Goal: Communication & Community: Participate in discussion

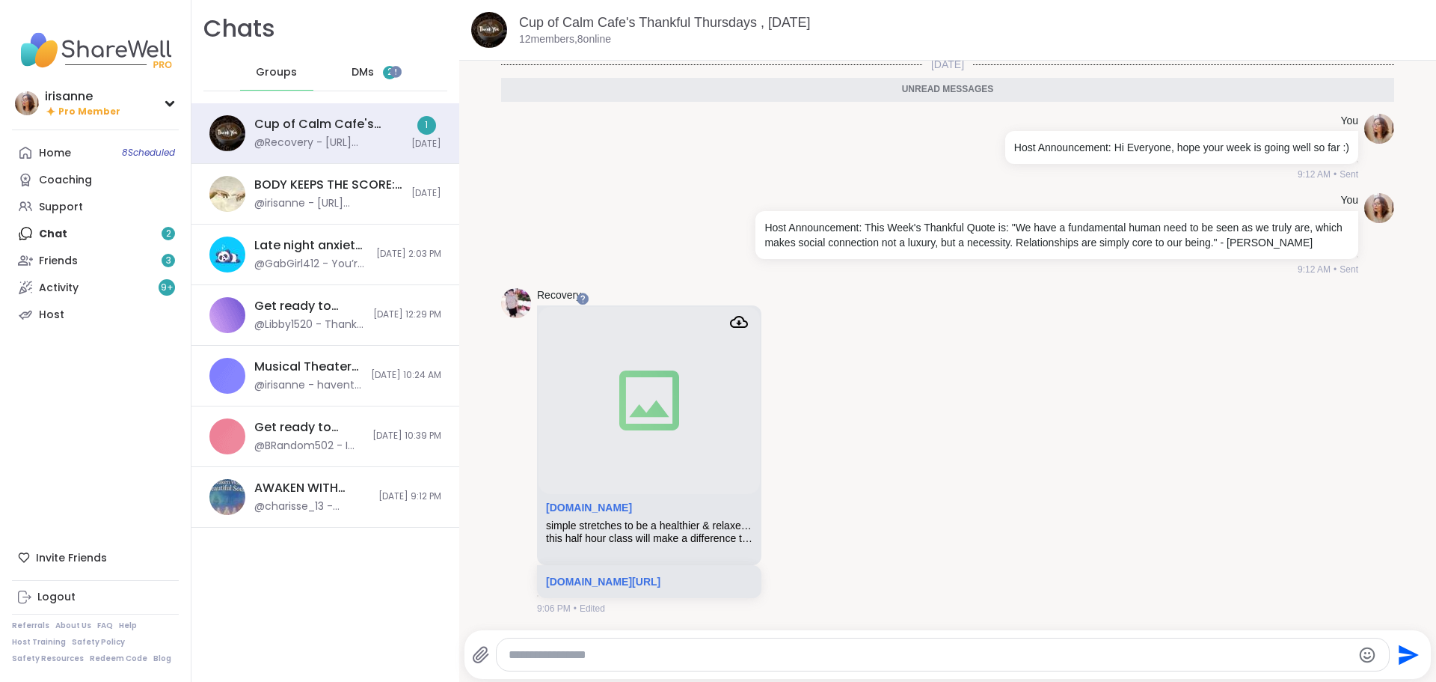
click at [367, 87] on div "DMs 2" at bounding box center [374, 73] width 73 height 36
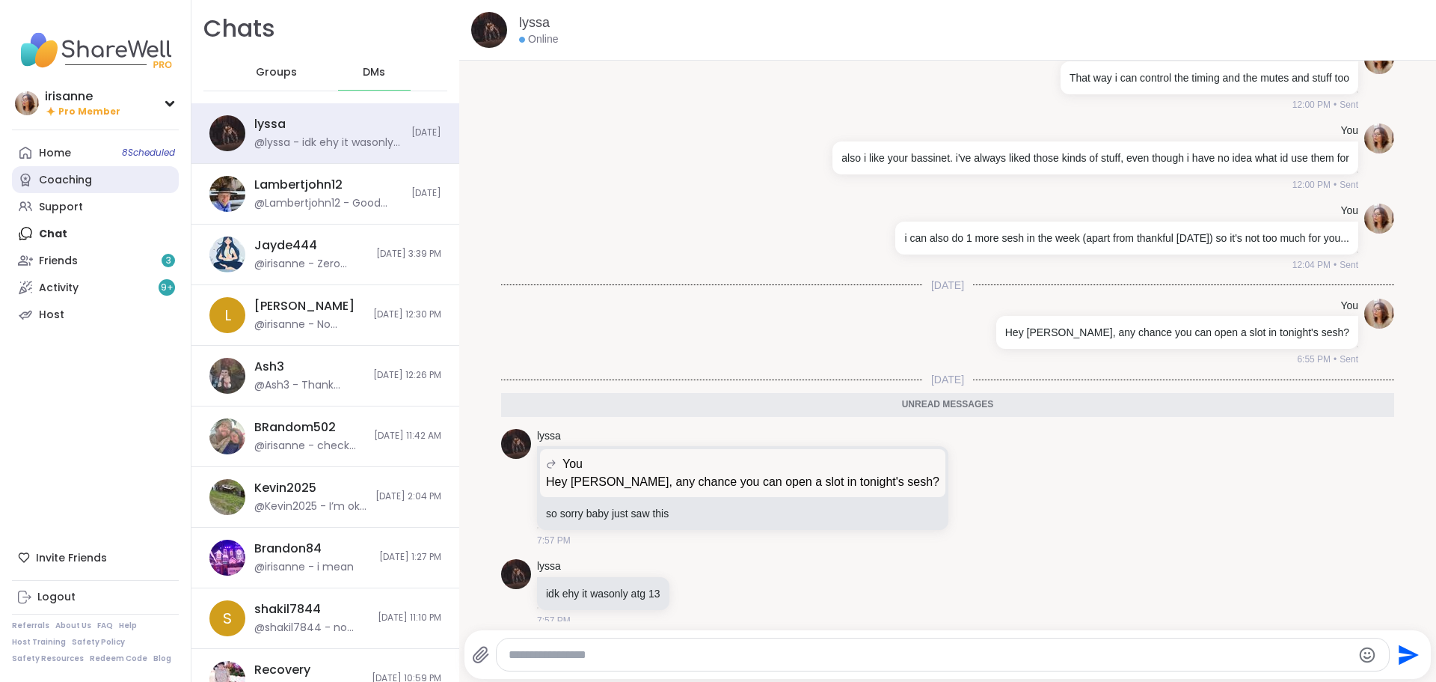
click at [105, 150] on link "Home 8 Scheduled" at bounding box center [95, 152] width 167 height 27
click at [69, 203] on div "Support" at bounding box center [61, 207] width 44 height 15
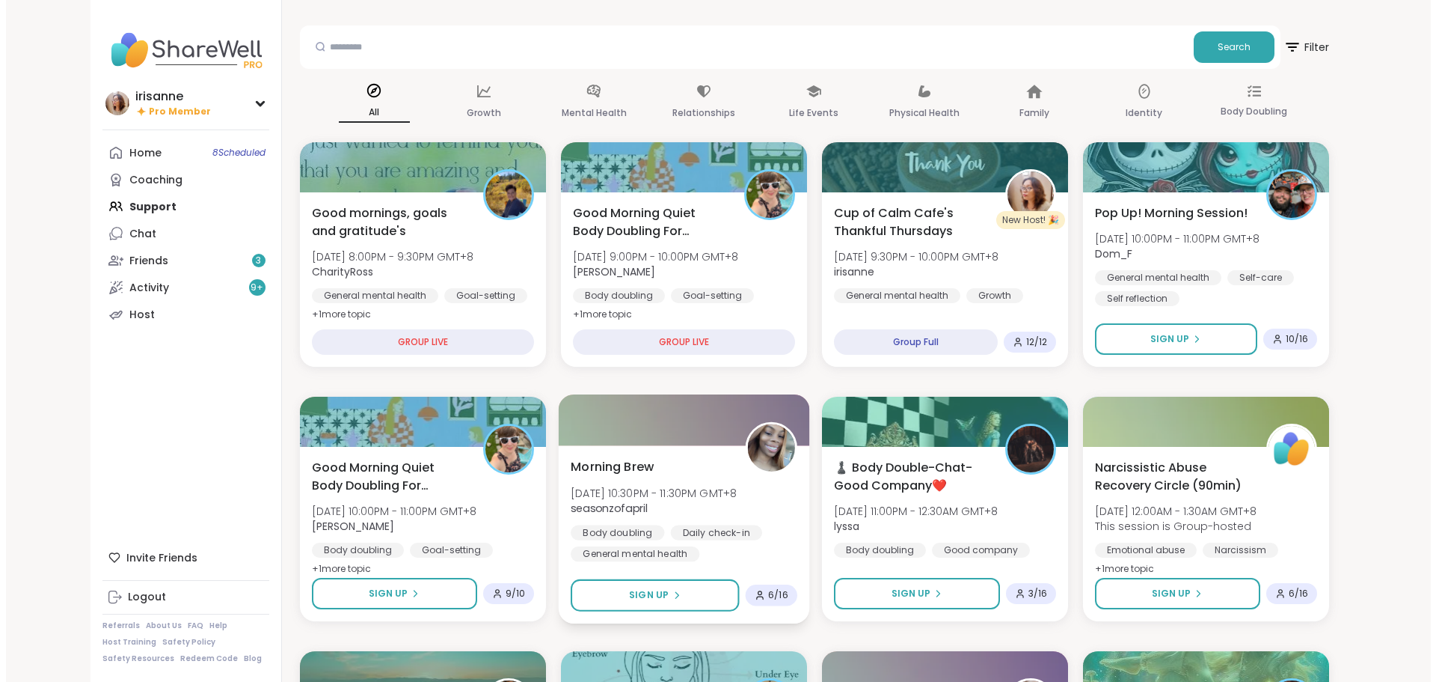
scroll to position [75, 0]
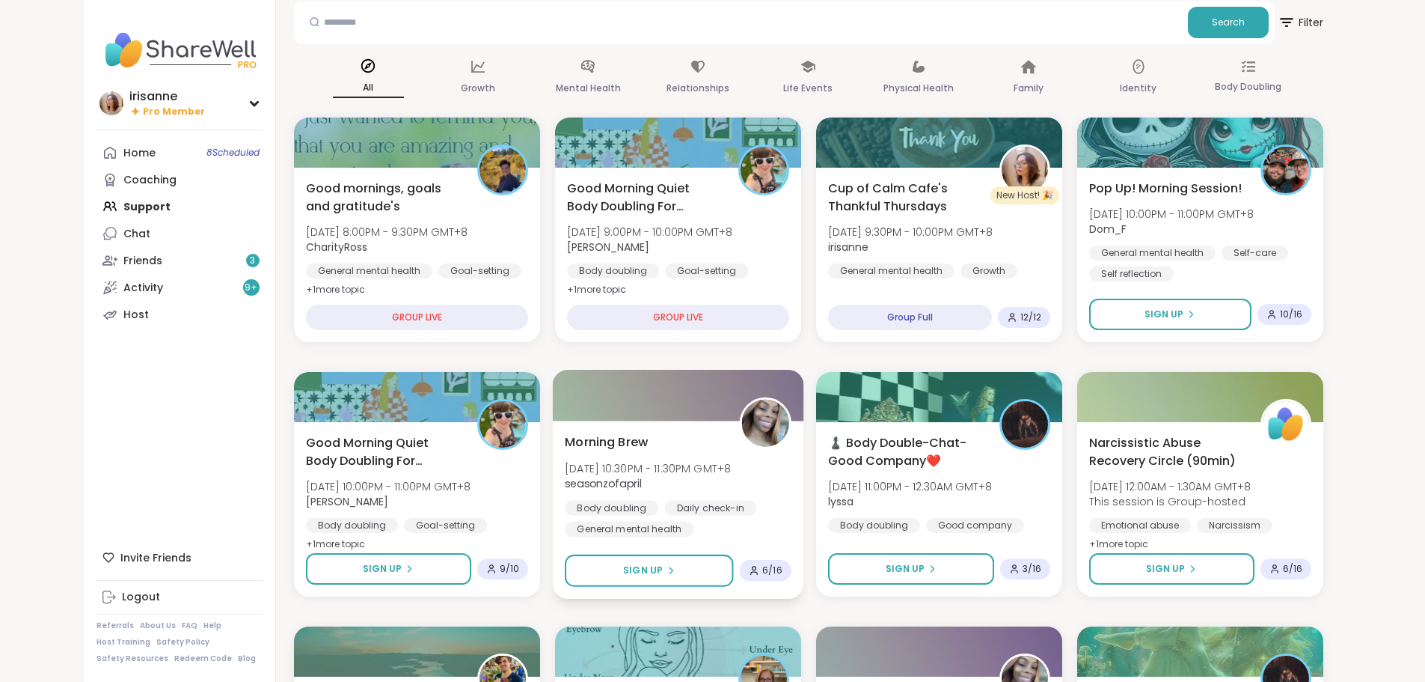
click at [759, 483] on div "Morning Brew Thu, Oct 09 | 10:30PM - 11:30PM GMT+8 seasonzofapril Body doubling…" at bounding box center [678, 484] width 227 height 104
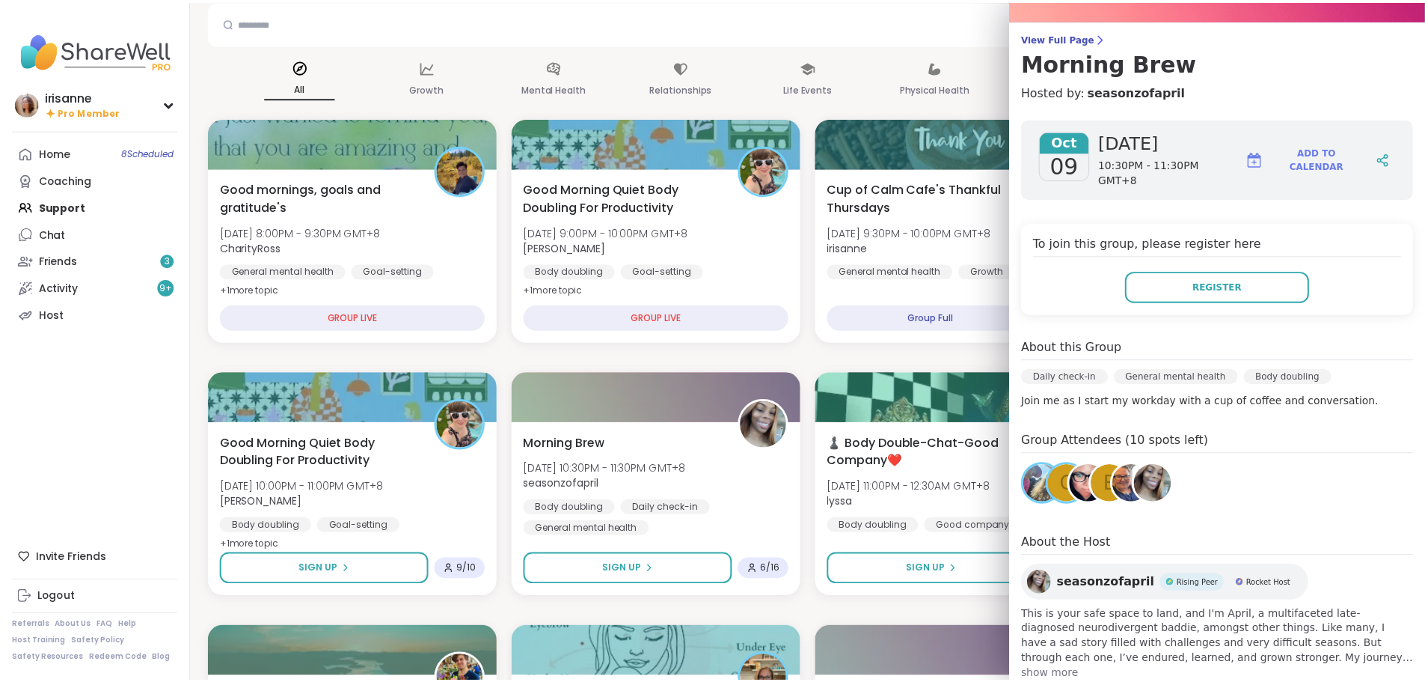
scroll to position [129, 0]
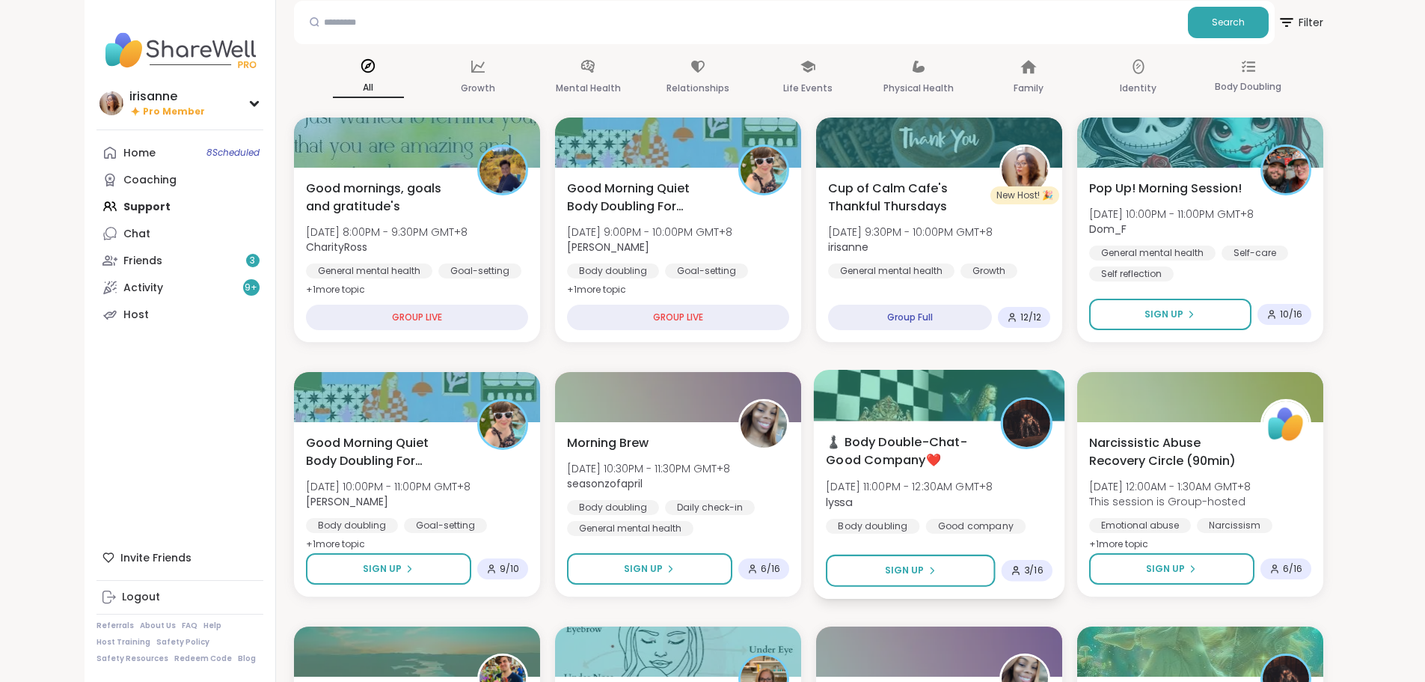
click at [1040, 458] on div "♟️ Body Double-Chat-Good Company❤️ Thu, Oct 09 | 11:00PM - 12:30AM GMT+8 lyssa …" at bounding box center [939, 482] width 227 height 101
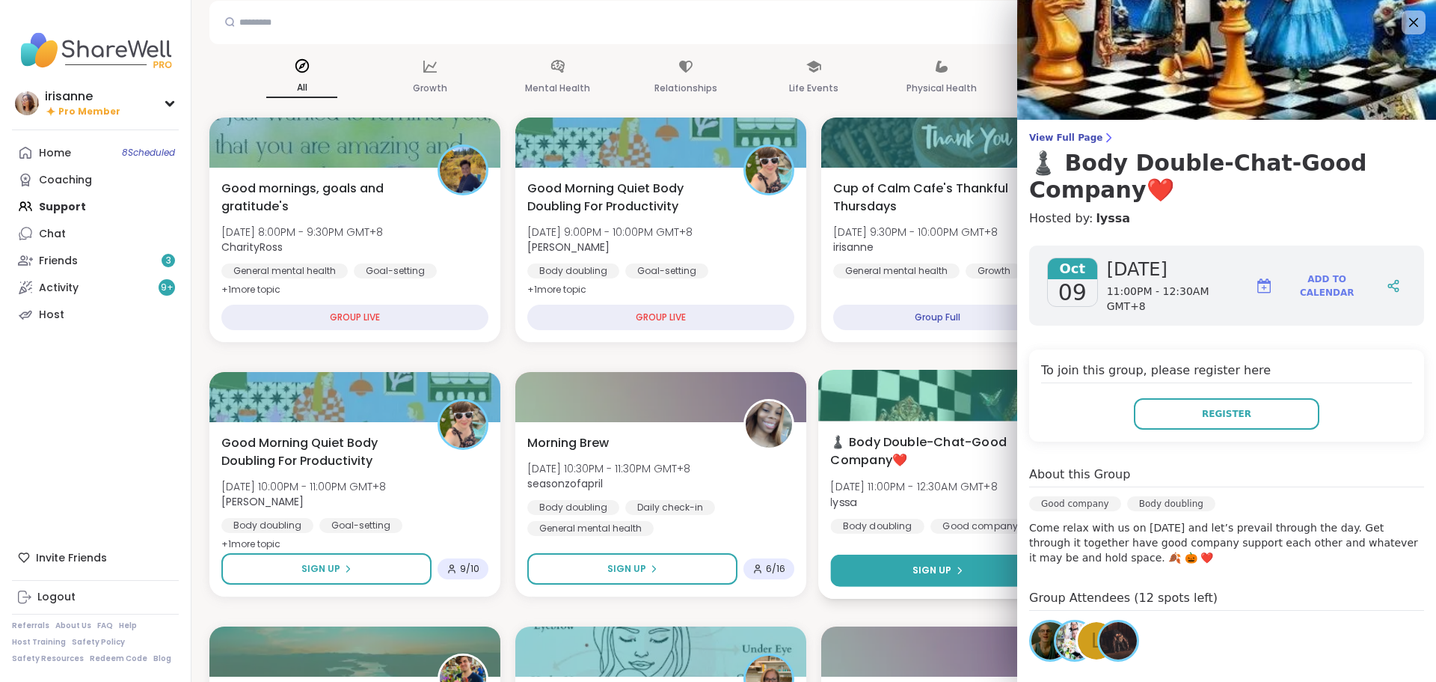
click at [967, 580] on button "Sign Up" at bounding box center [937, 570] width 215 height 32
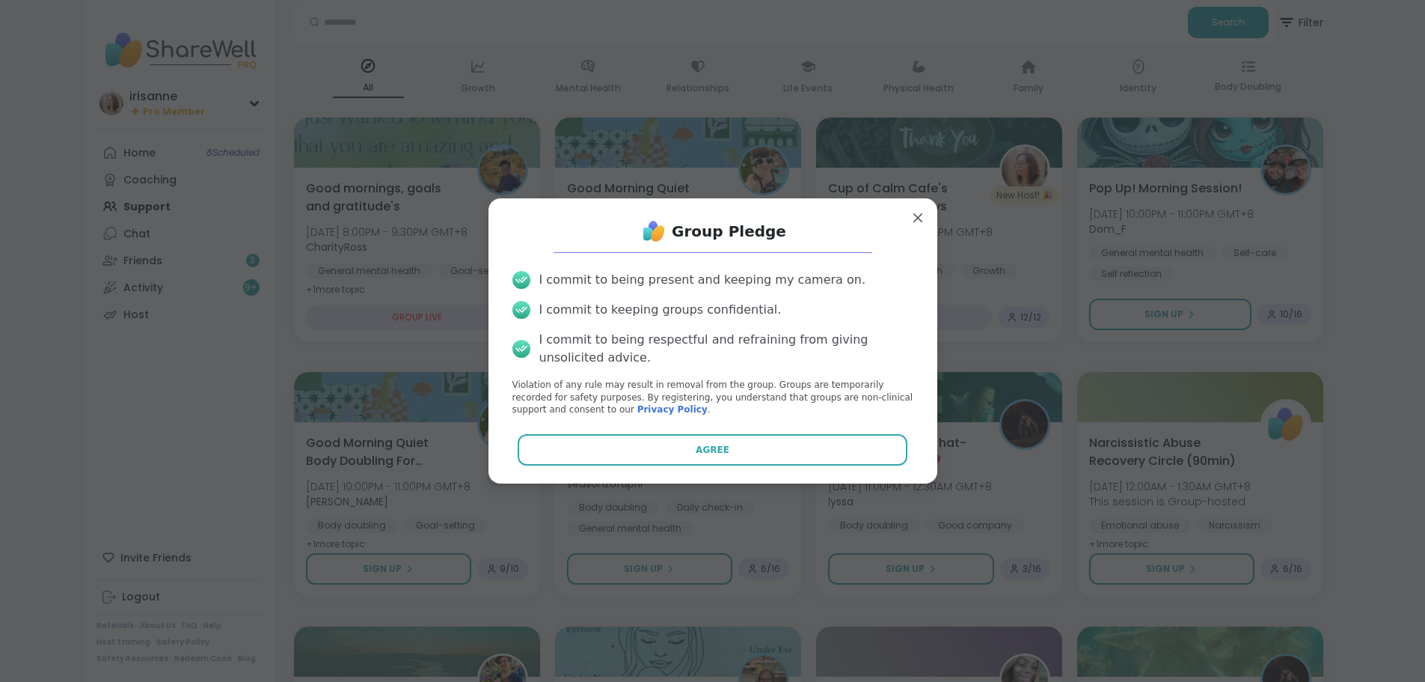
click at [672, 450] on button "Agree" at bounding box center [713, 449] width 390 height 31
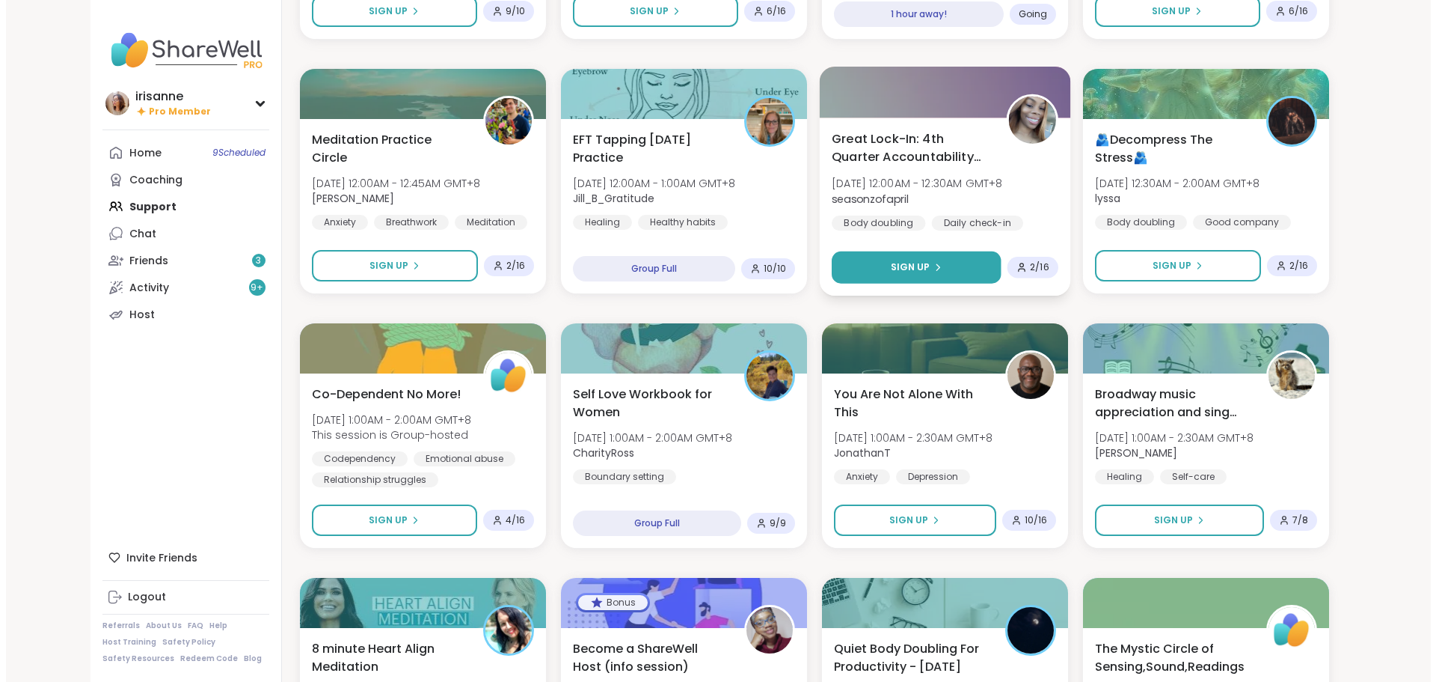
scroll to position [673, 0]
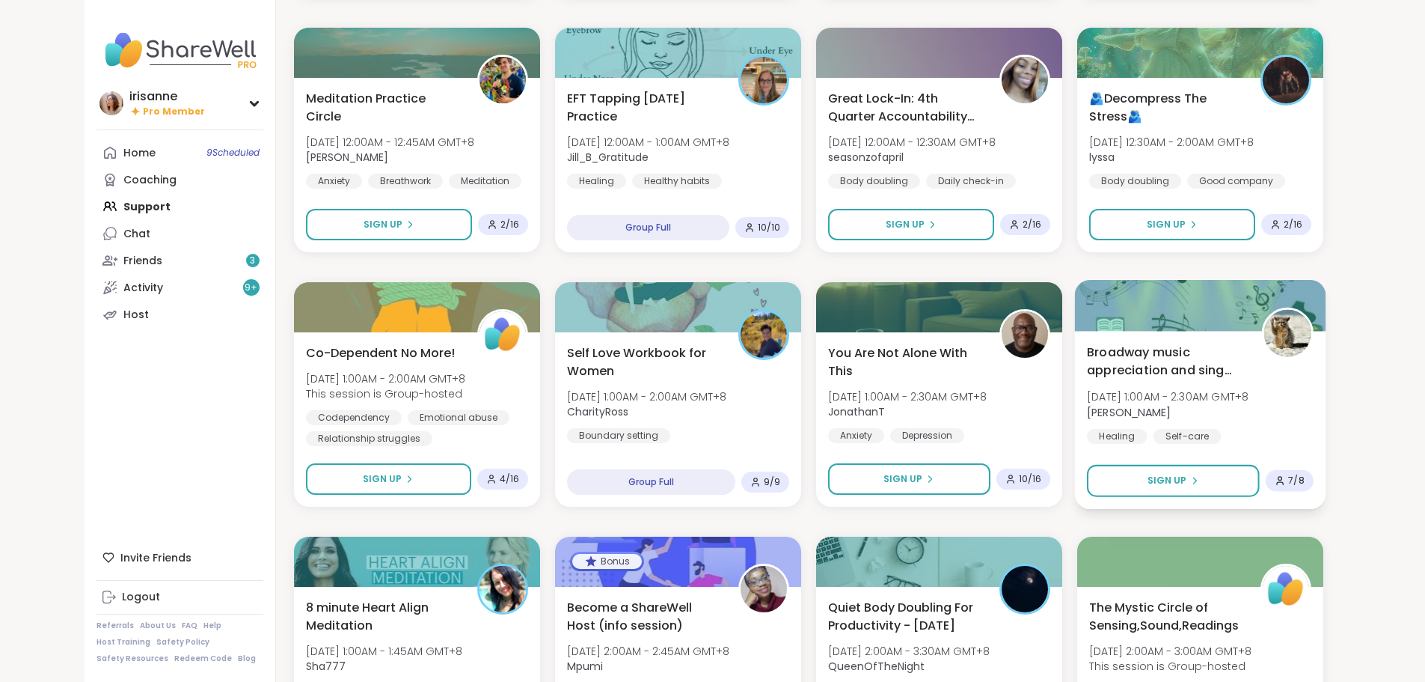
click at [1245, 373] on span "Broadway music appreciation and sing along" at bounding box center [1166, 361] width 158 height 37
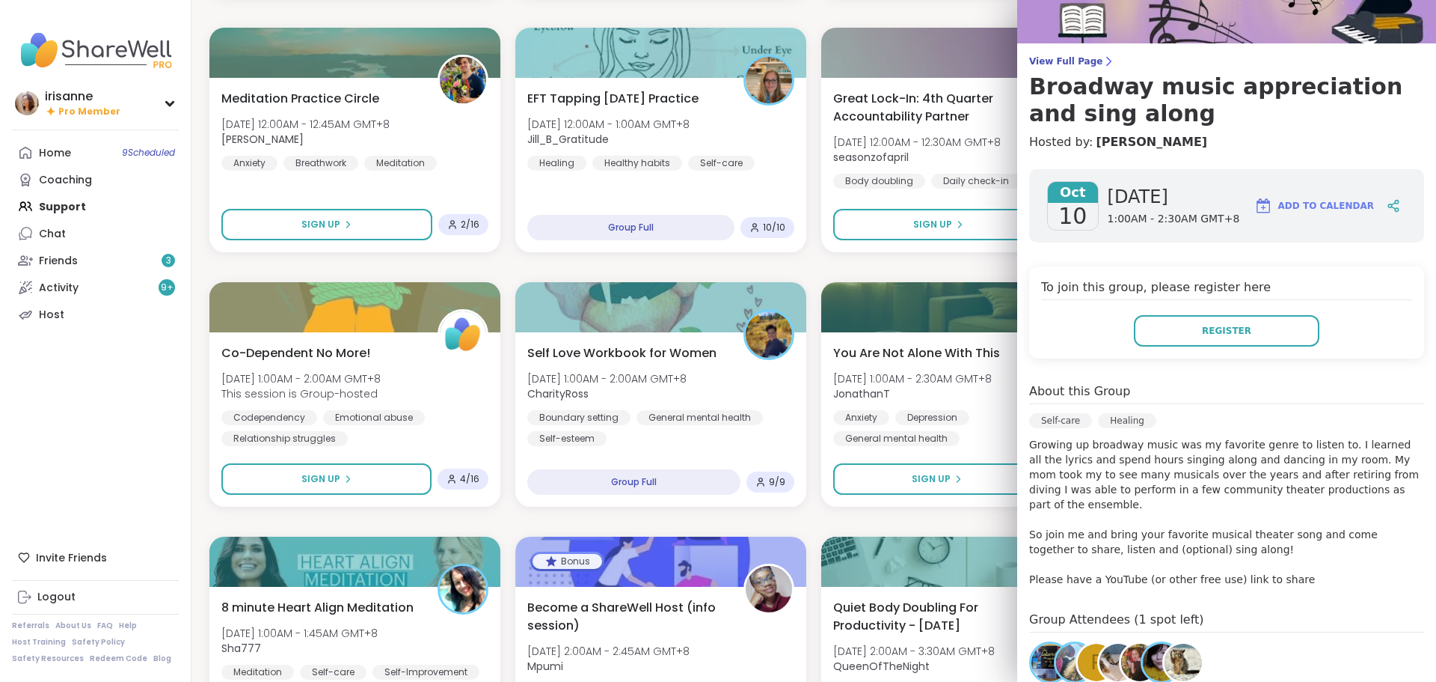
scroll to position [150, 0]
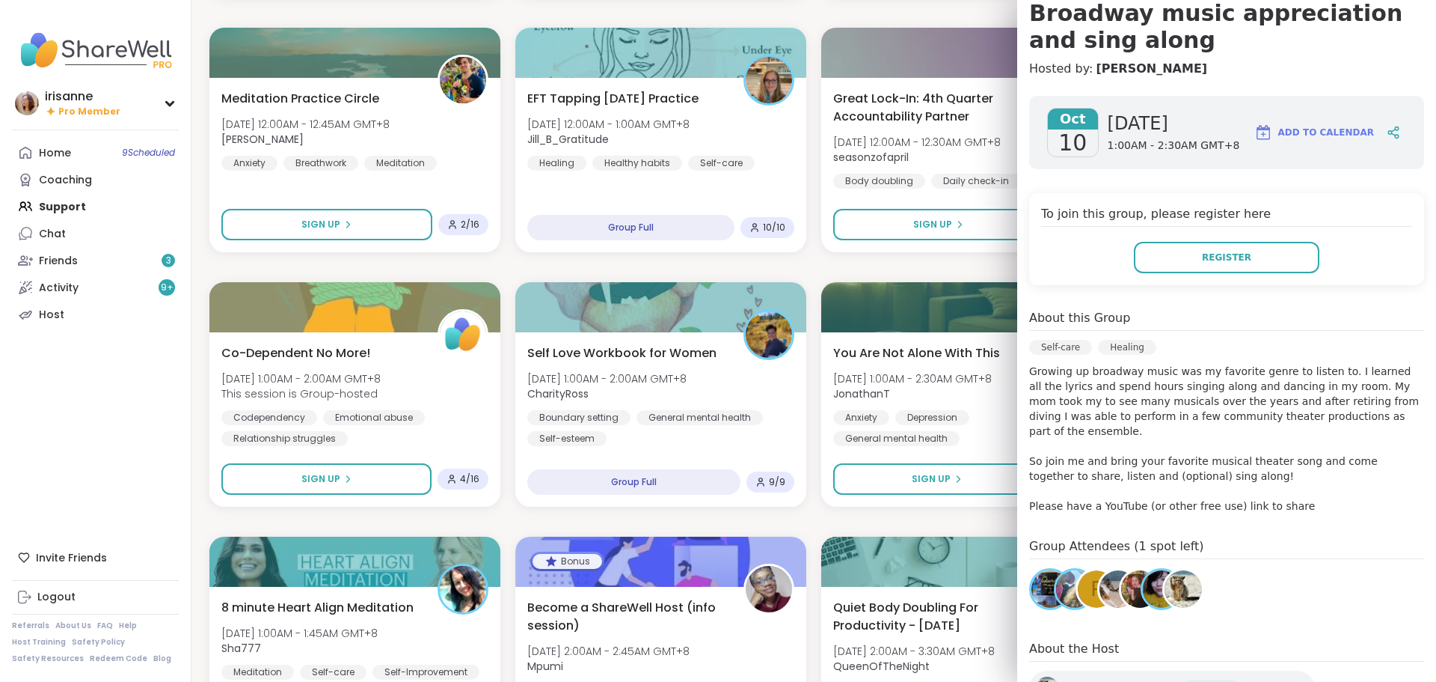
click at [803, 265] on div "Good mornings, goals and gratitude's Thu, Oct 09 | 8:00PM - 9:30PM GMT+8 Charit…" at bounding box center [813, 648] width 1209 height 2259
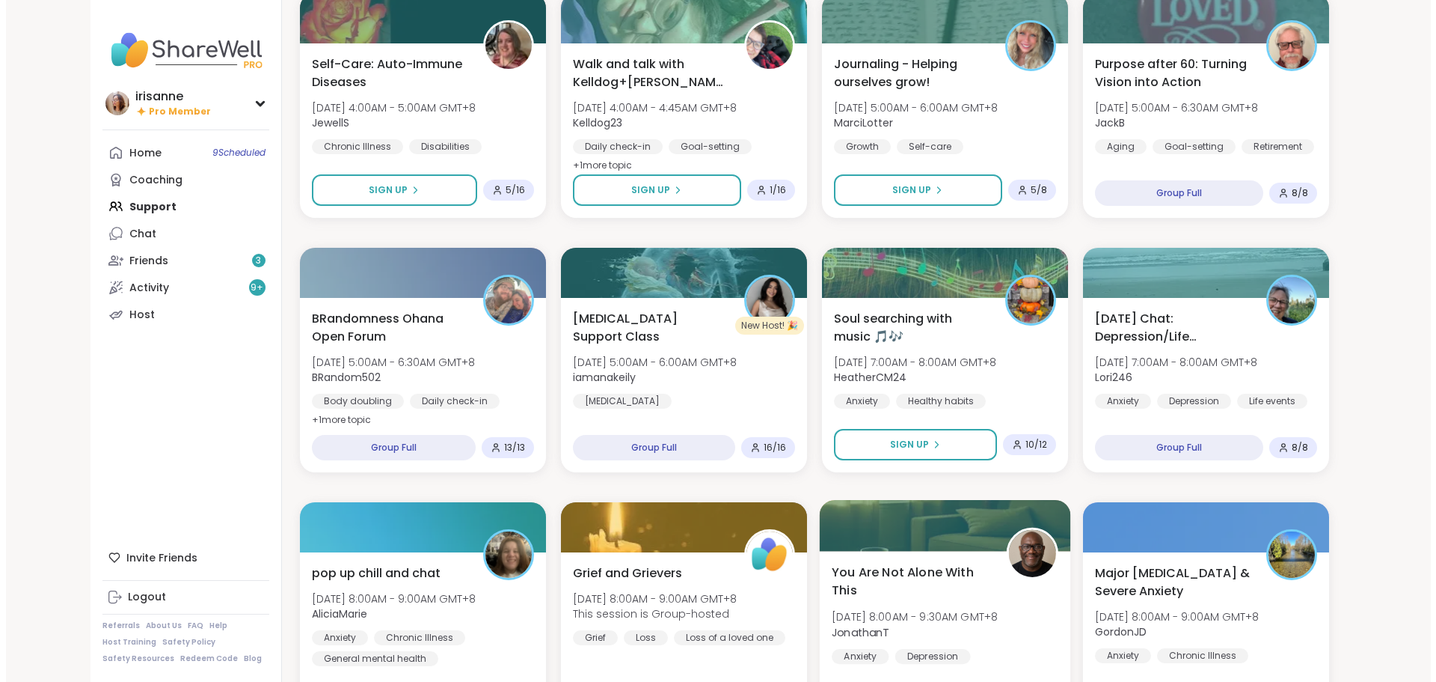
scroll to position [1831, 0]
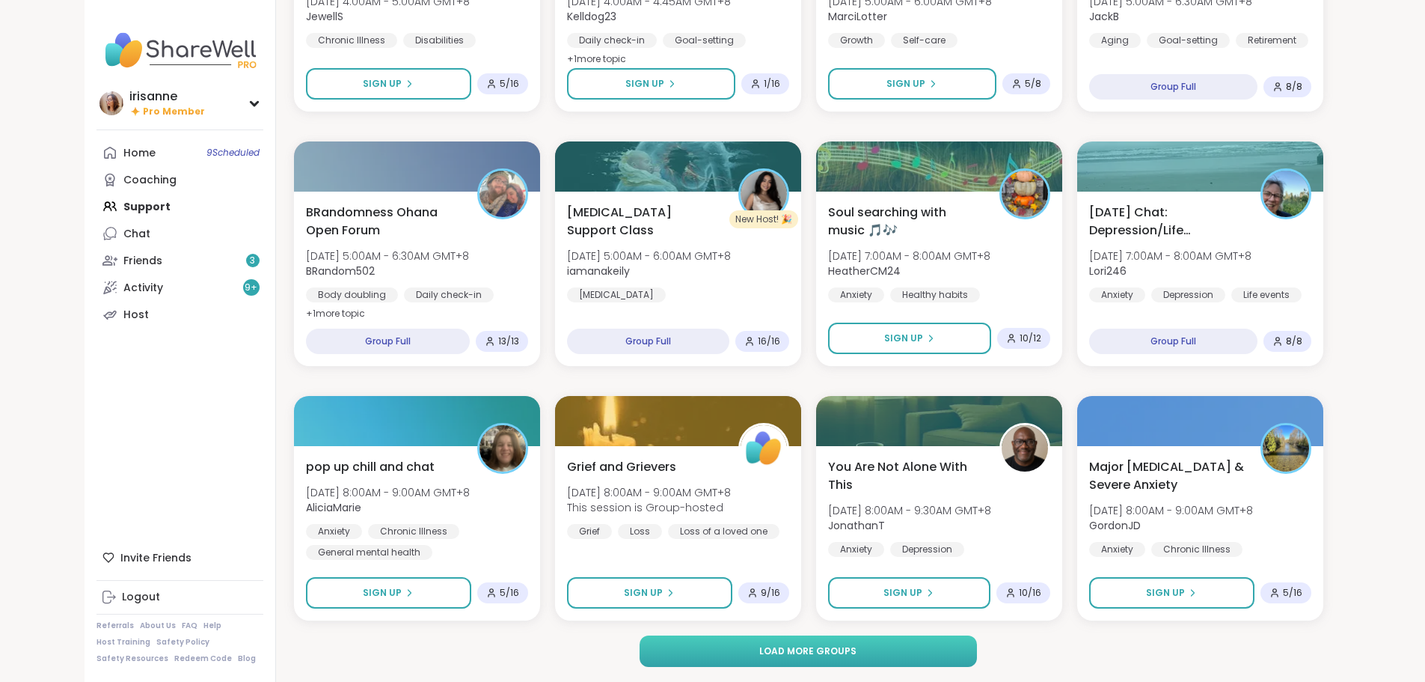
click at [937, 654] on button "Load more groups" at bounding box center [808, 650] width 337 height 31
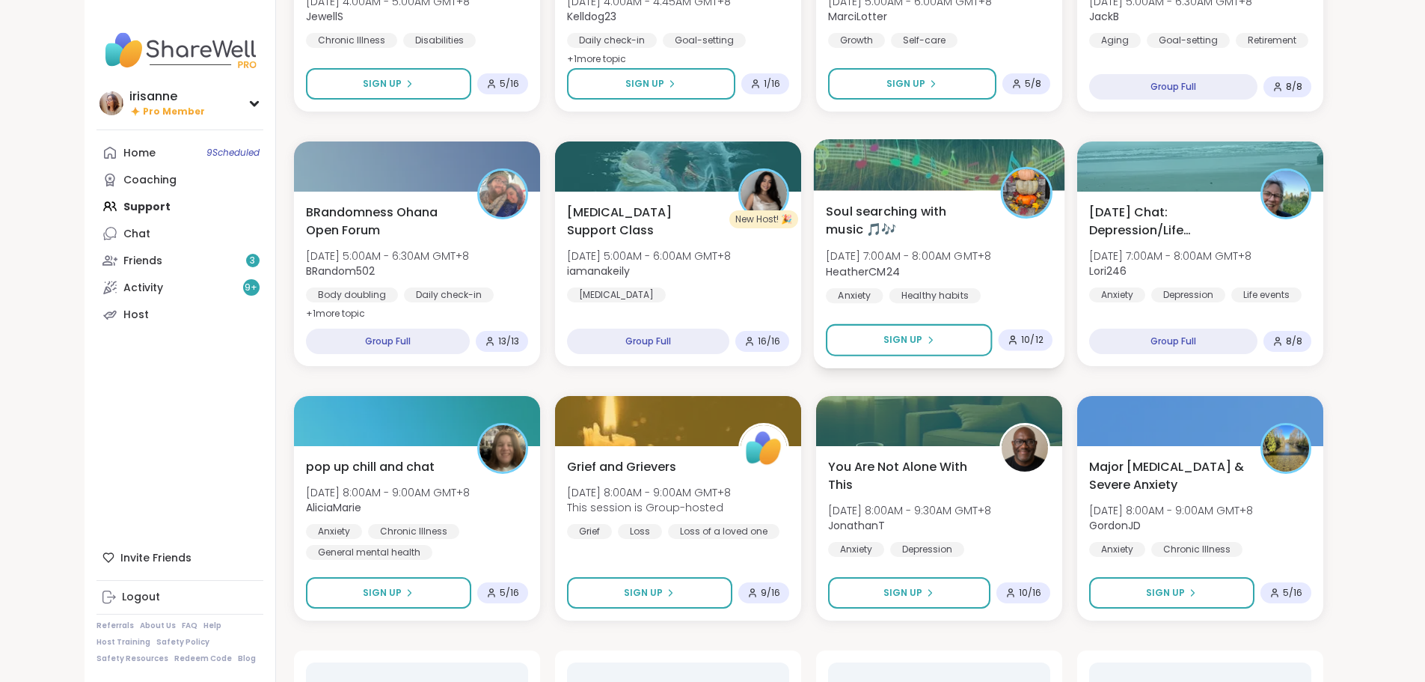
click at [1053, 285] on div "Soul searching with music 🎵🎶 Fri, Oct 10 | 7:00AM - 8:00AM GMT+8 HeatherCM24 An…" at bounding box center [938, 279] width 251 height 178
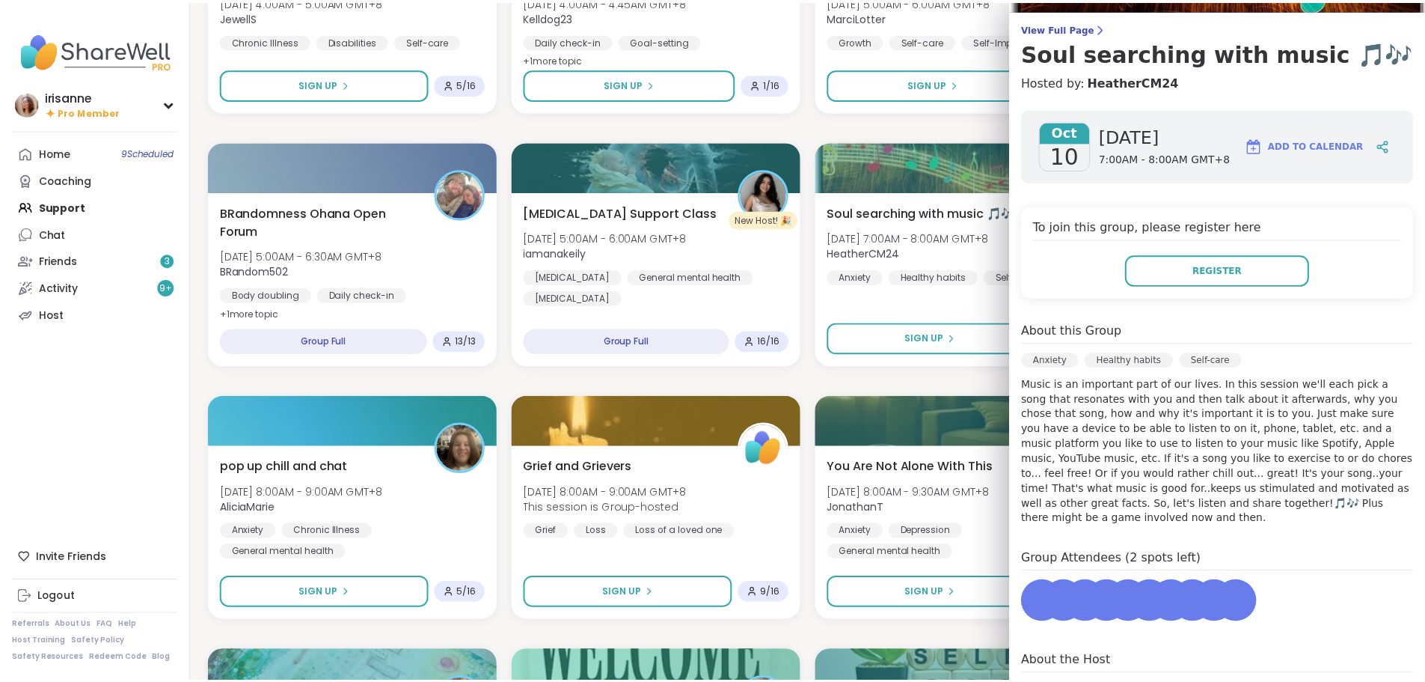
scroll to position [249, 0]
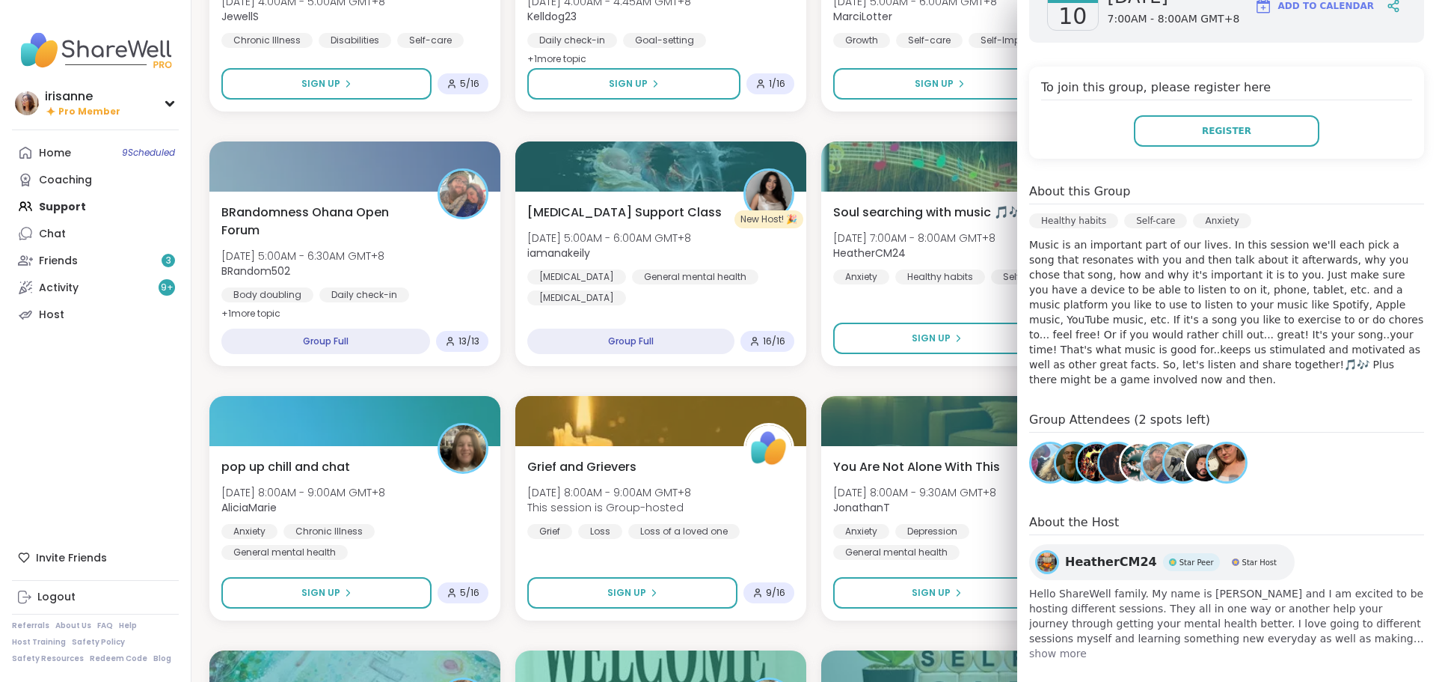
click at [828, 383] on div "Good mornings, goals and gratitude's Thu, Oct 09 | 8:00PM - 9:30PM GMT+8 Charit…" at bounding box center [813, 635] width 1209 height 4549
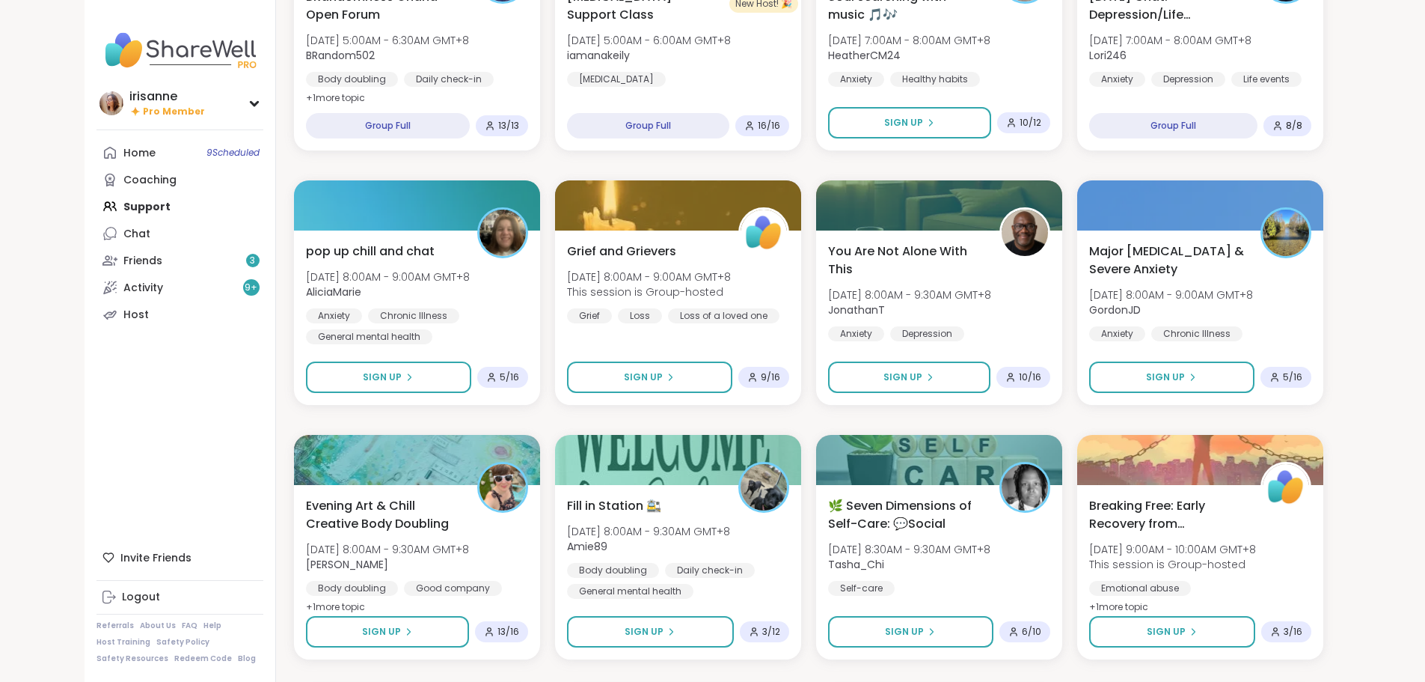
scroll to position [2131, 0]
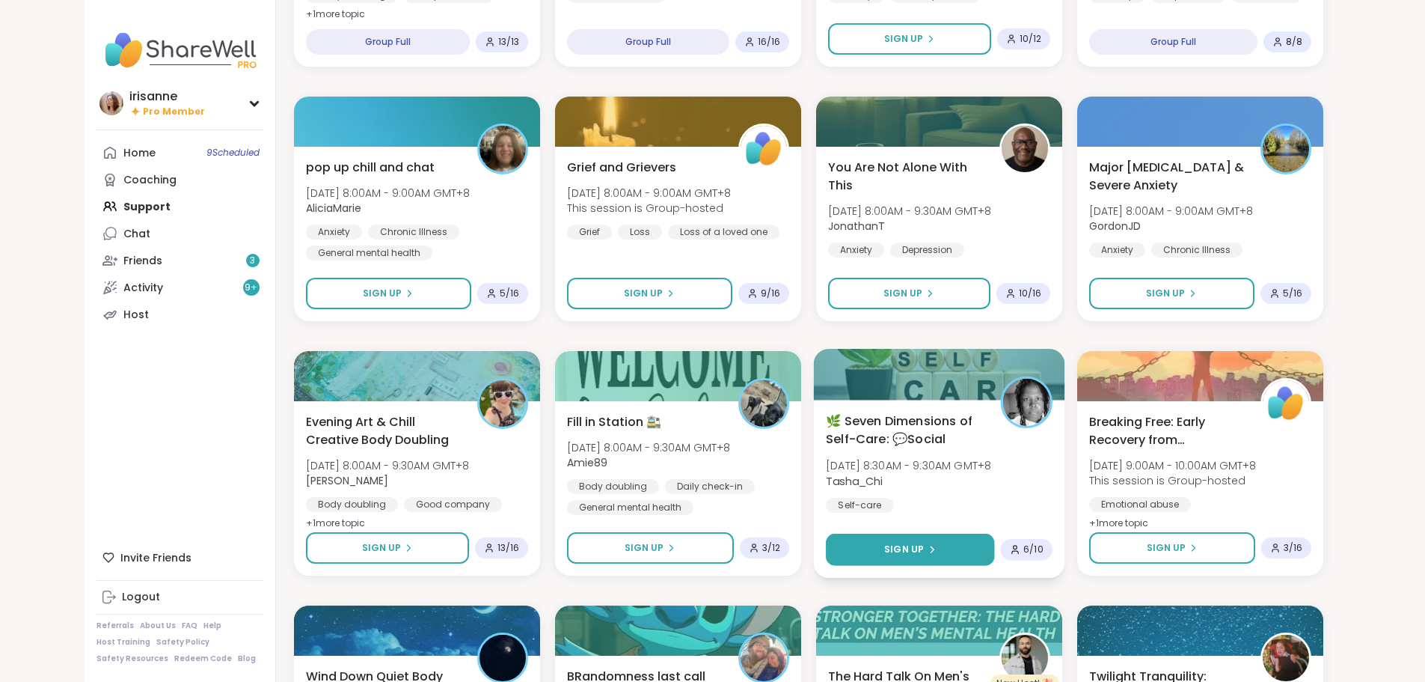
click at [994, 554] on button "Sign Up" at bounding box center [910, 549] width 168 height 32
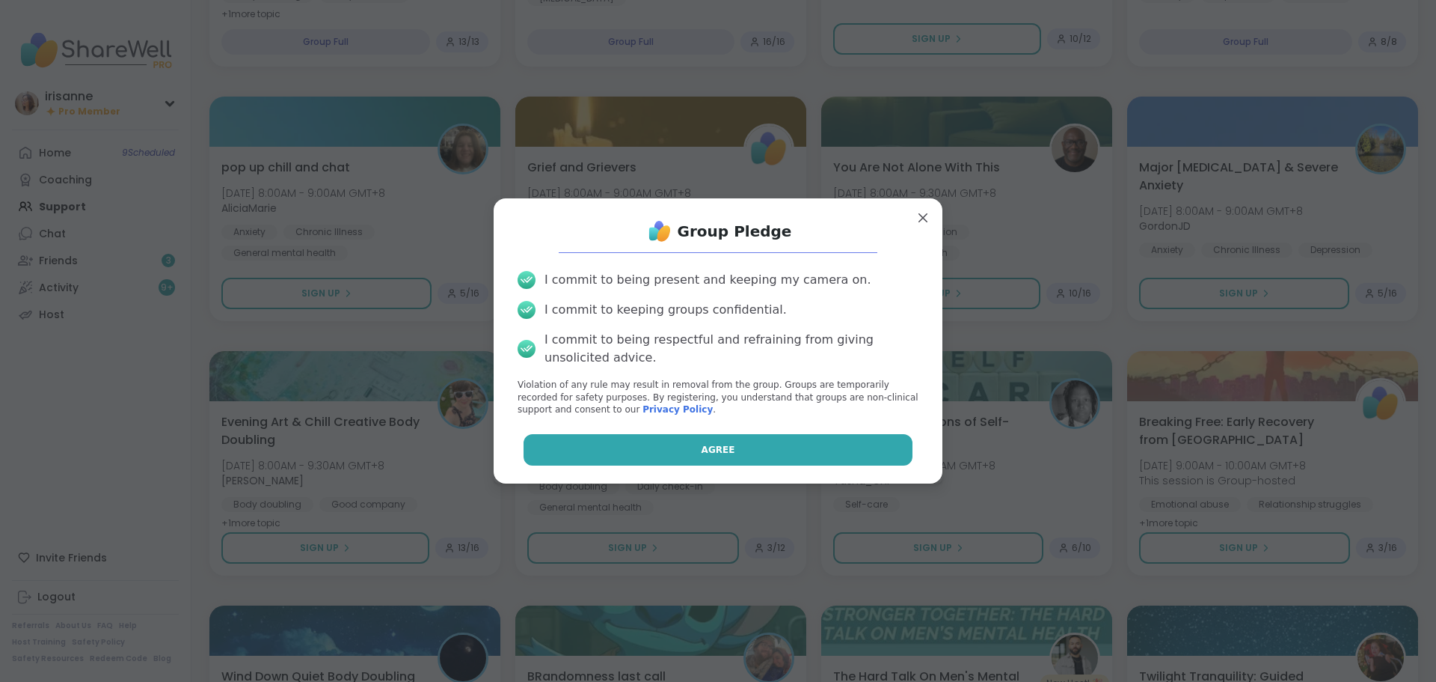
click at [722, 450] on button "Agree" at bounding box center [719, 449] width 390 height 31
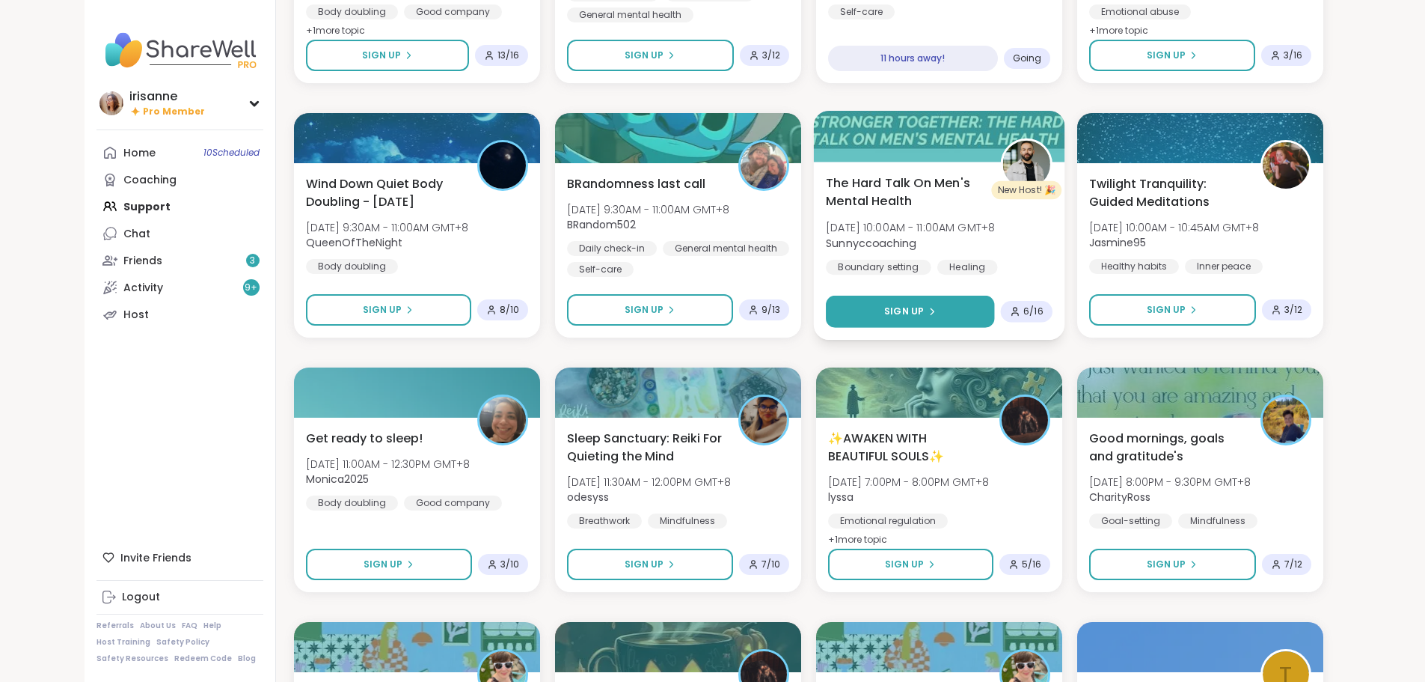
scroll to position [2654, 0]
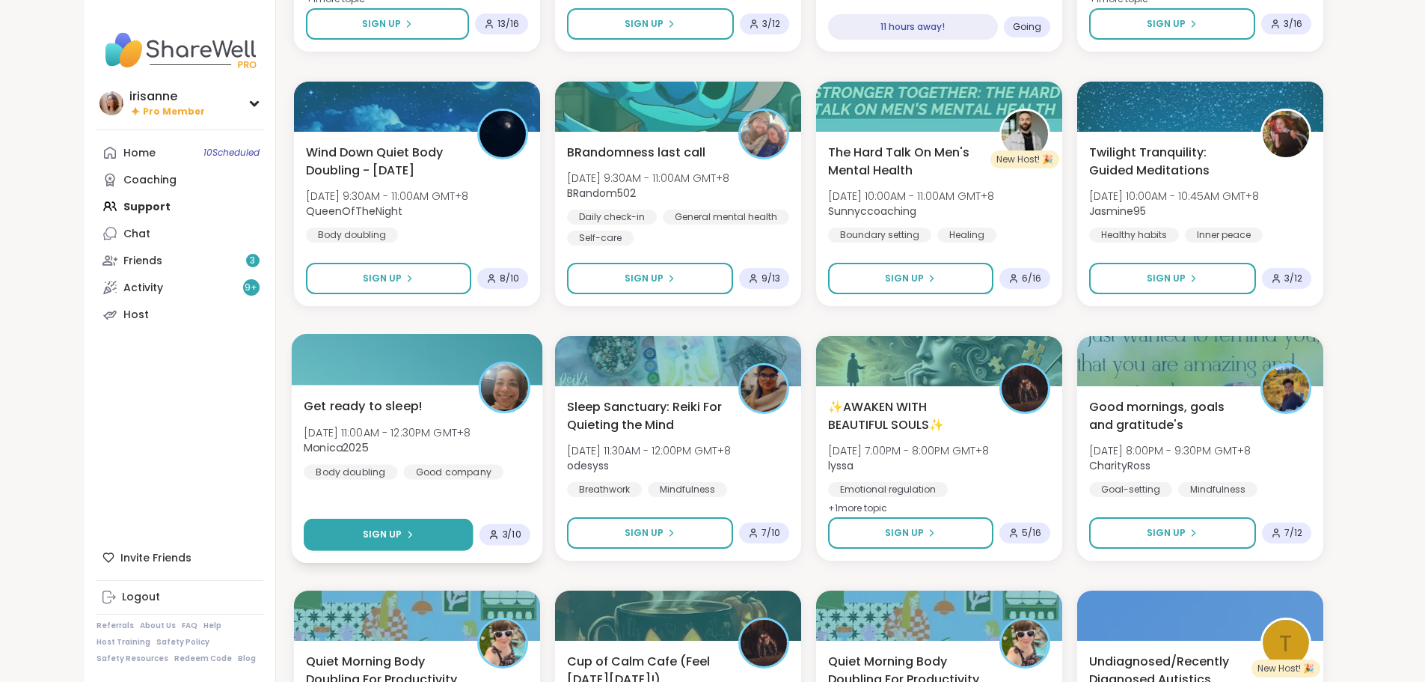
click at [391, 542] on button "Sign Up" at bounding box center [388, 534] width 169 height 32
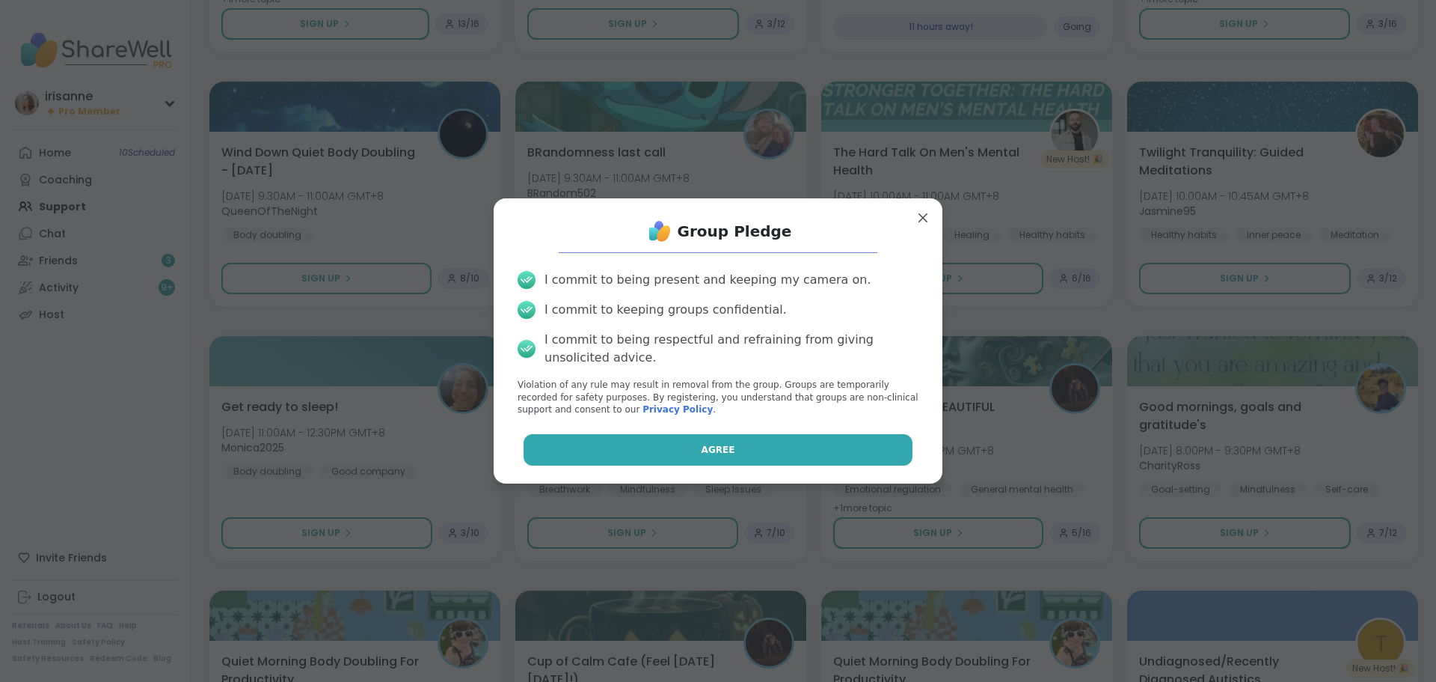
click at [682, 456] on button "Agree" at bounding box center [719, 449] width 390 height 31
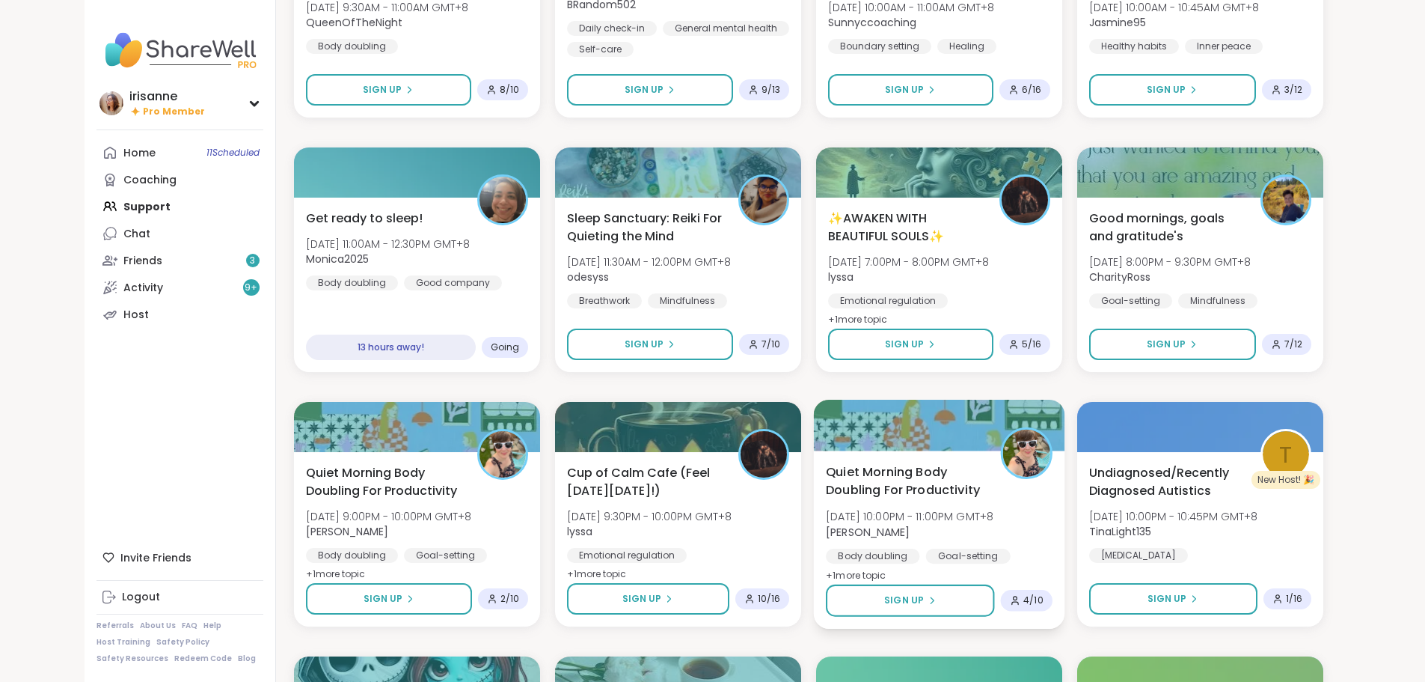
scroll to position [2879, 0]
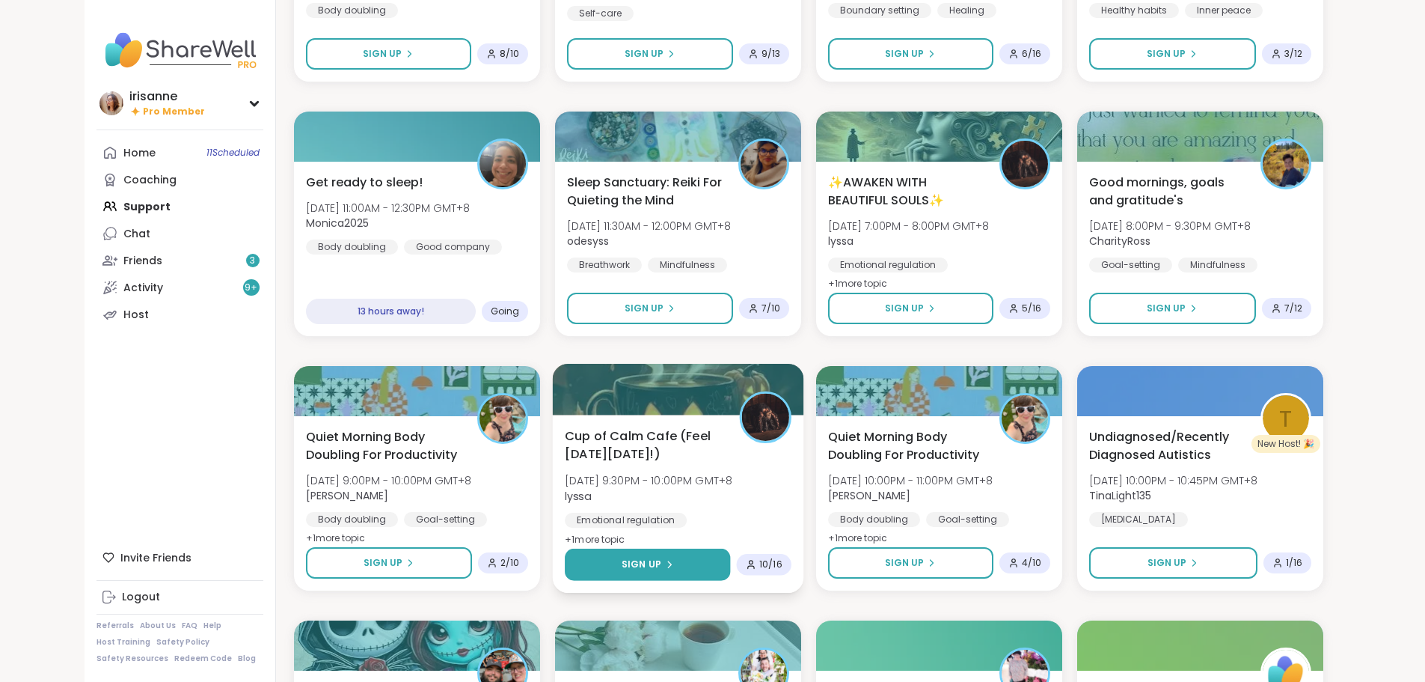
click at [656, 577] on button "Sign Up" at bounding box center [647, 564] width 165 height 32
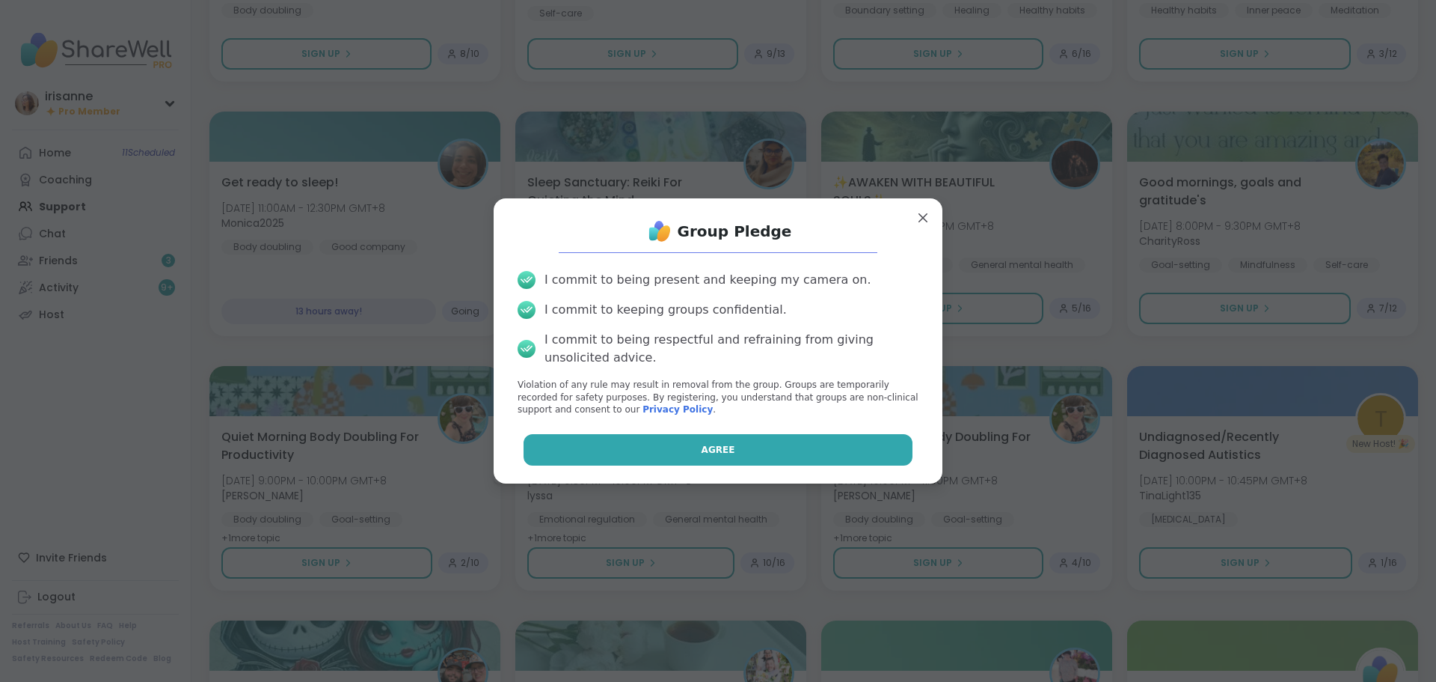
click at [786, 452] on button "Agree" at bounding box center [719, 449] width 390 height 31
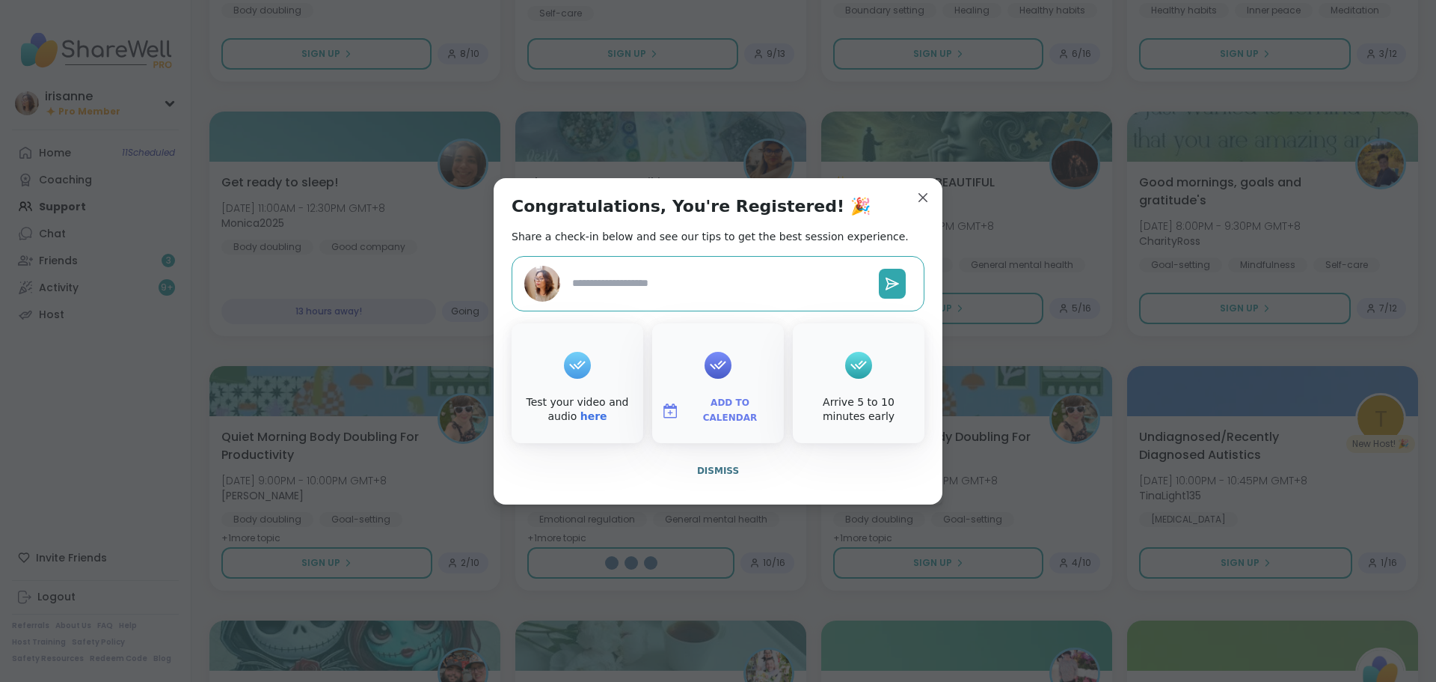
type textarea "*"
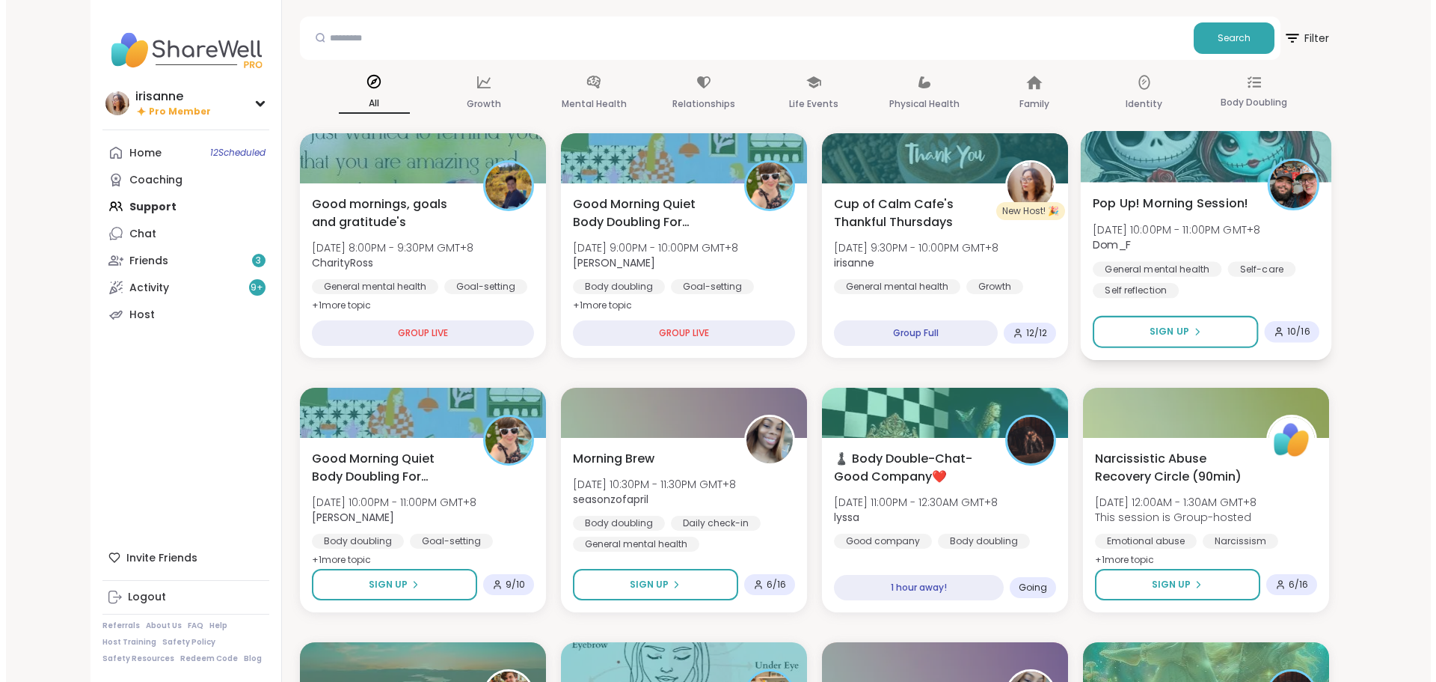
scroll to position [0, 0]
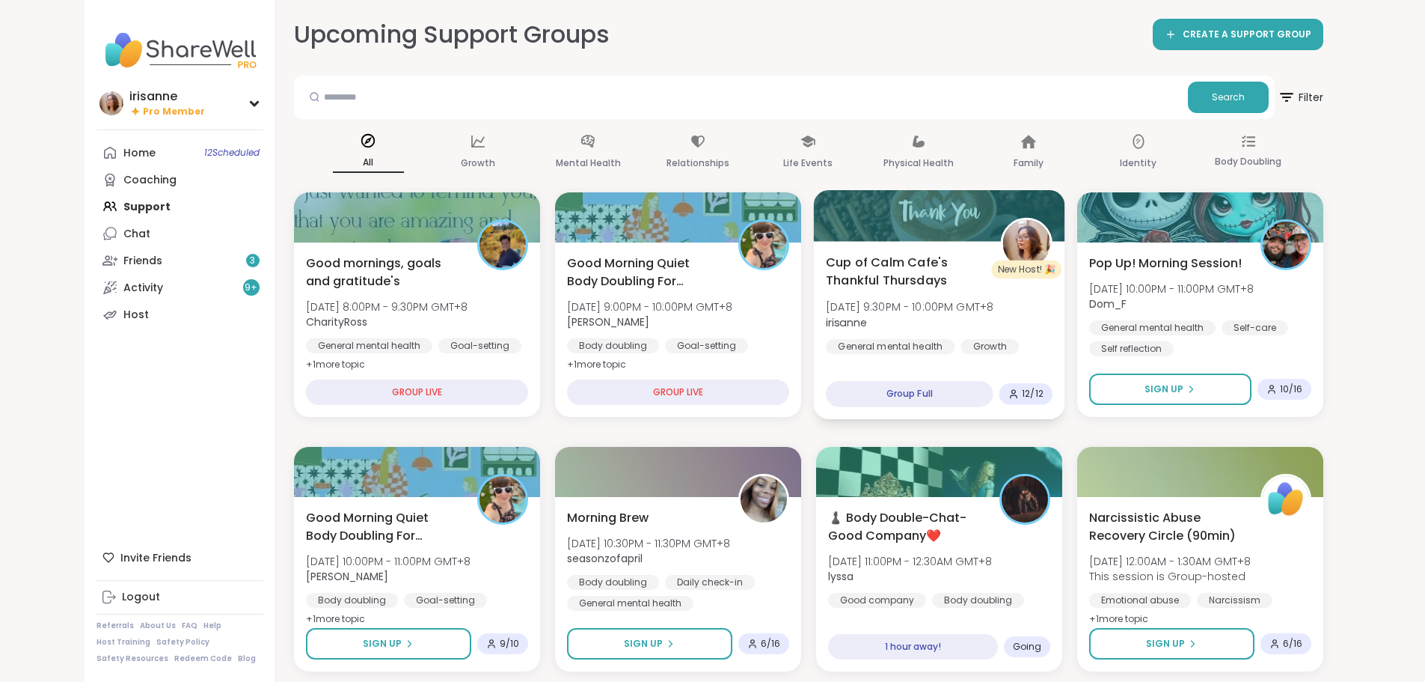
click at [942, 271] on span "Cup of Calm Cafe's Thankful Thursdays" at bounding box center [905, 271] width 158 height 37
click at [1009, 337] on div "Cup of Calm Cafe's Thankful Thursdays Thu, Oct 09 | 9:30PM - 10:00PM GMT+8 iris…" at bounding box center [939, 314] width 227 height 122
click at [933, 329] on span "irisanne" at bounding box center [910, 321] width 168 height 15
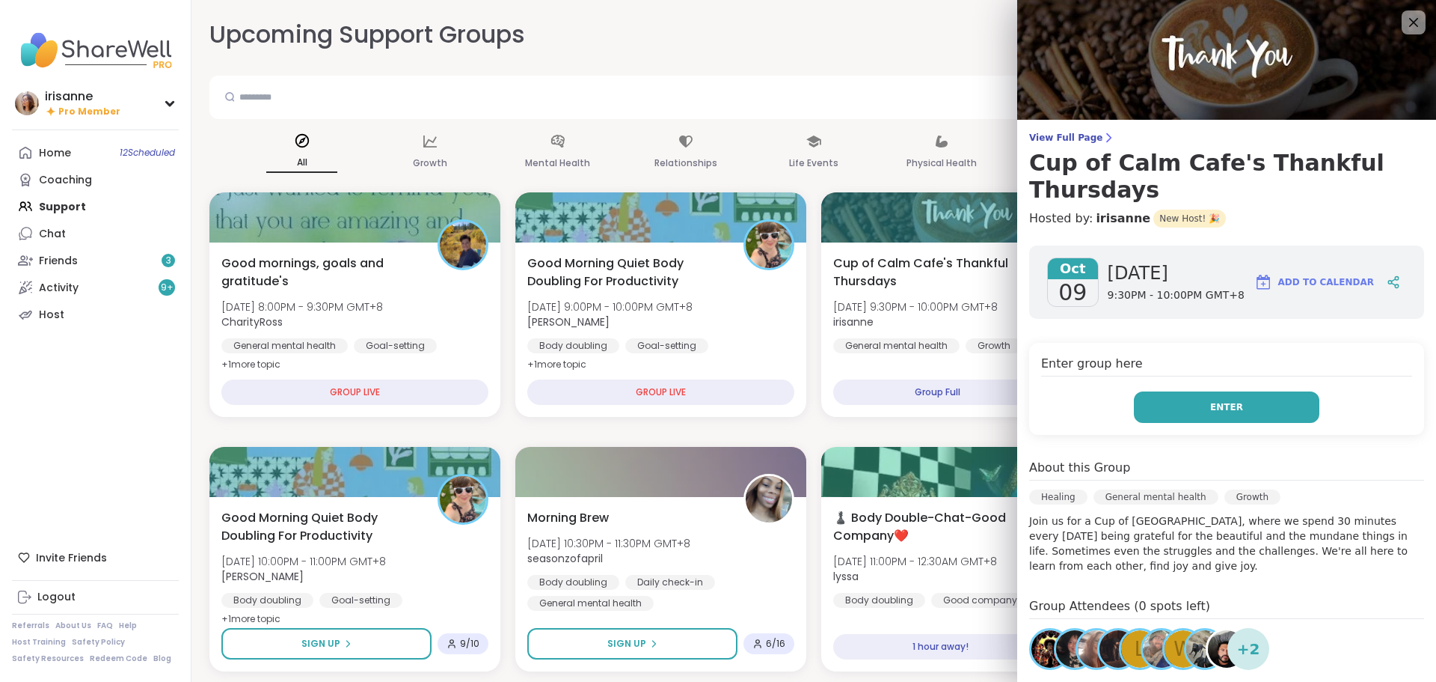
click at [1210, 403] on span "Enter" at bounding box center [1226, 406] width 33 height 13
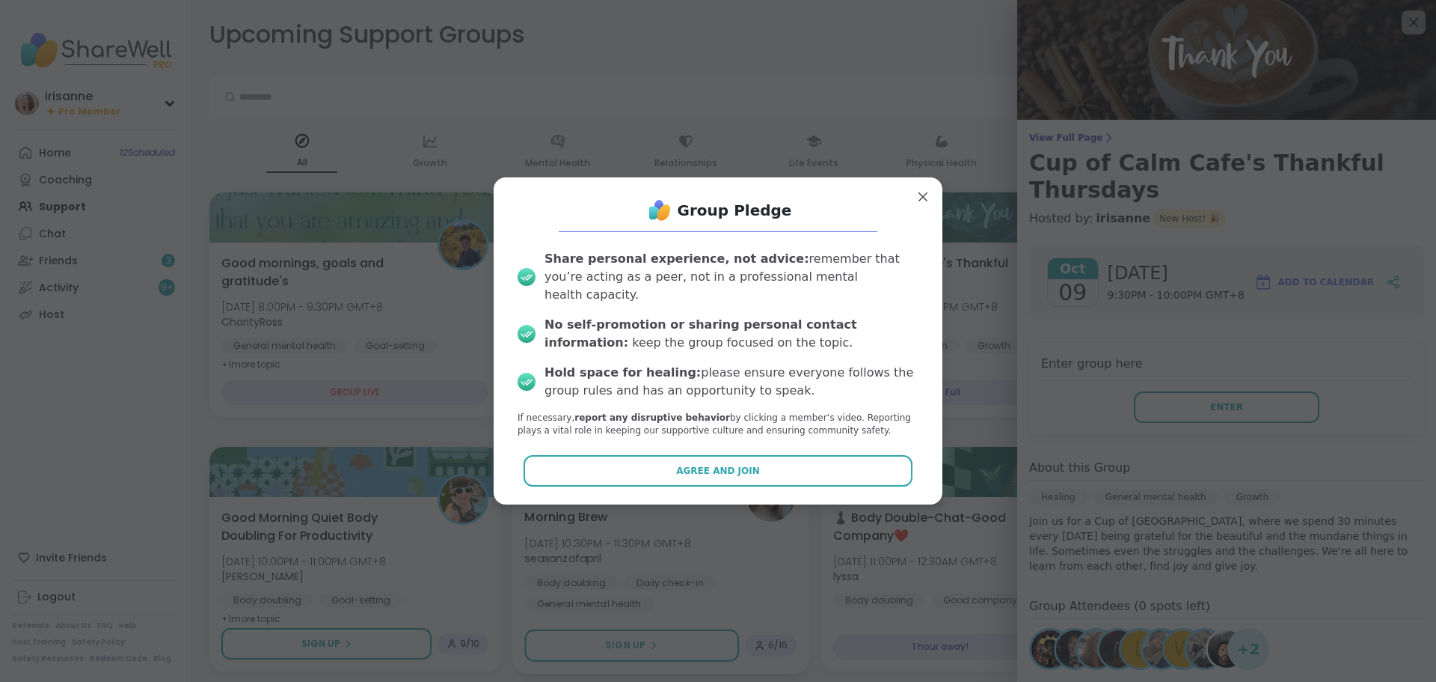
click at [754, 458] on button "Agree and Join" at bounding box center [719, 470] width 390 height 31
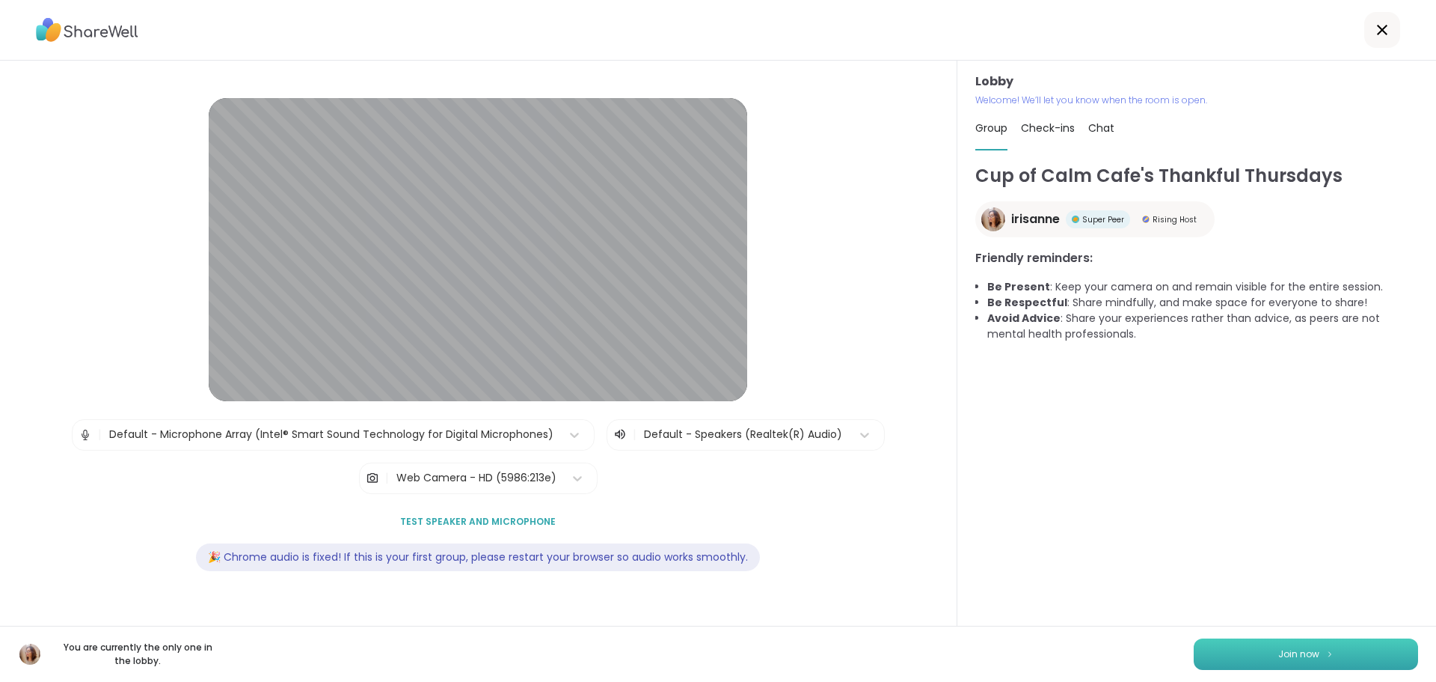
click at [1217, 654] on button "Join now" at bounding box center [1306, 653] width 224 height 31
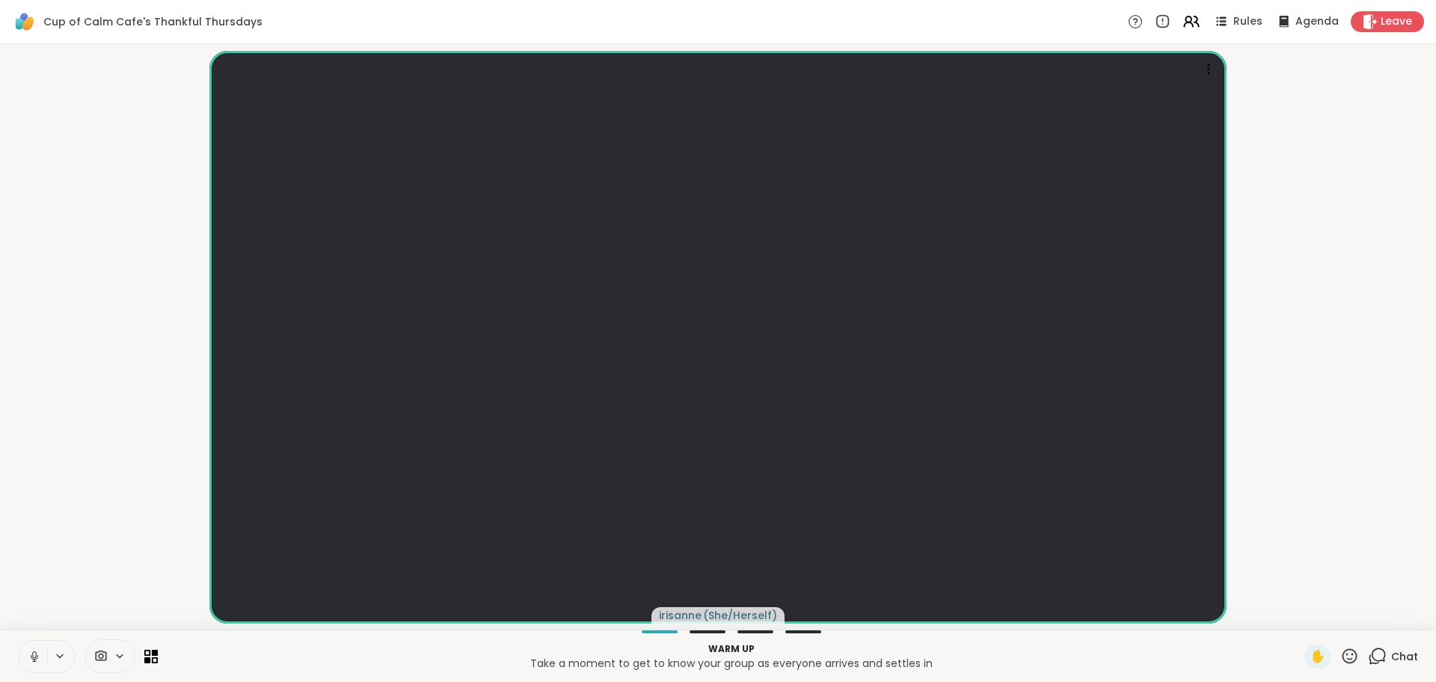
click at [42, 655] on button at bounding box center [33, 655] width 28 height 31
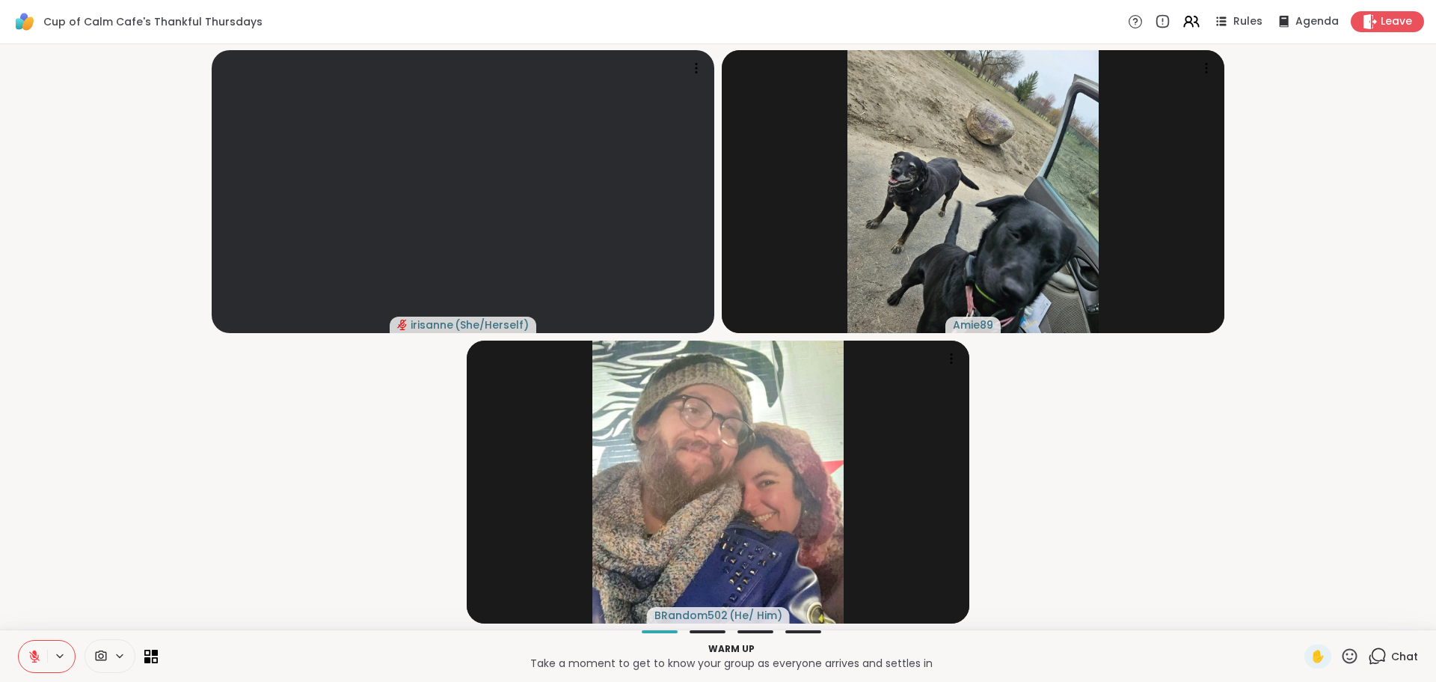
click at [42, 655] on button at bounding box center [33, 655] width 28 height 31
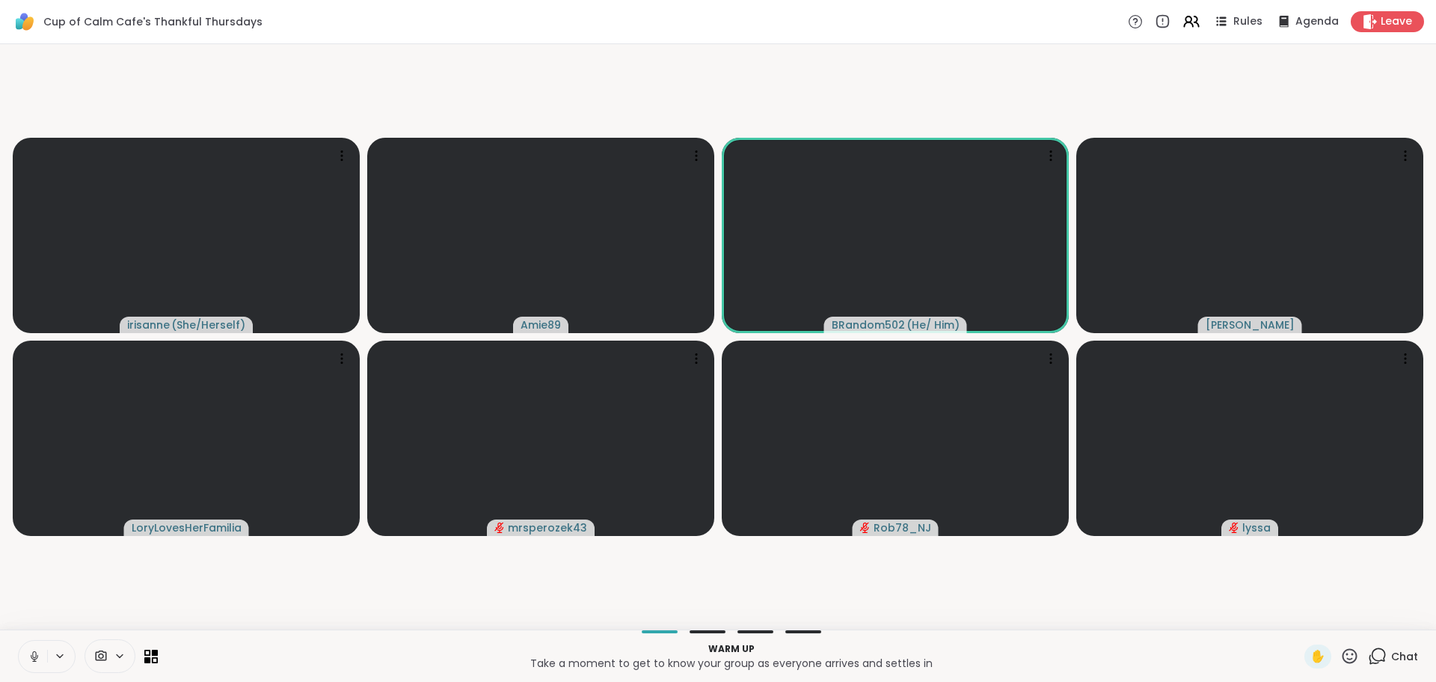
click at [1372, 658] on icon at bounding box center [1379, 654] width 14 height 13
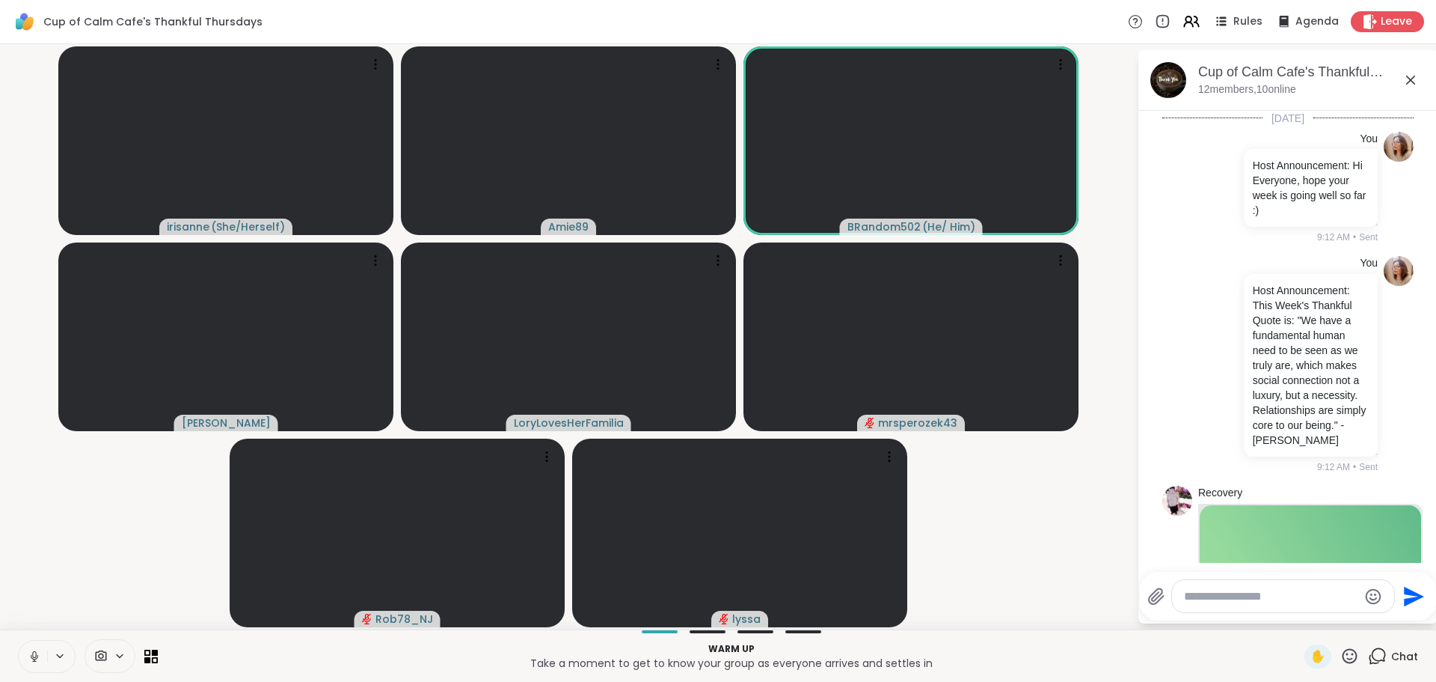
scroll to position [331, 0]
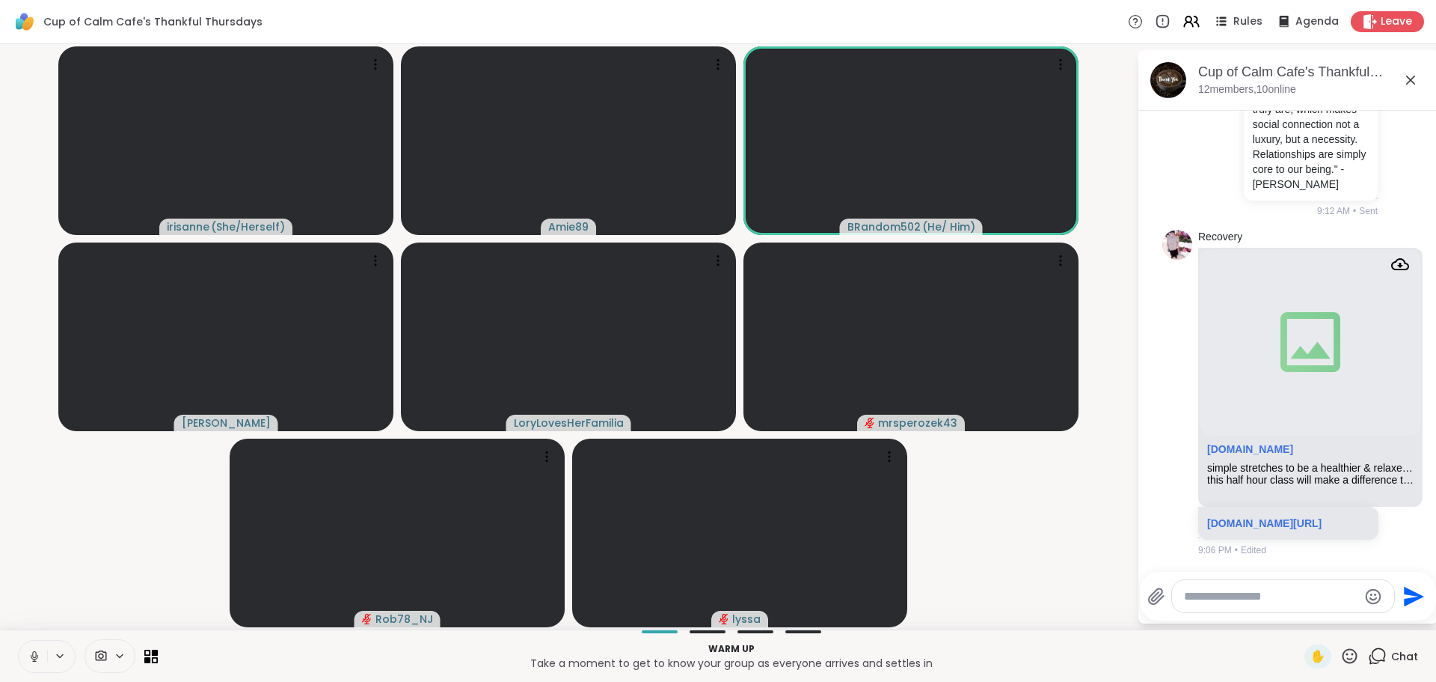
click at [1297, 601] on textarea "Type your message" at bounding box center [1271, 596] width 174 height 15
type textarea "*"
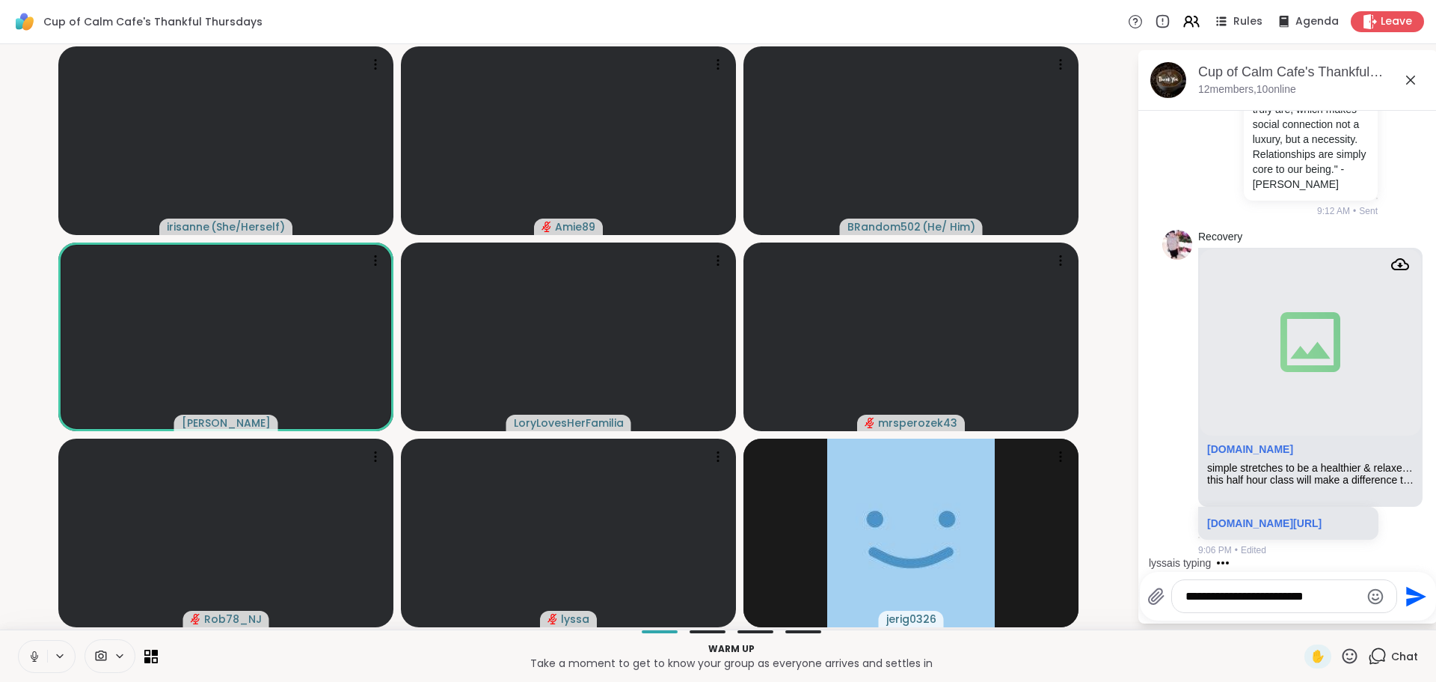
type textarea "**********"
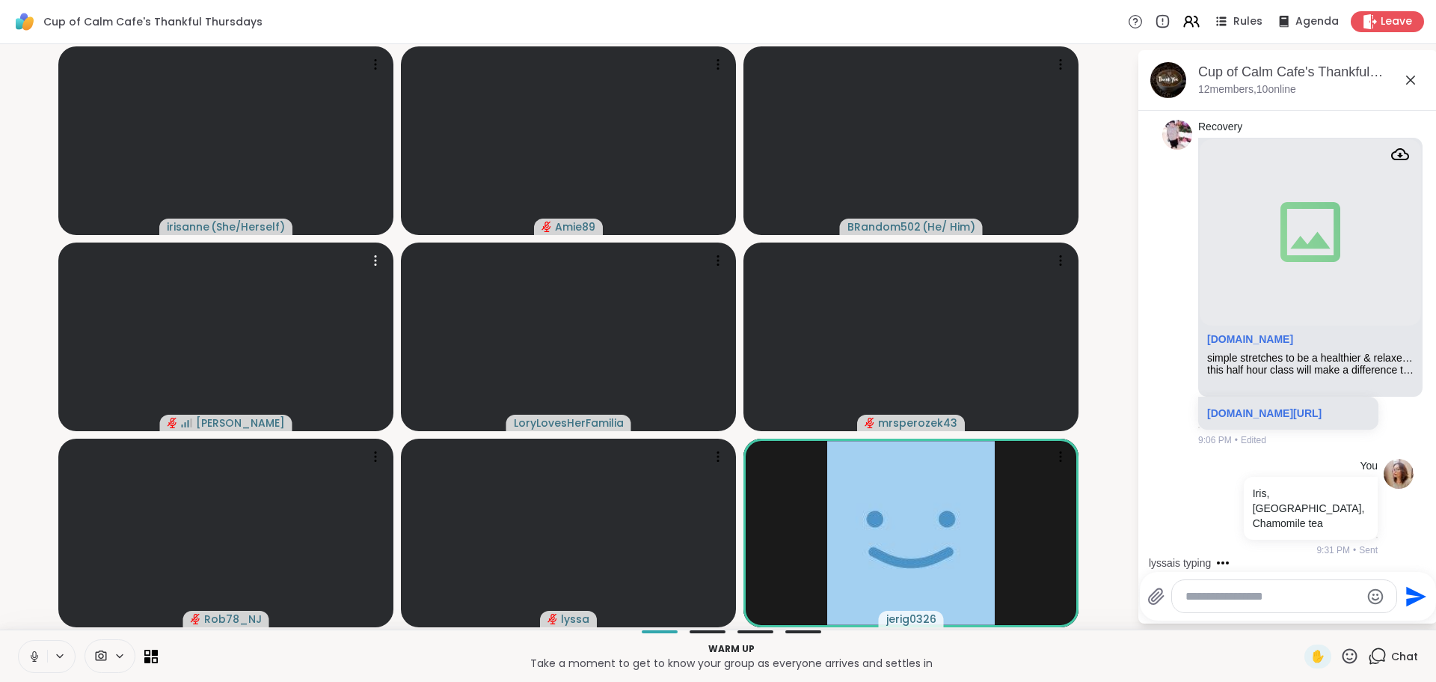
scroll to position [506, 0]
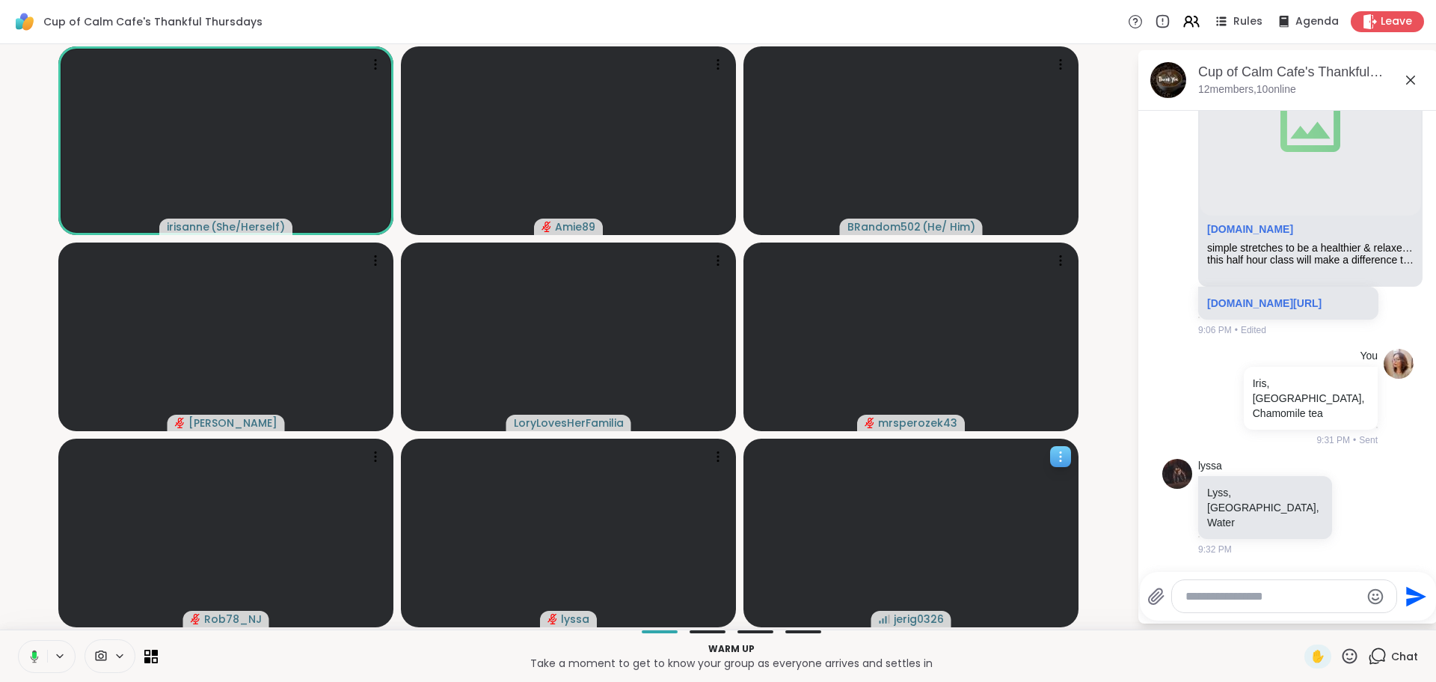
drag, startPoint x: 1056, startPoint y: 459, endPoint x: 1058, endPoint y: 467, distance: 8.5
click at [1056, 459] on icon at bounding box center [1060, 456] width 15 height 15
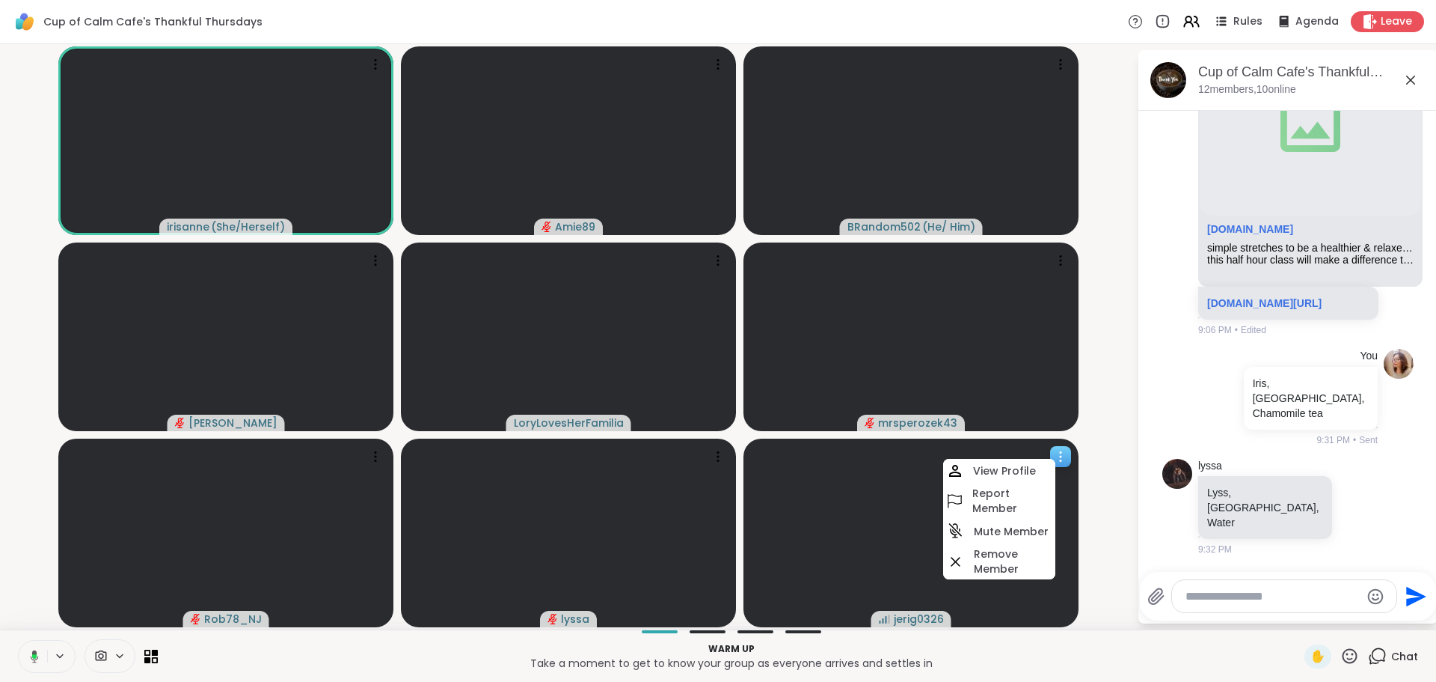
click at [1028, 465] on h4 "View Profile" at bounding box center [1004, 470] width 63 height 15
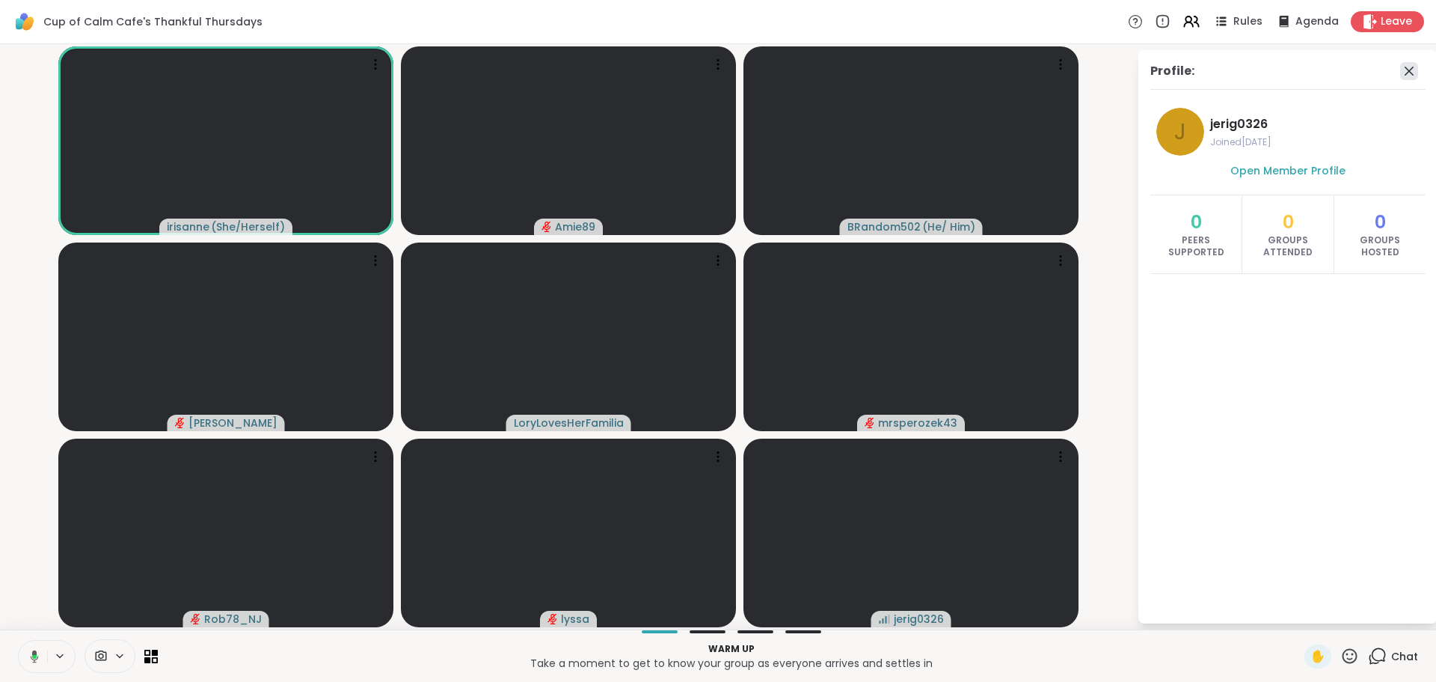
click at [1405, 70] on icon at bounding box center [1409, 71] width 18 height 18
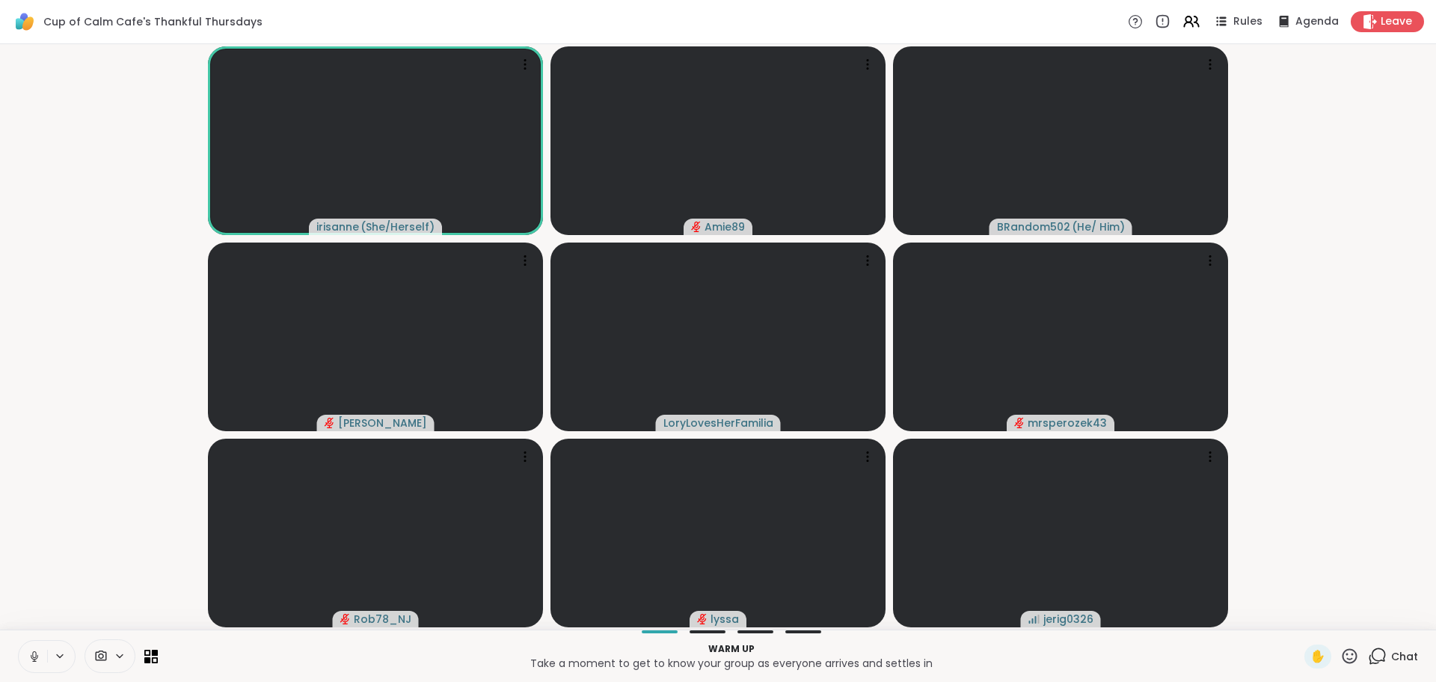
click at [1368, 659] on icon at bounding box center [1377, 655] width 19 height 19
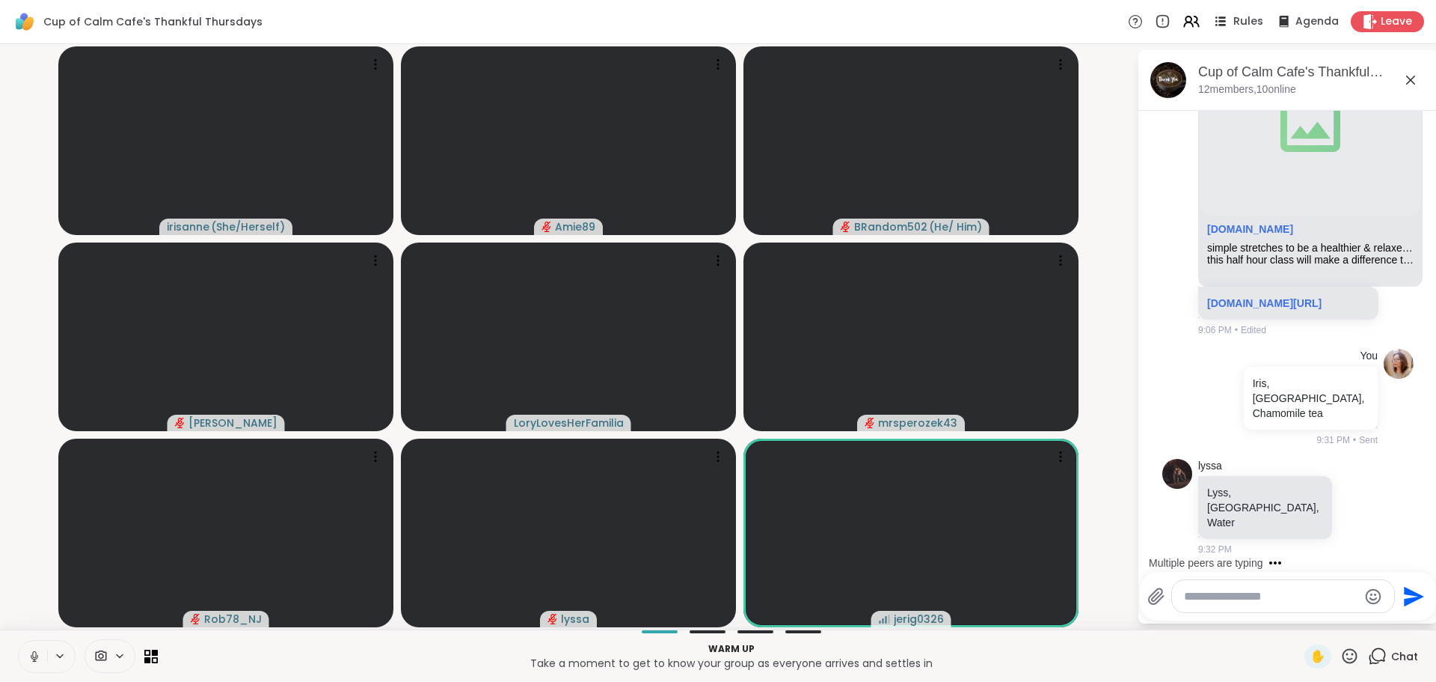
click at [1218, 25] on icon at bounding box center [1220, 21] width 19 height 19
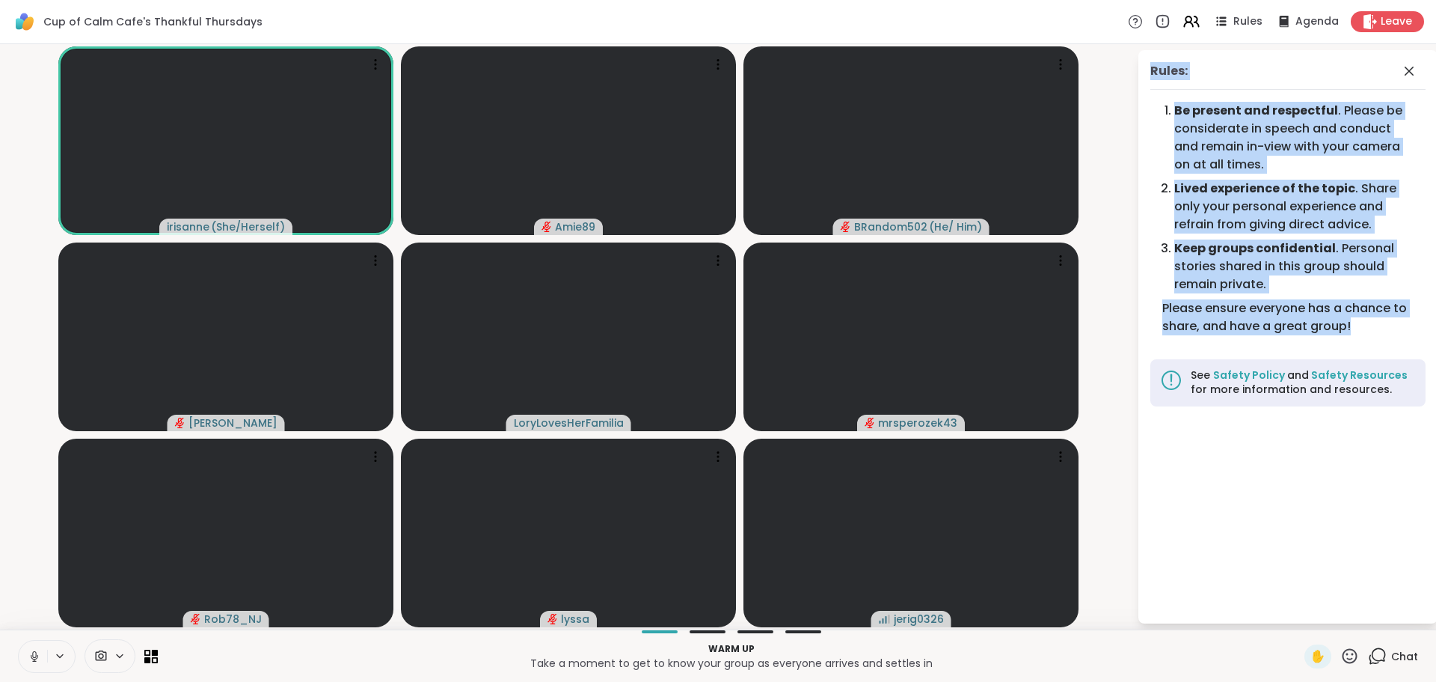
drag, startPoint x: 1358, startPoint y: 324, endPoint x: 1139, endPoint y: 80, distance: 327.9
click at [1139, 80] on div "Rules: Be present and respectful . Please be considerate in speech and conduct …" at bounding box center [1288, 336] width 299 height 573
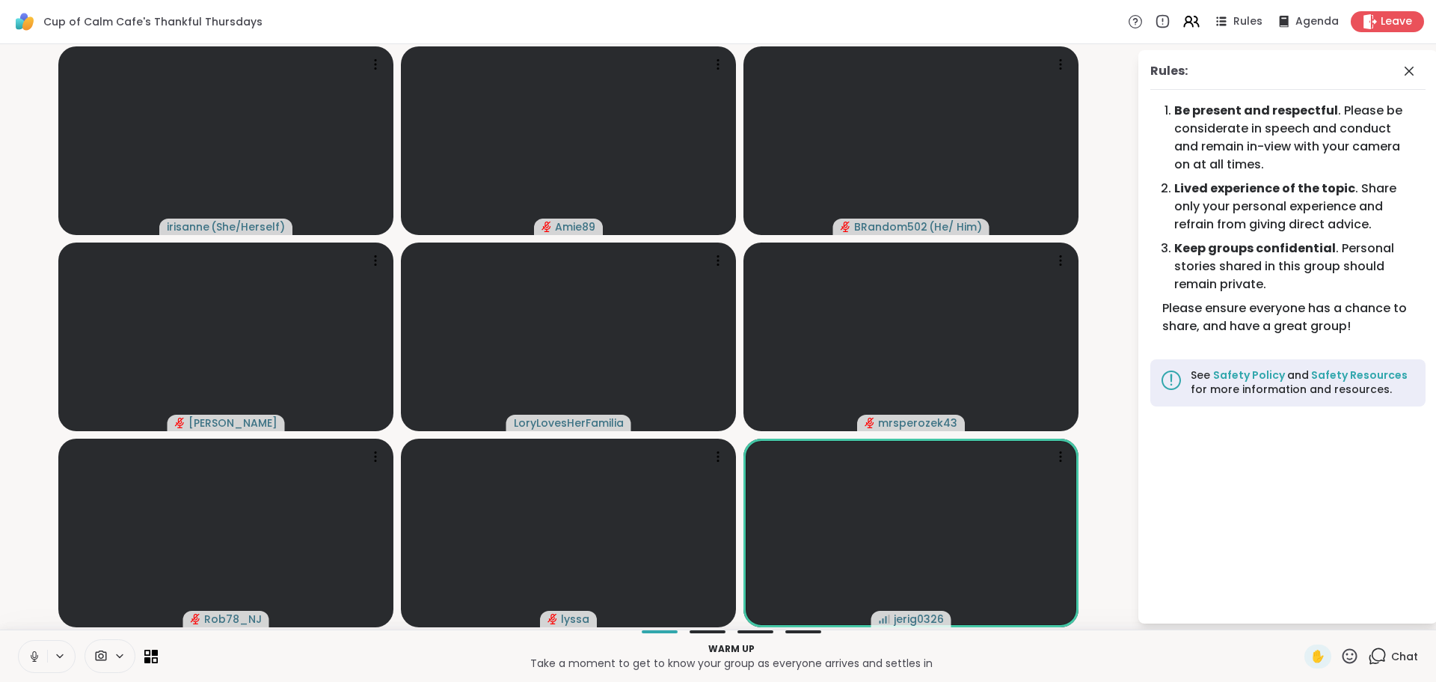
click at [1127, 419] on video-player-container "irisanne ( She/Herself ) Amie89 BRandom502 ( He/ Him ) dodi LoryLovesHerFamilia…" at bounding box center [568, 336] width 1119 height 573
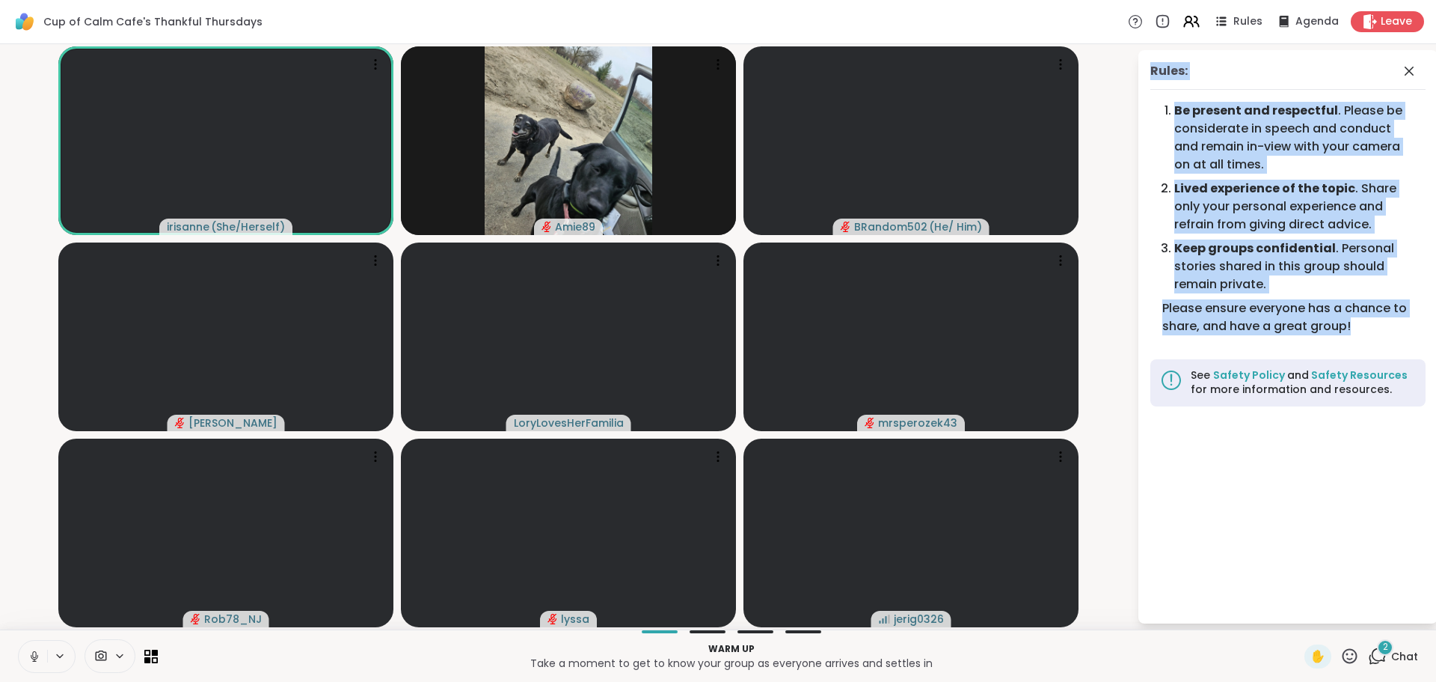
drag, startPoint x: 1359, startPoint y: 327, endPoint x: 1149, endPoint y: 66, distance: 335.2
click at [1149, 66] on div "Rules: Be present and respectful . Please be considerate in speech and conduct …" at bounding box center [1288, 336] width 299 height 573
copy div "Rules: Be present and respectful . Please be considerate in speech and conduct …"
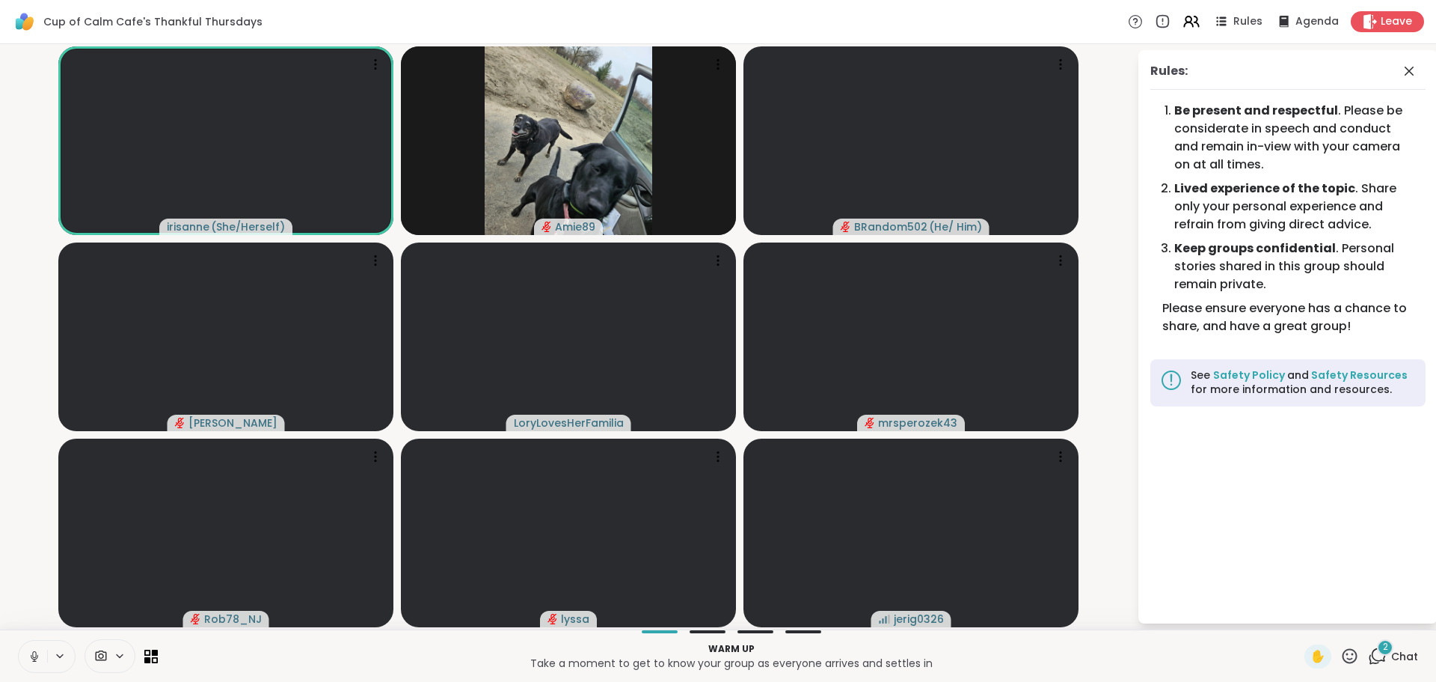
click at [1368, 652] on icon at bounding box center [1377, 655] width 19 height 19
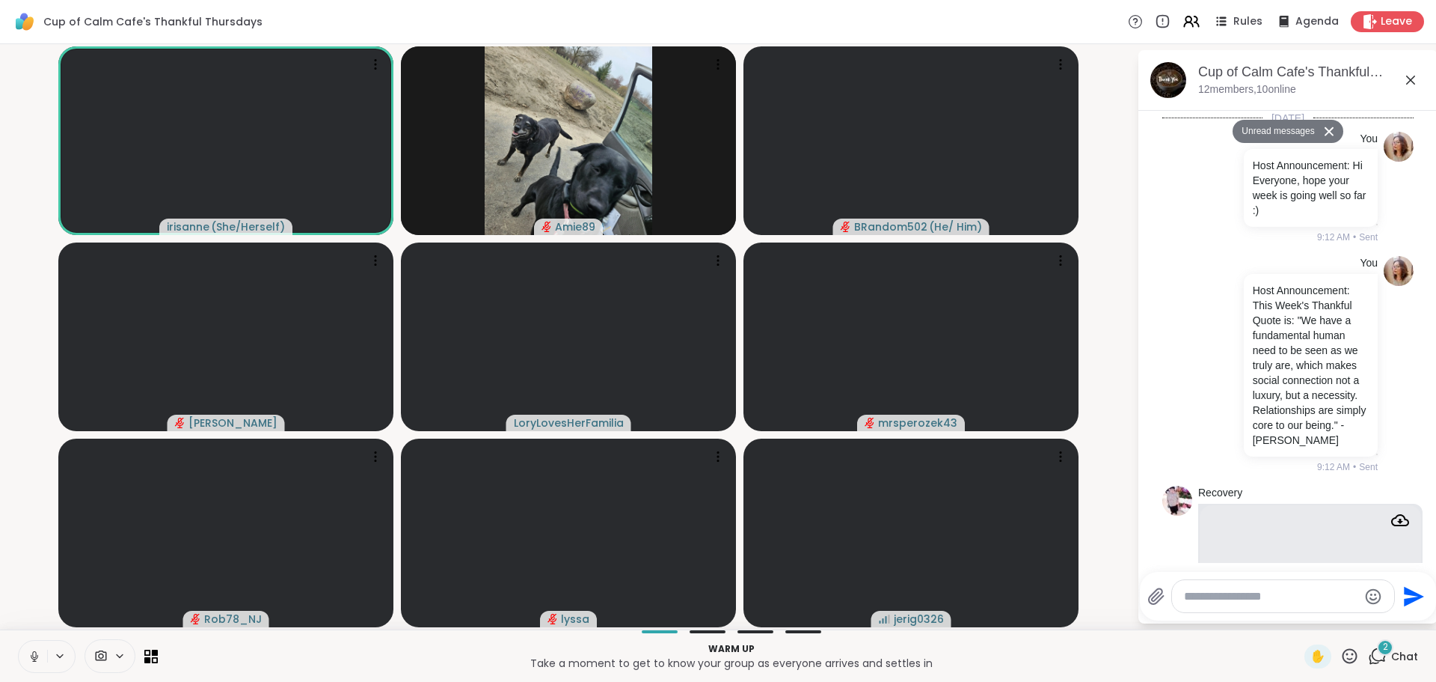
scroll to position [1115, 0]
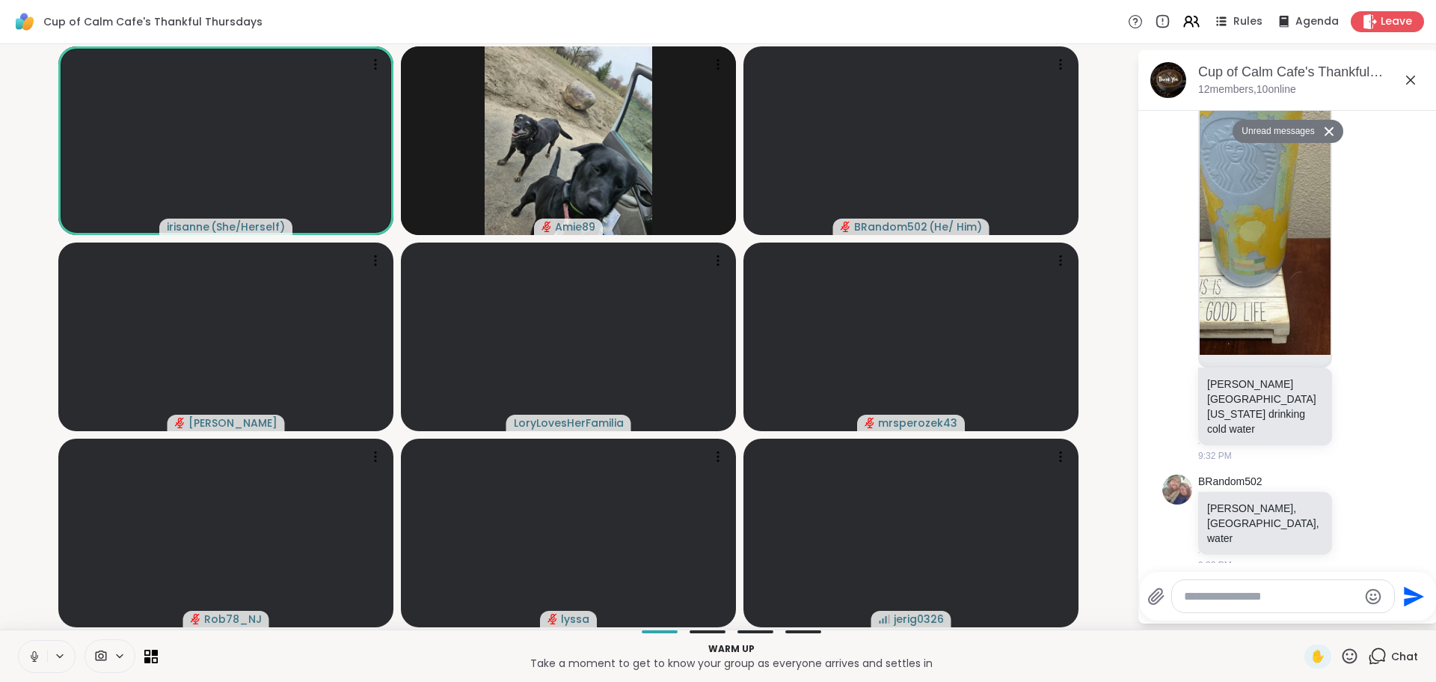
click at [1280, 595] on textarea "Type your message" at bounding box center [1271, 596] width 174 height 15
paste textarea "**********"
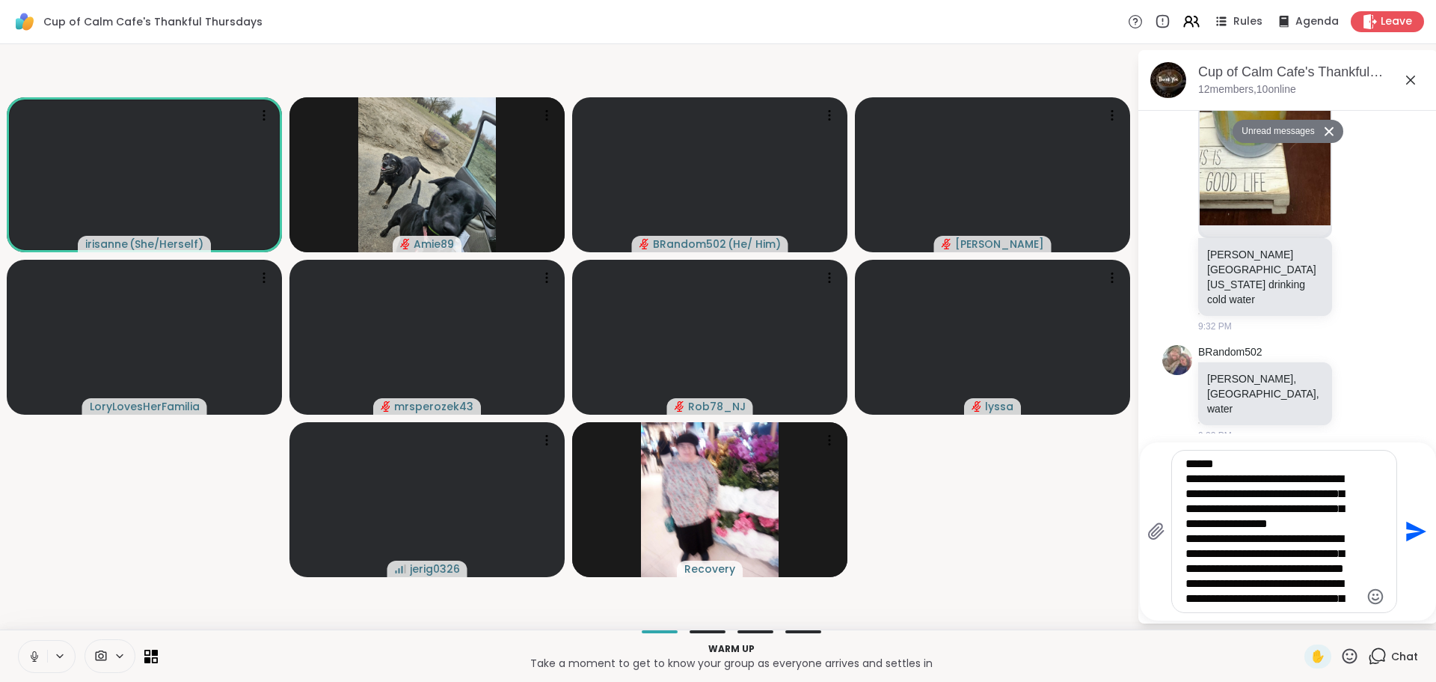
type textarea "**********"
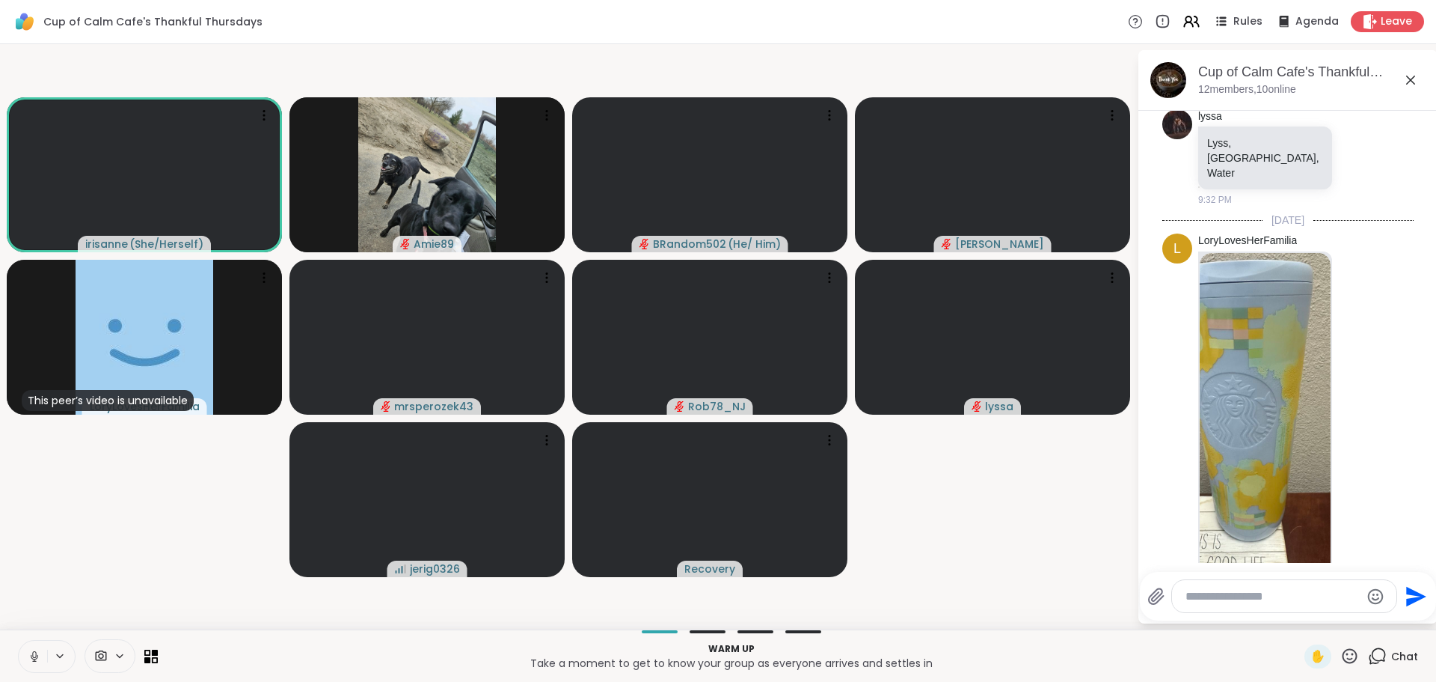
scroll to position [696, 0]
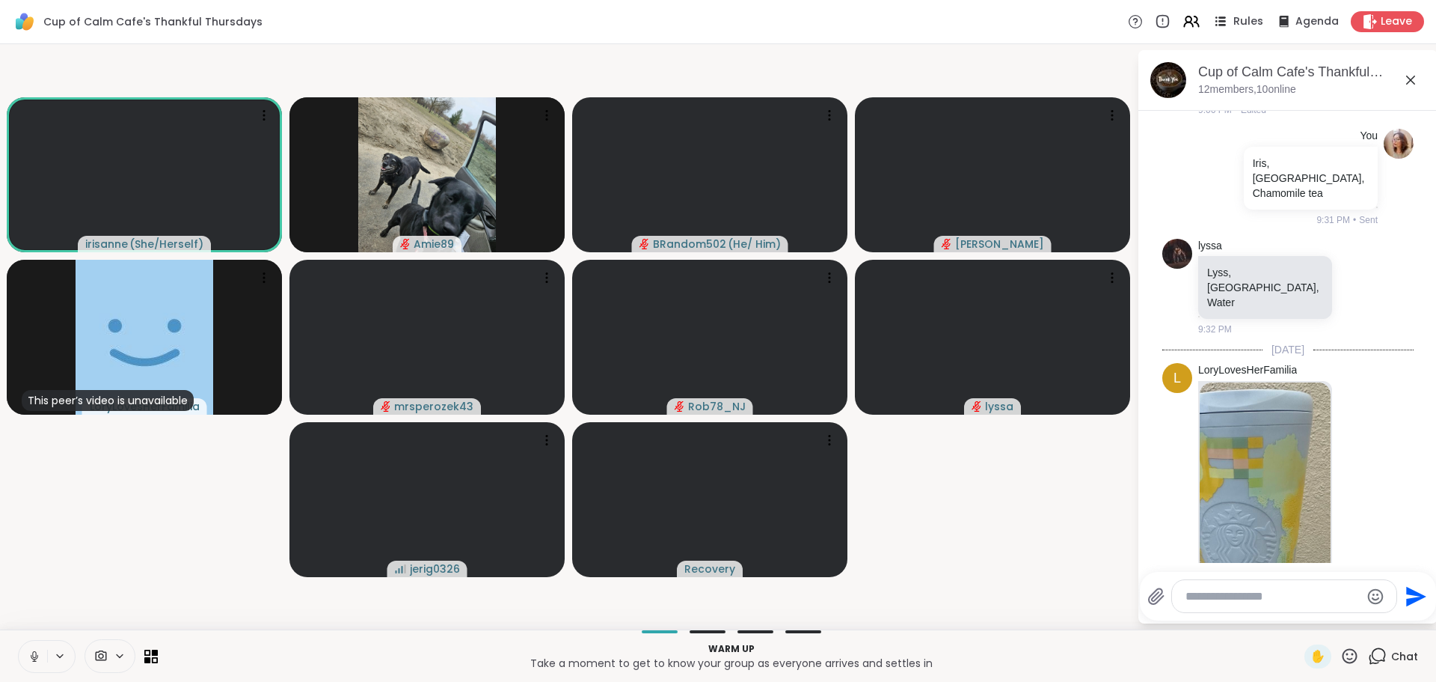
click at [1234, 25] on span "Rules" at bounding box center [1249, 22] width 31 height 16
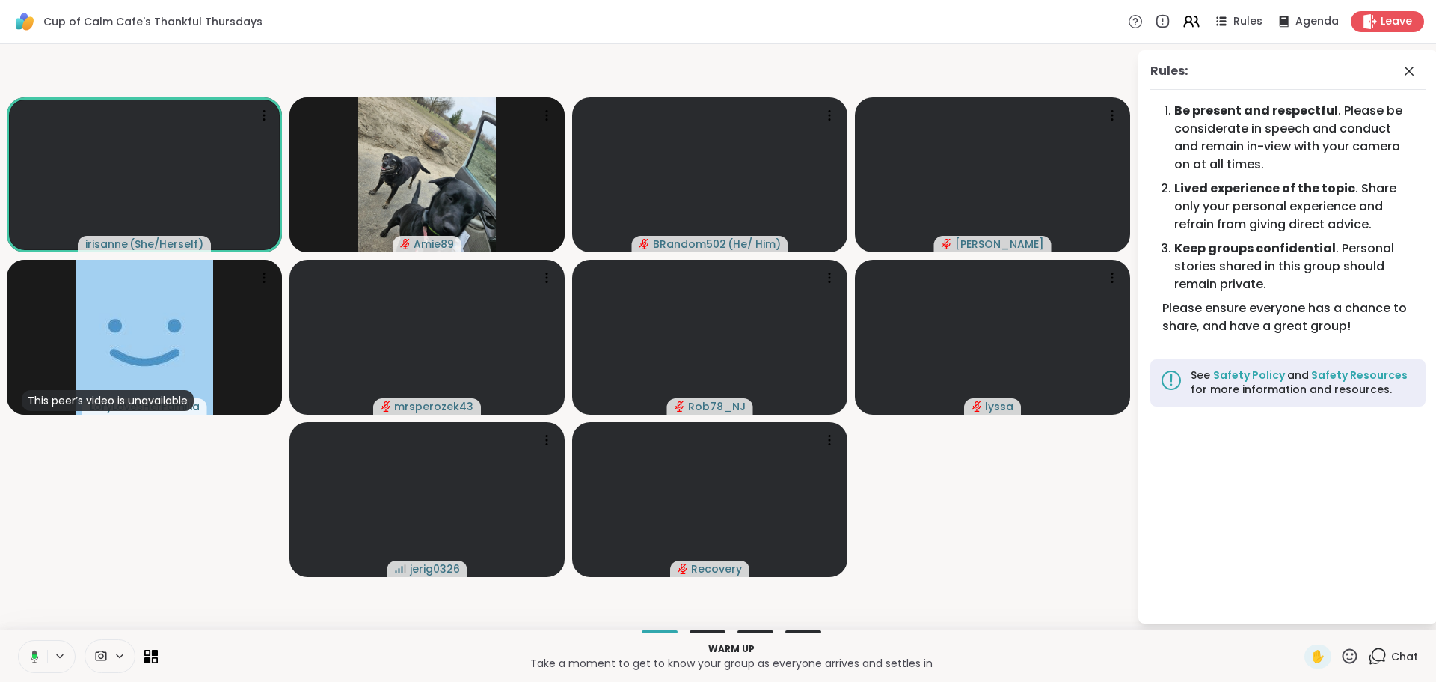
click at [979, 569] on video-player-container "irisanne ( She/Herself ) Amie89 BRandom502 ( He/ Him ) dodi This peer’s video i…" at bounding box center [568, 336] width 1119 height 573
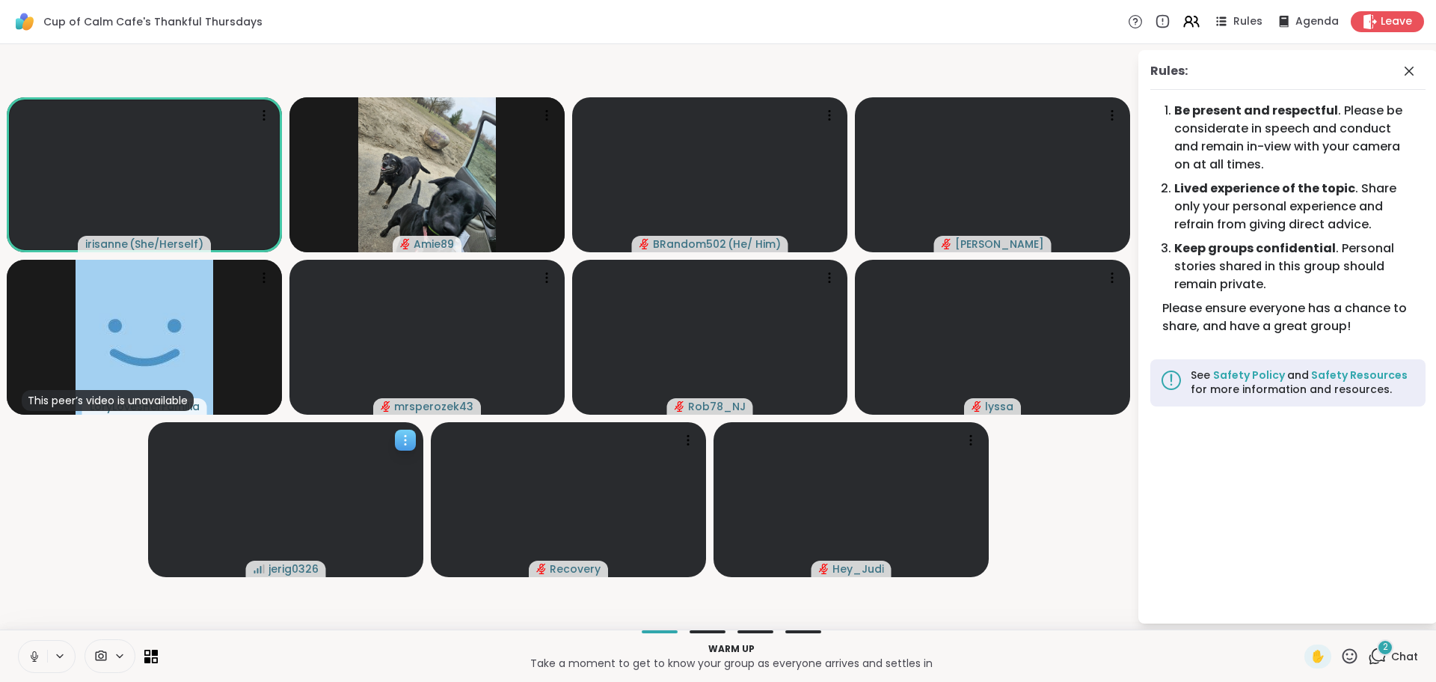
click at [411, 444] on icon at bounding box center [405, 439] width 15 height 15
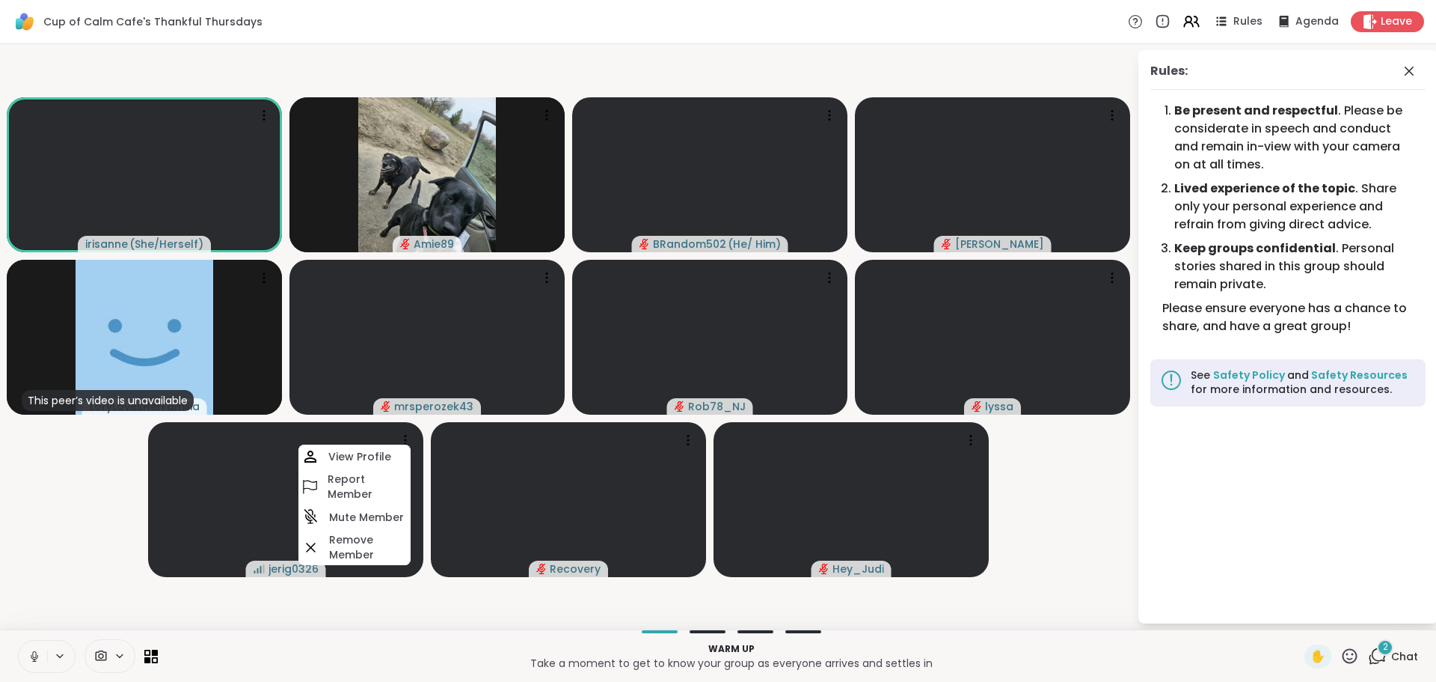
click at [1055, 512] on video-player-container "irisanne ( She/Herself ) Amie89 BRandom502 ( He/ Him ) dodi This peer’s video i…" at bounding box center [568, 336] width 1119 height 573
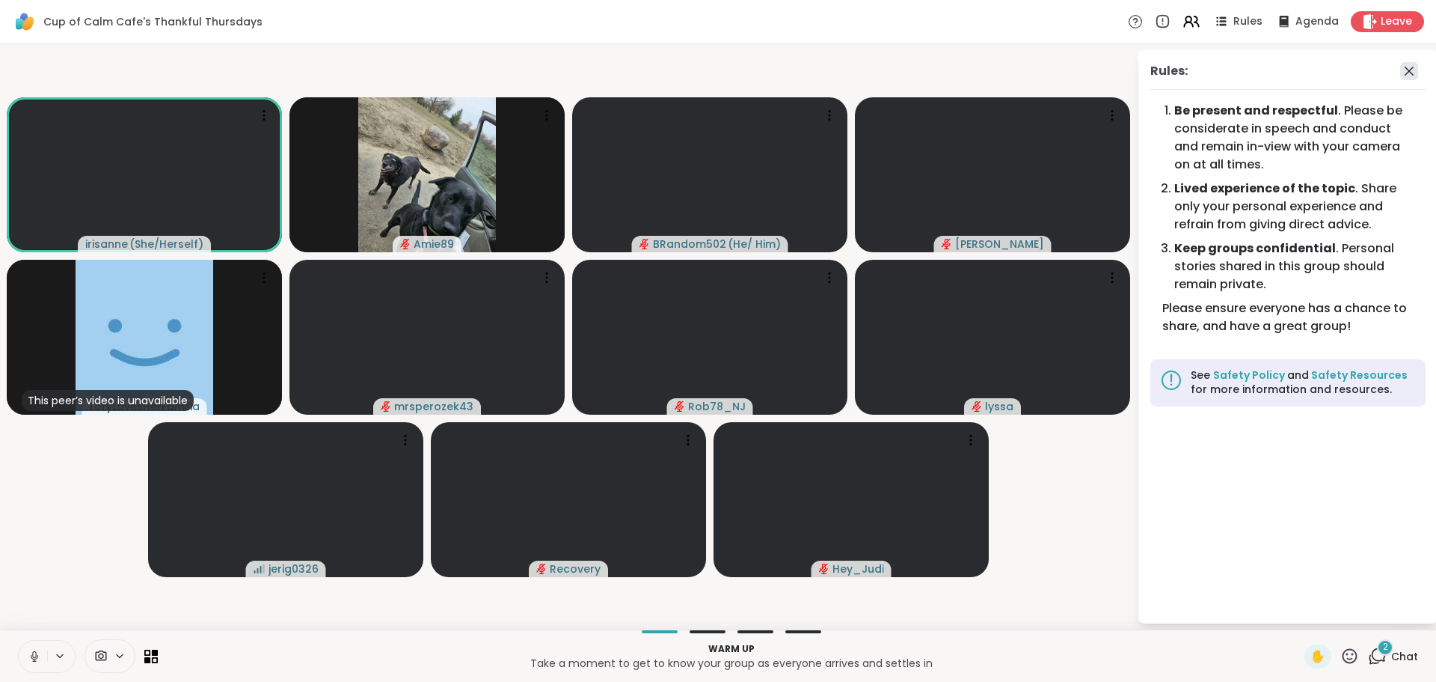
click at [1409, 76] on icon at bounding box center [1409, 71] width 18 height 18
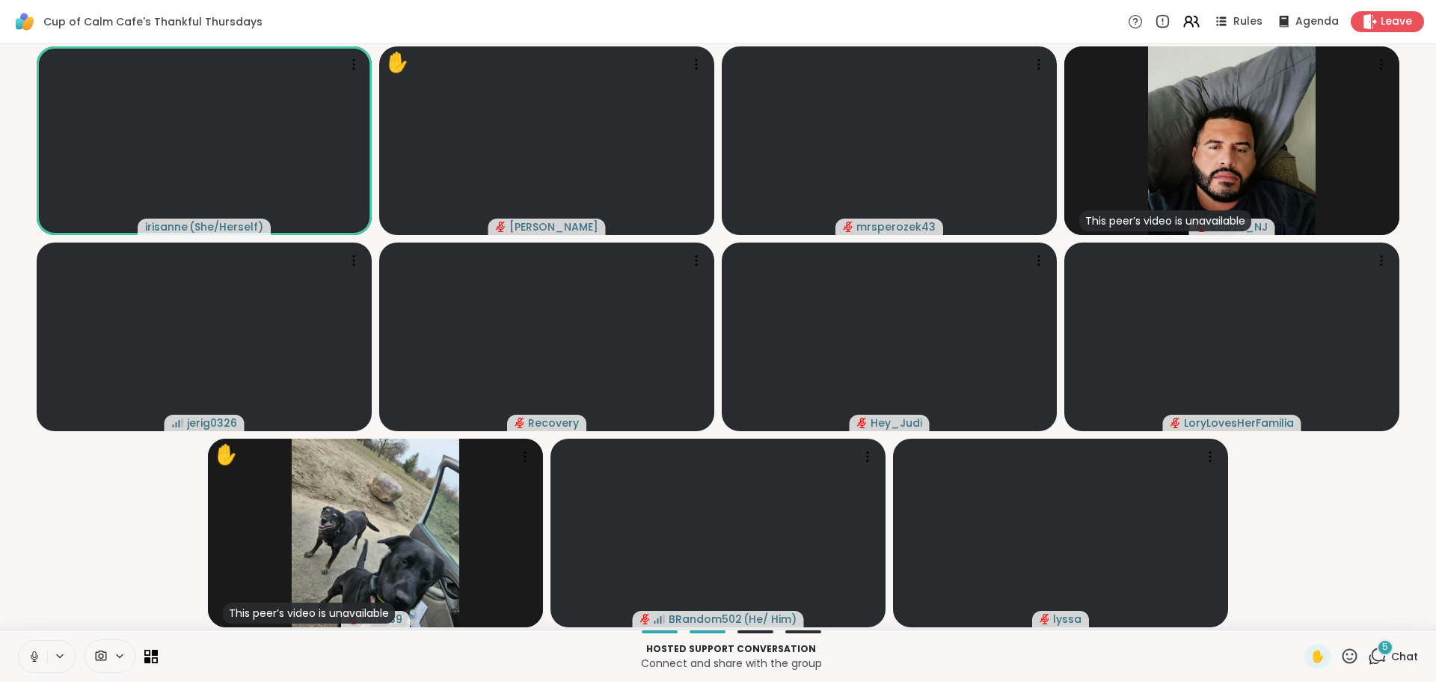
drag, startPoint x: 36, startPoint y: 648, endPoint x: 37, endPoint y: 622, distance: 26.2
click at [36, 647] on button at bounding box center [33, 655] width 28 height 31
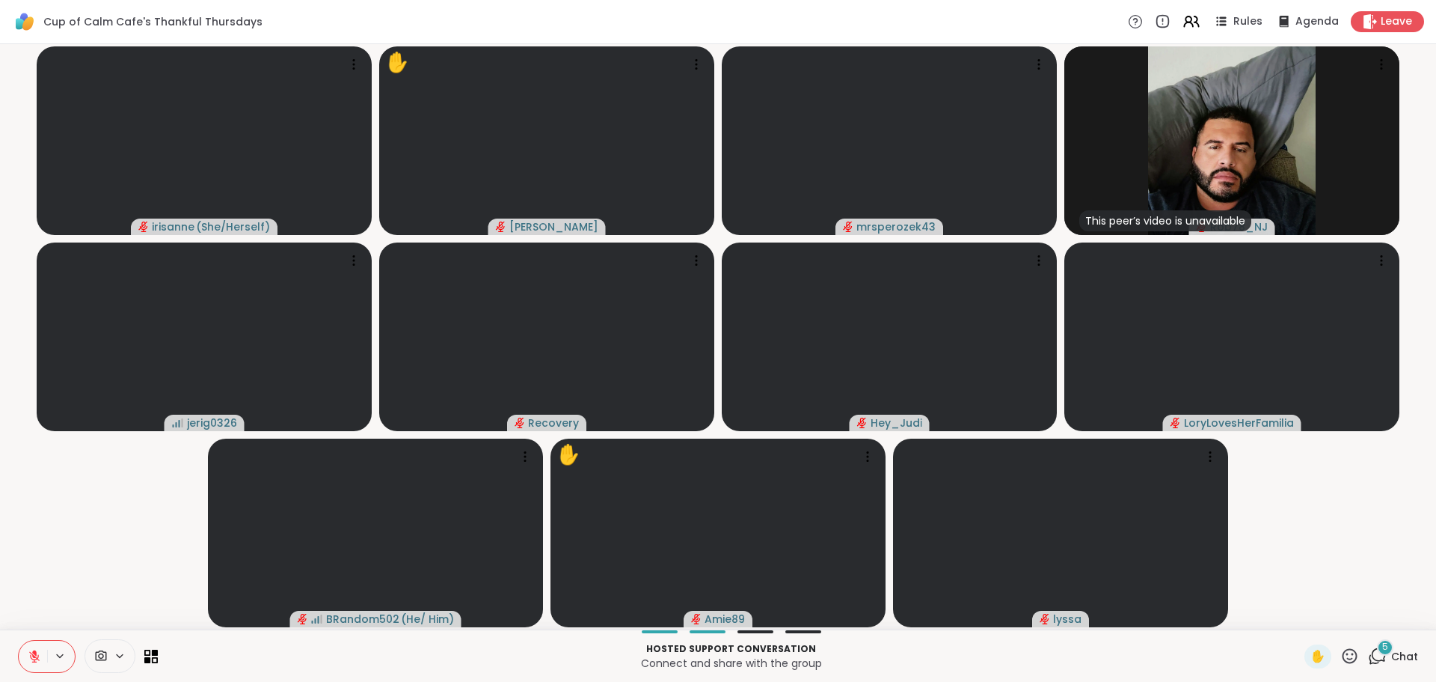
click at [37, 608] on video-player-container "irisanne ( She/Herself ) ✋ dodi mrsperozek43 This peer’s video is unavailable R…" at bounding box center [718, 336] width 1418 height 573
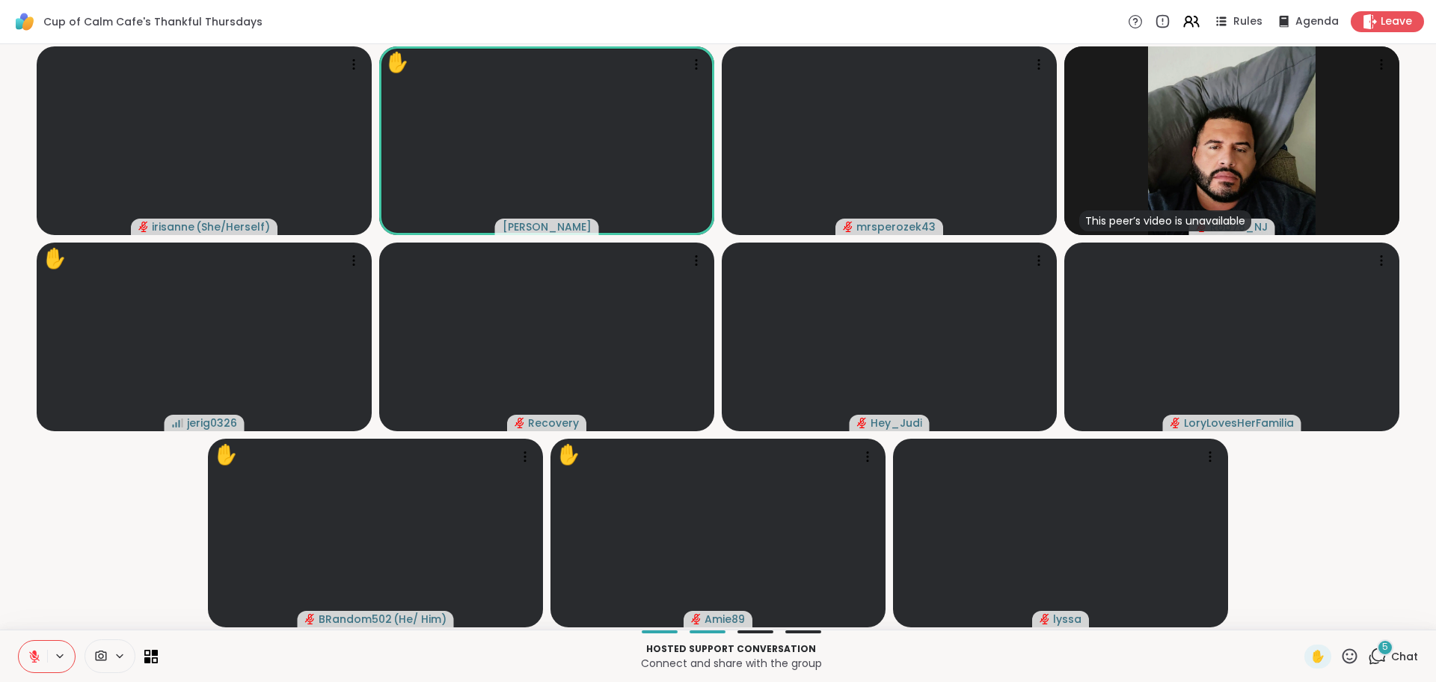
click at [147, 495] on video-player-container "irisanne ( She/Herself ) ✋ dodi mrsperozek43 This peer’s video is unavailable R…" at bounding box center [718, 336] width 1418 height 573
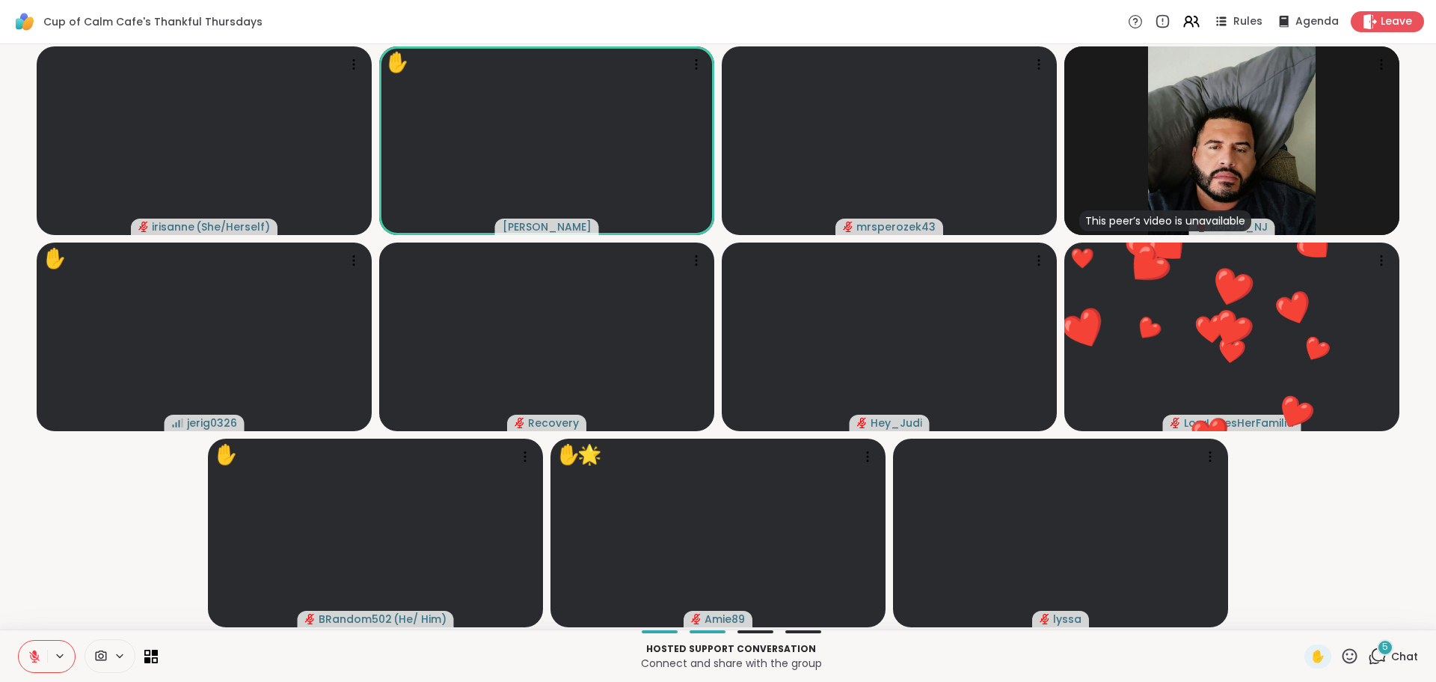
click at [29, 643] on button at bounding box center [33, 655] width 28 height 31
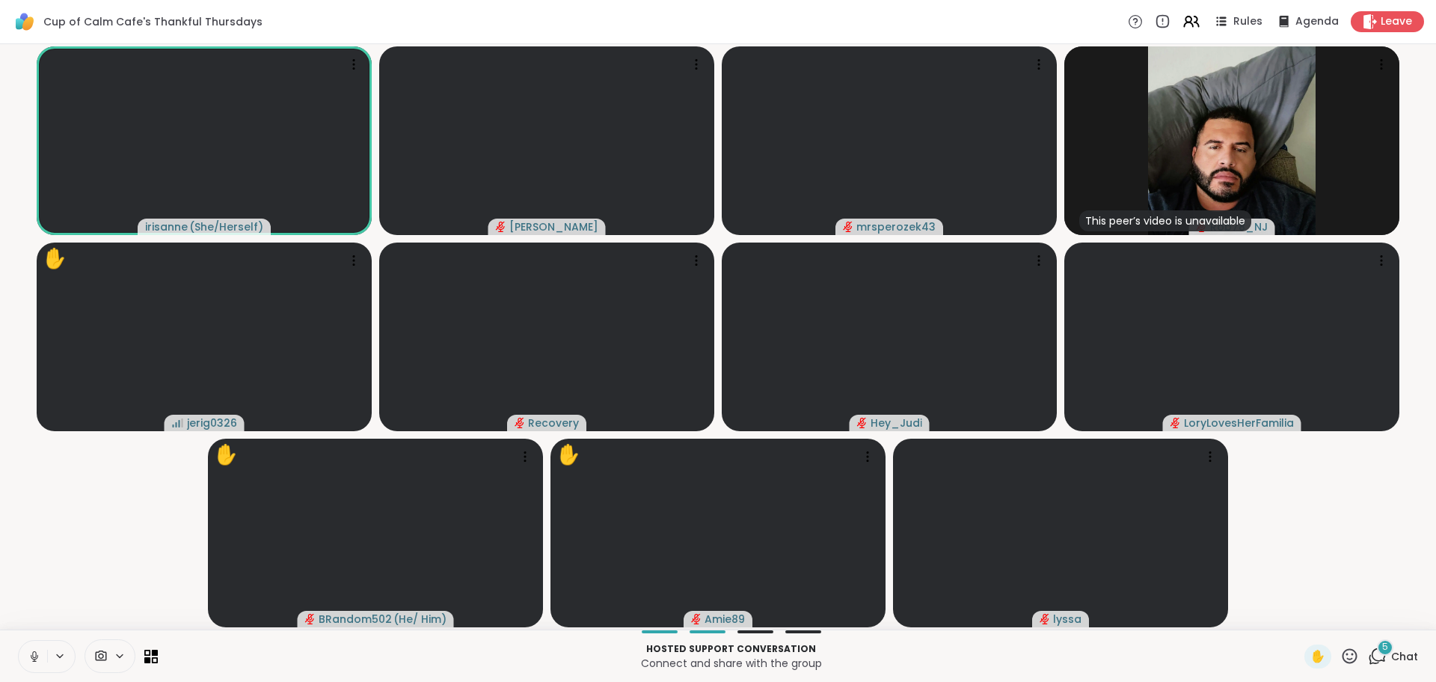
click at [73, 599] on video-player-container "irisanne ( She/Herself ) dodi mrsperozek43 This peer’s video is unavailable Rob…" at bounding box center [718, 336] width 1418 height 573
click at [47, 654] on button at bounding box center [61, 655] width 28 height 13
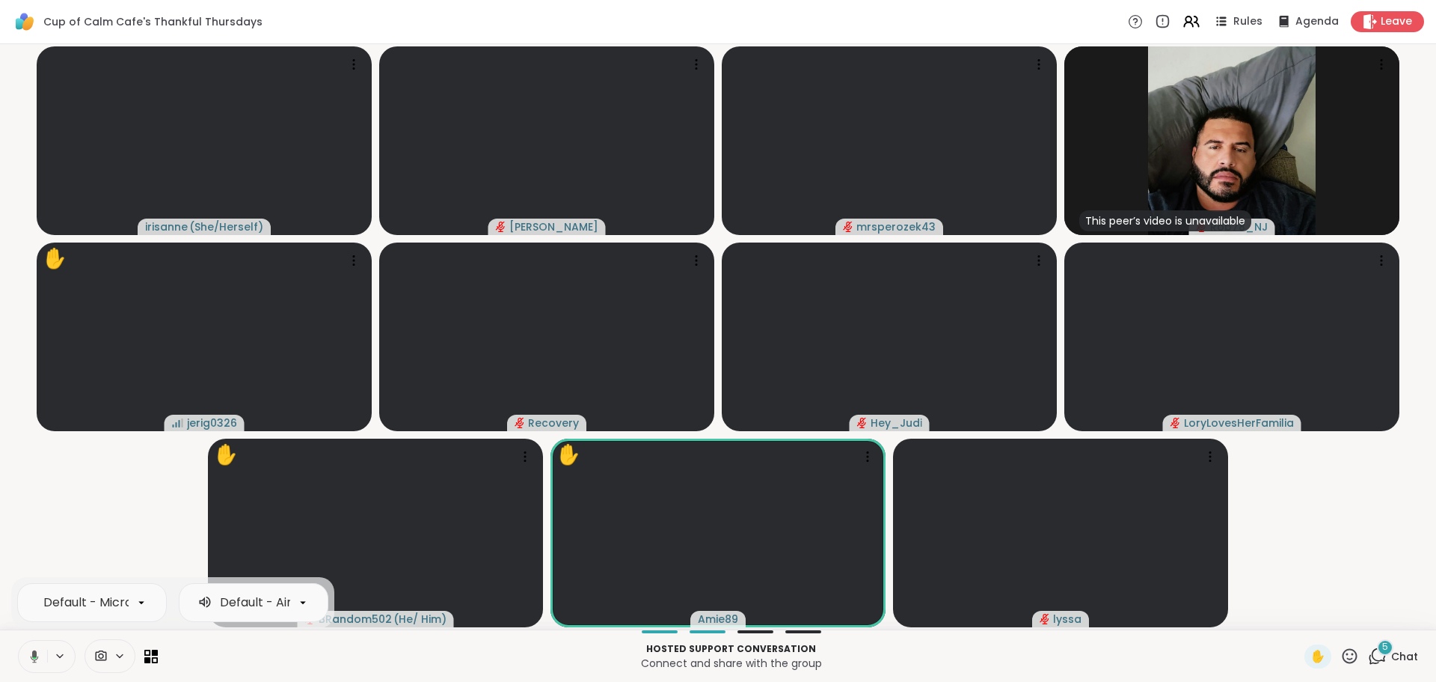
click at [31, 645] on button at bounding box center [31, 655] width 31 height 31
click at [113, 531] on video-player-container "irisanne ( She/Herself ) dodi mrsperozek43 This peer’s video is unavailable Rob…" at bounding box center [718, 336] width 1418 height 573
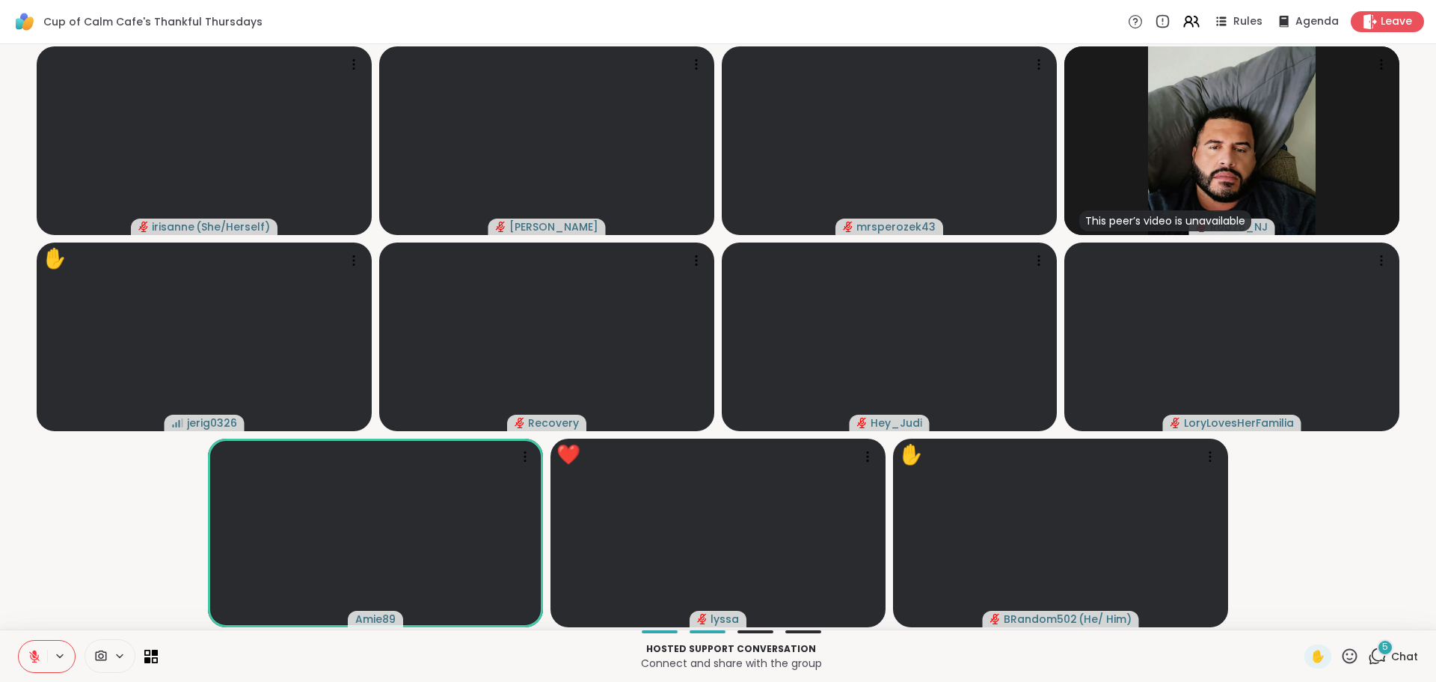
click at [1343, 654] on icon at bounding box center [1350, 655] width 15 height 15
click at [1365, 616] on span "🌟" at bounding box center [1372, 616] width 15 height 18
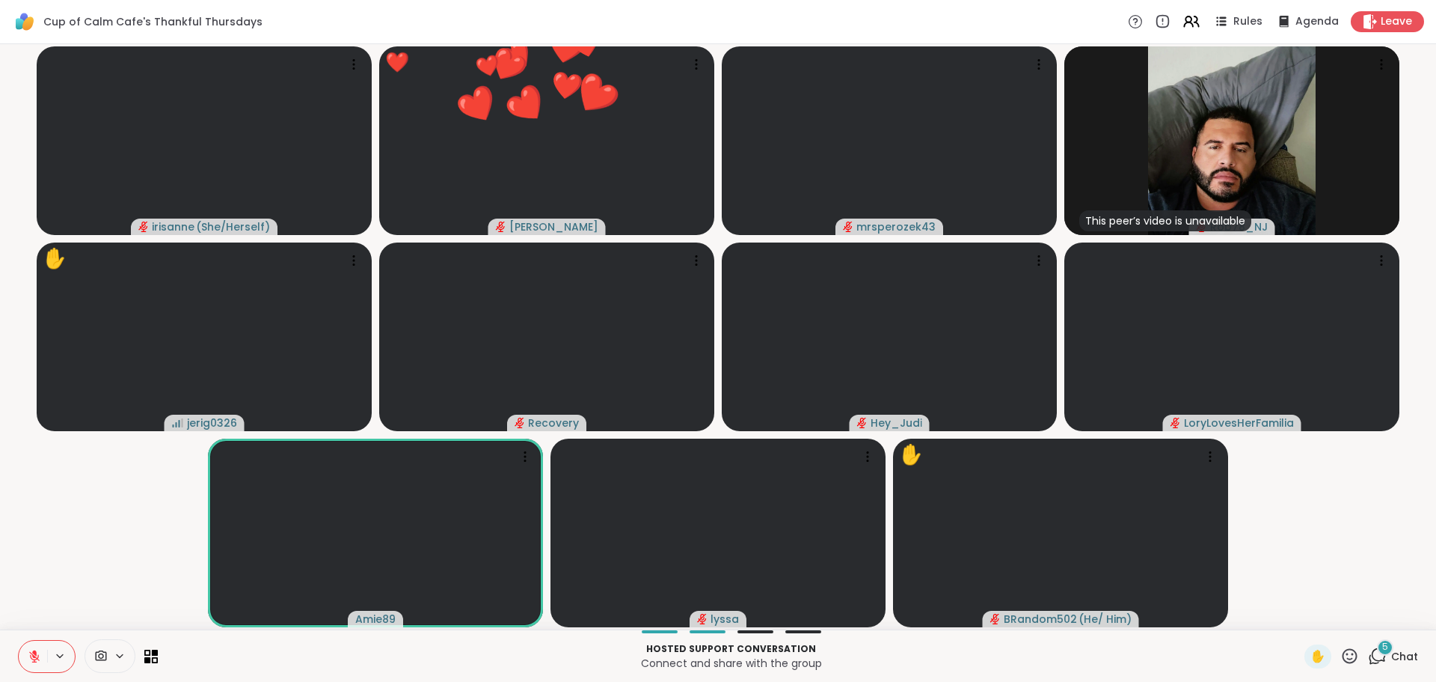
click at [113, 453] on video-player-container "irisanne ( She/Herself ) ❤️ dodi 🌟 🎉 🎉 🎉 🎉 🎉 🎉 🎉 🎉 🎉 🎉 🎉 🎉 🎉 🎉 🎉 🎉 🎉 🎉 🎉 🎉 🎉 🎉 …" at bounding box center [718, 336] width 1418 height 573
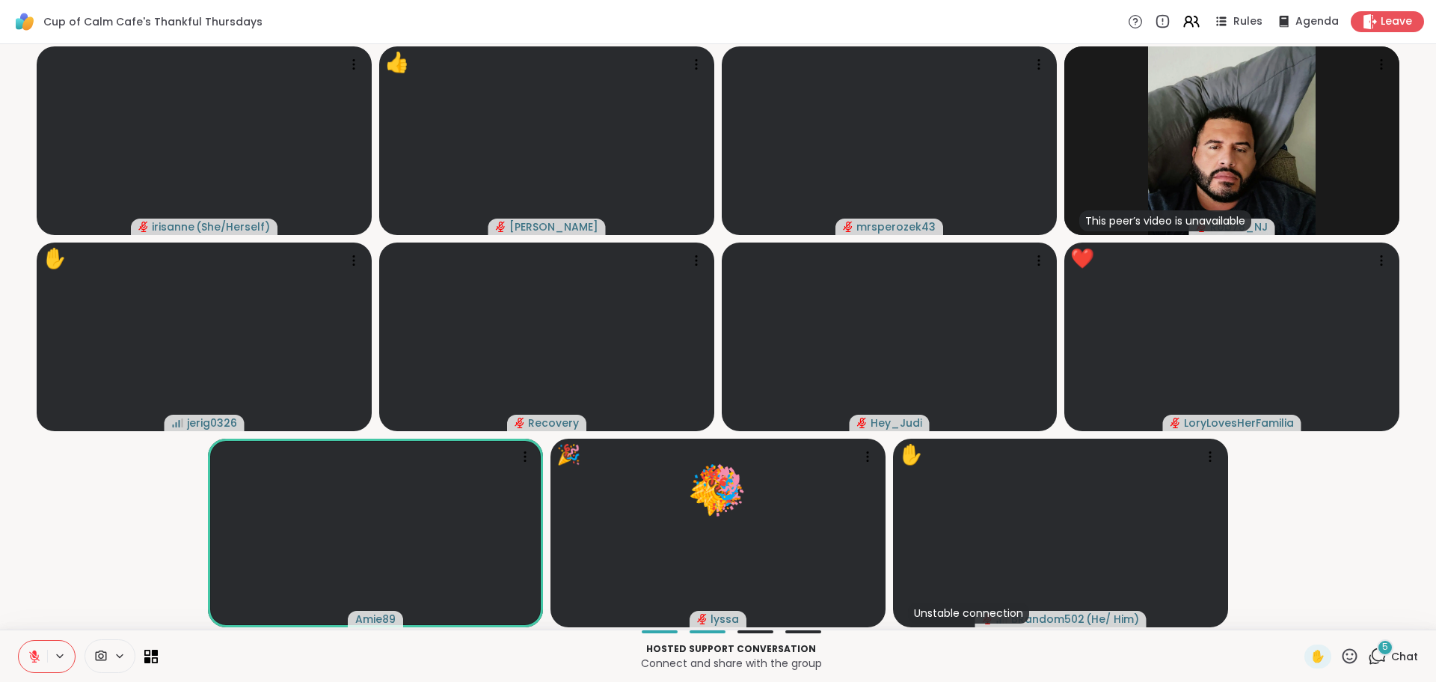
click at [125, 526] on video-player-container "irisanne ( She/Herself ) 👍 dodi 👍 👍 👍 👍 👍 👍 👍 👍 👍 👍 👍 👍 👍 👍 👍 👍 👍 👍 👍 👍 👍 mrspe…" at bounding box center [718, 336] width 1418 height 573
click at [1341, 658] on icon at bounding box center [1350, 655] width 19 height 19
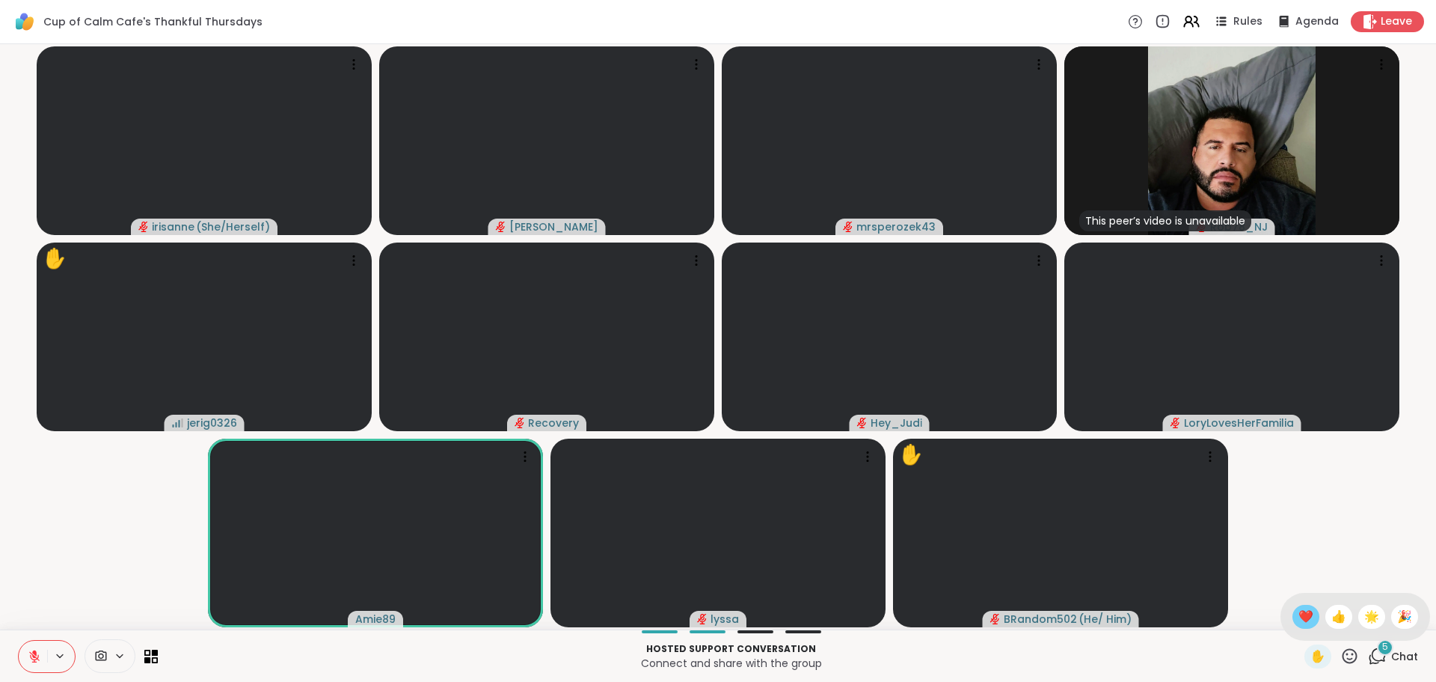
click at [1299, 621] on span "❤️" at bounding box center [1306, 616] width 15 height 18
click at [138, 507] on video-player-container "irisanne ( She/Herself ) dodi mrsperozek43 This peer’s video is unavailable Rob…" at bounding box center [718, 336] width 1418 height 573
click at [123, 554] on video-player-container "irisanne ( She/Herself ) dodi mrsperozek43 This peer’s video is unavailable Rob…" at bounding box center [718, 336] width 1418 height 573
click at [105, 537] on video-player-container "irisanne ( She/Herself ) dodi mrsperozek43 This peer’s video is unavailable Rob…" at bounding box center [718, 336] width 1418 height 573
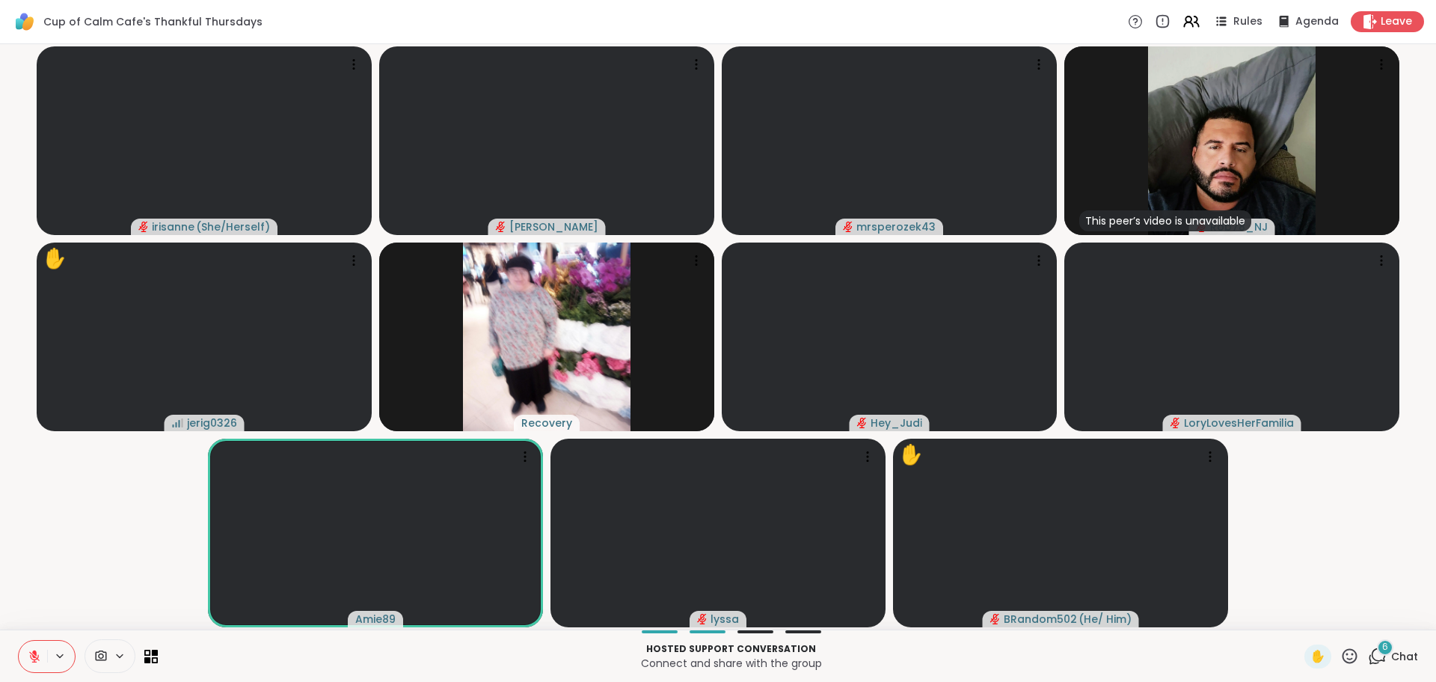
click at [123, 497] on video-player-container "irisanne ( She/Herself ) dodi mrsperozek43 This peer’s video is unavailable Rob…" at bounding box center [718, 336] width 1418 height 573
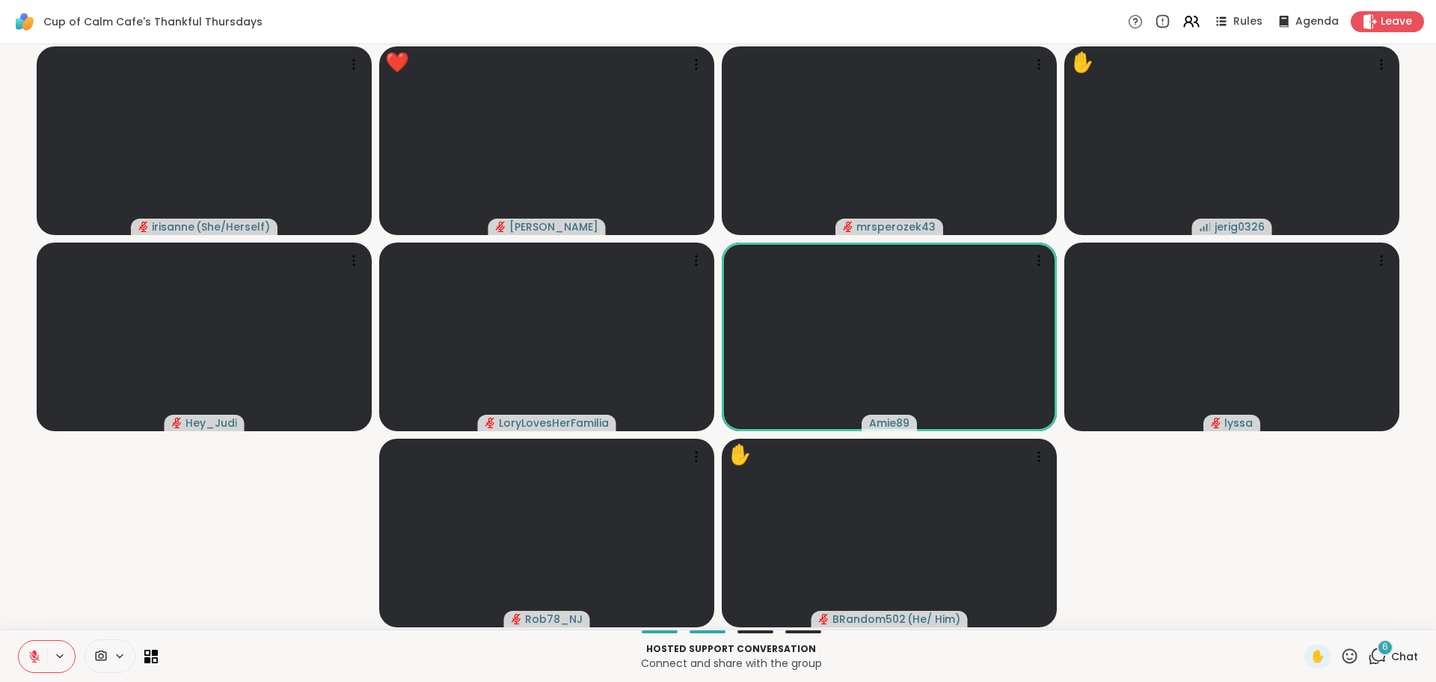
click at [1277, 544] on video-player-container "irisanne ( She/Herself ) ❤️ dodi ❤️ ❤️ ❤️ ❤️ ❤️ ❤️ ❤️ ❤️ ❤️ ❤️ ❤️ ❤️ ❤️ ❤️ ❤️ ❤…" at bounding box center [718, 336] width 1418 height 573
click at [105, 536] on video-player-container "irisanne ( She/Herself ) ❤️ dodi ❤️ ❤️ ❤️ ❤️ ❤️ ❤️ ❤️ ❤️ ❤️ mrsperozek43 ✋ jeri…" at bounding box center [718, 336] width 1418 height 573
click at [105, 536] on video-player-container "irisanne ( She/Herself ) dodi mrsperozek43 ✋ jerig0326 Hey_Judi LoryLovesHerFam…" at bounding box center [718, 336] width 1418 height 573
click at [100, 573] on video-player-container "irisanne ( She/Herself ) dodi mrsperozek43 ✋ jerig0326 Hey_Judi LoryLovesHerFam…" at bounding box center [718, 336] width 1418 height 573
click at [153, 544] on video-player-container "irisanne ( She/Herself ) dodi mrsperozek43 ✋ jerig0326 Hey_Judi LoryLovesHerFam…" at bounding box center [718, 336] width 1418 height 573
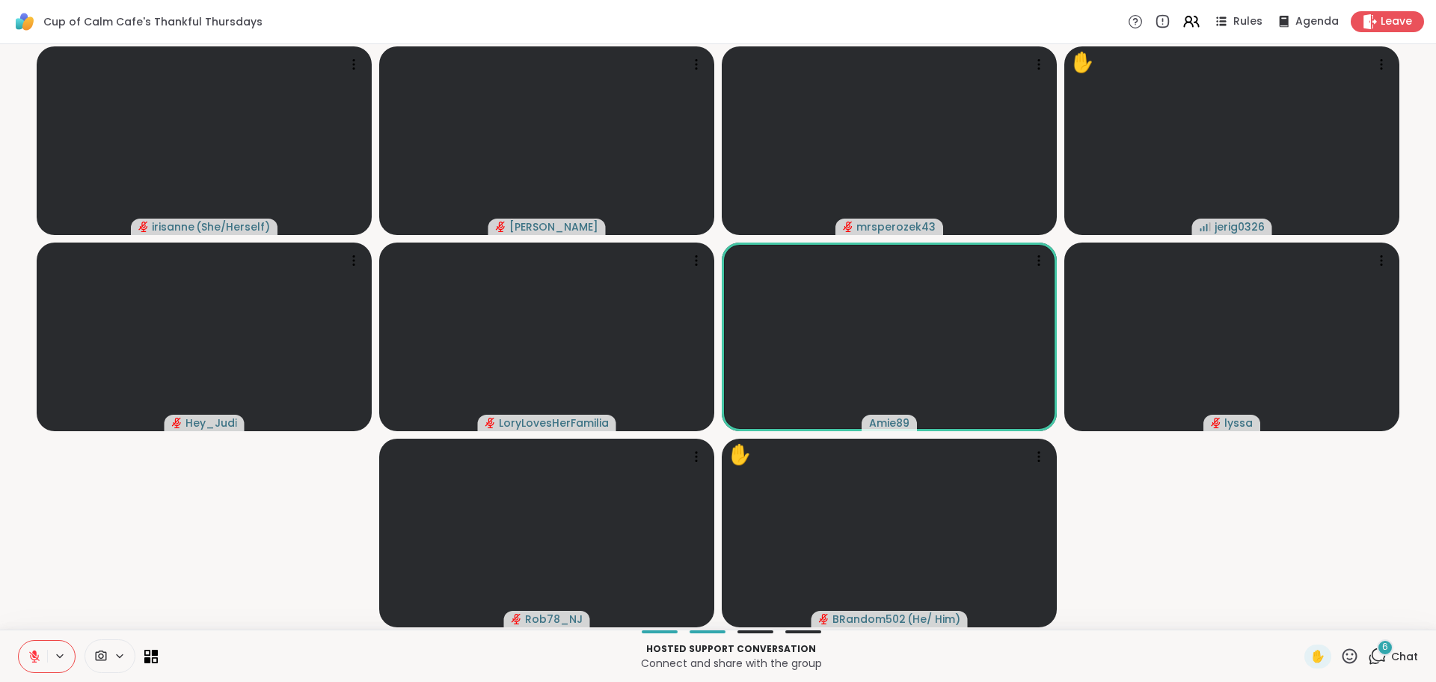
click at [33, 661] on icon at bounding box center [34, 655] width 13 height 13
drag, startPoint x: 107, startPoint y: 596, endPoint x: 110, endPoint y: 605, distance: 9.5
click at [110, 605] on video-player-container "irisanne ( She/Herself ) dodi mrsperozek43 ✋ jerig0326 Hey_Judi LoryLovesHerFam…" at bounding box center [718, 336] width 1418 height 573
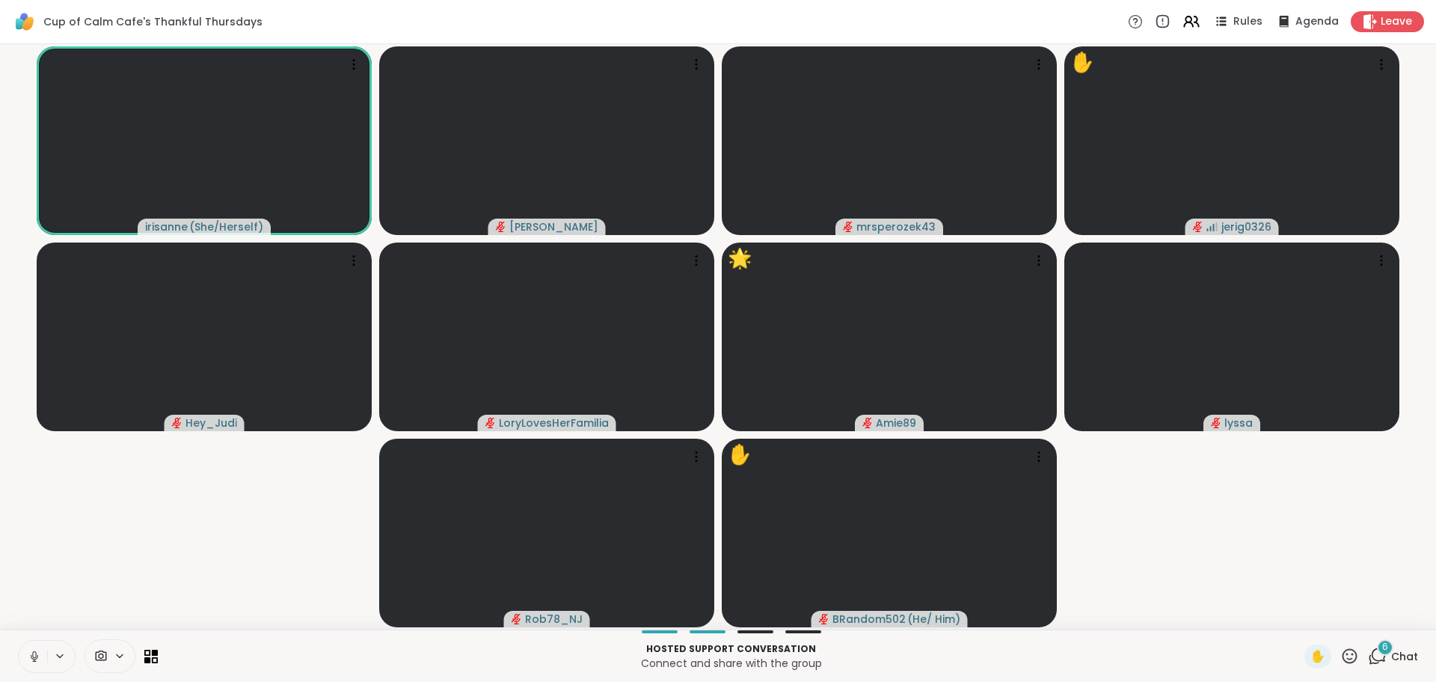
click at [1128, 482] on video-player-container "irisanne ( She/Herself ) dodi mrsperozek43 ✋ jerig0326 Hey_Judi LoryLovesHerFam…" at bounding box center [718, 336] width 1418 height 573
click at [142, 483] on video-player-container "irisanne ( She/Herself ) dodi mrsperozek43 ✋ jerig0326 Hey_Judi LoryLovesHerFam…" at bounding box center [718, 336] width 1418 height 573
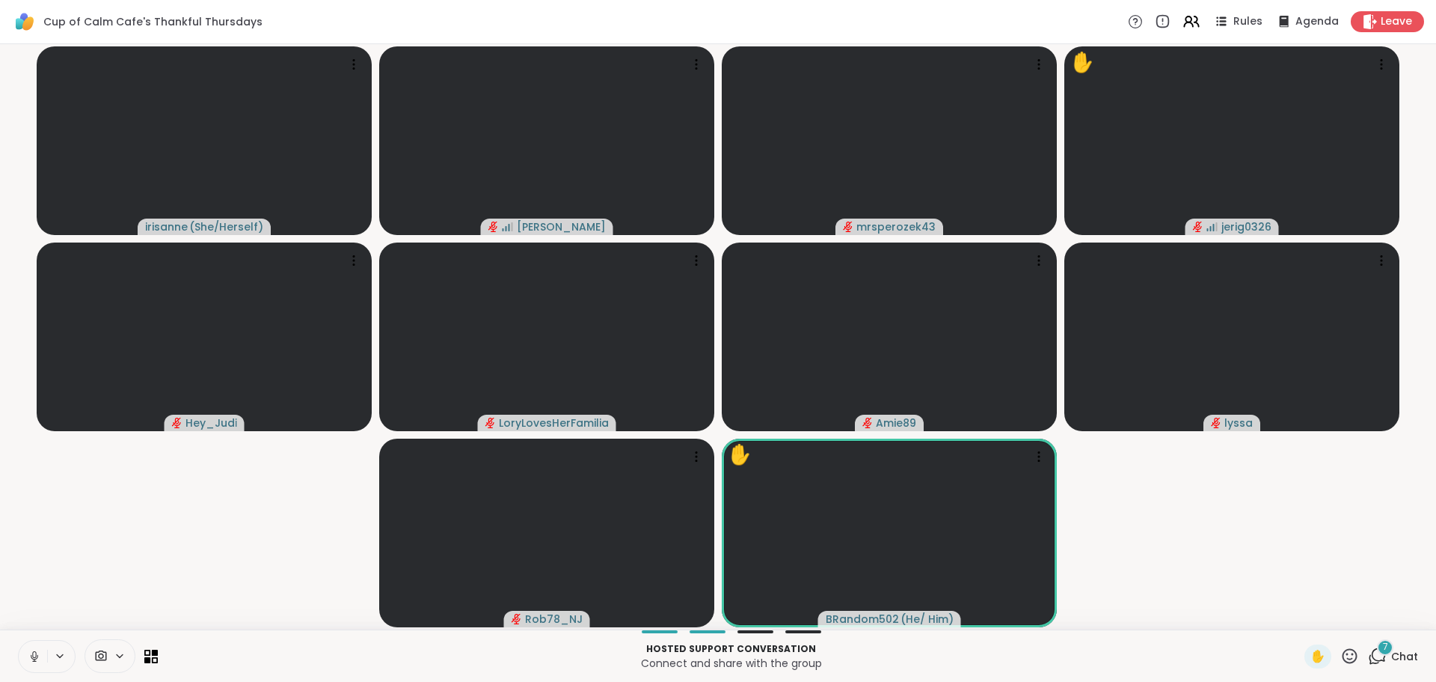
click at [40, 656] on icon at bounding box center [34, 655] width 13 height 13
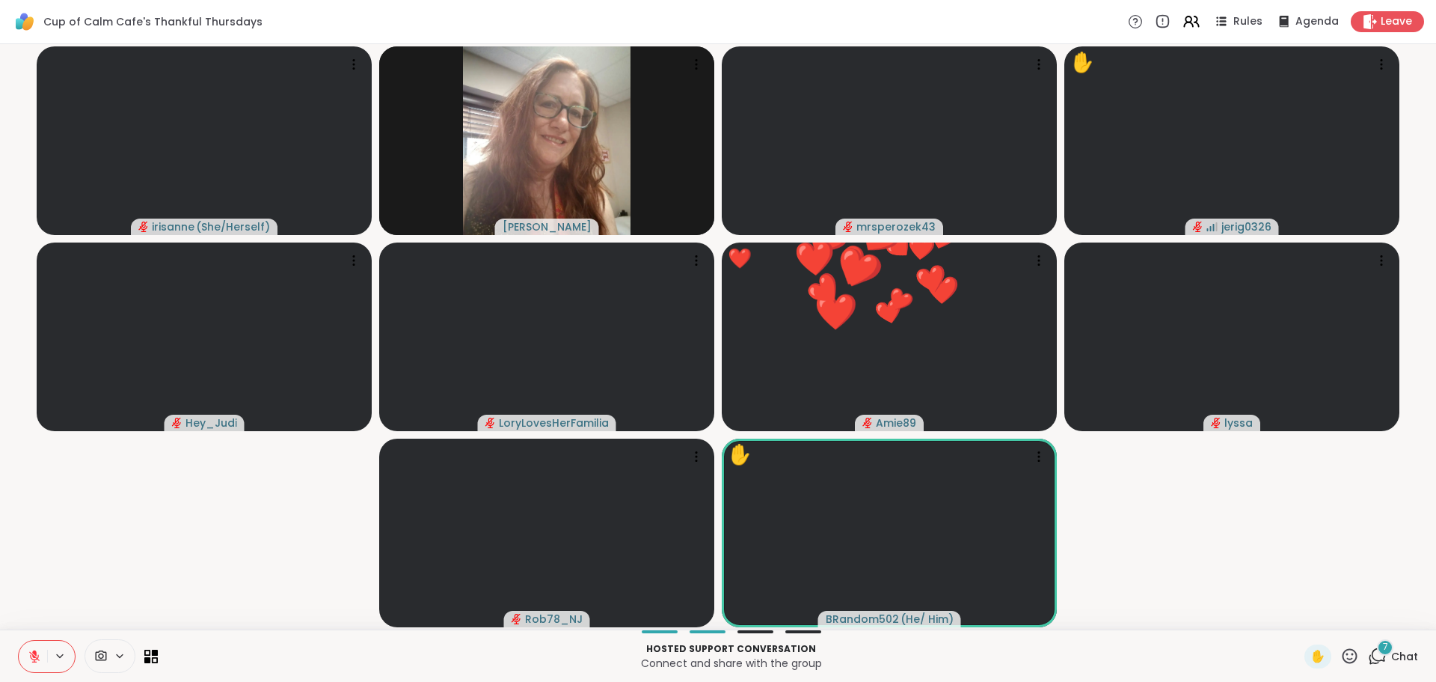
click at [34, 663] on button at bounding box center [33, 655] width 28 height 31
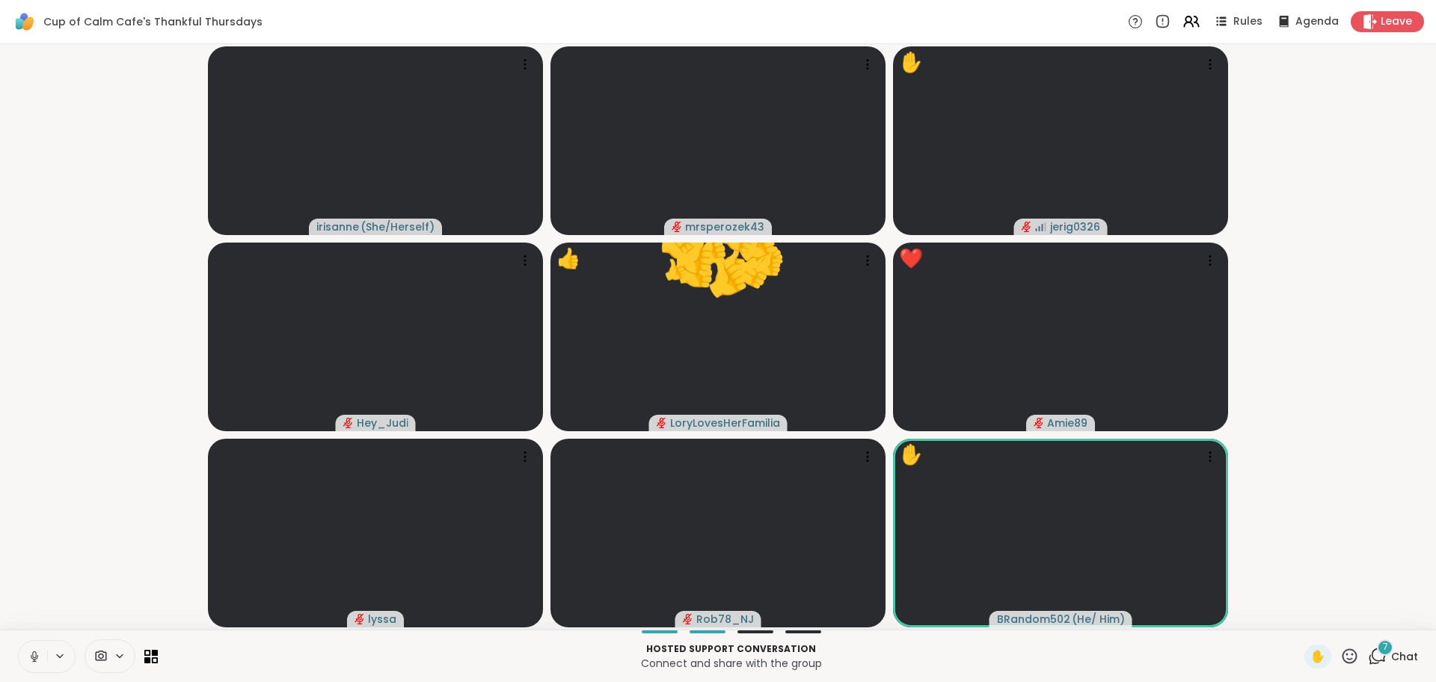
click at [1341, 661] on icon at bounding box center [1350, 655] width 19 height 19
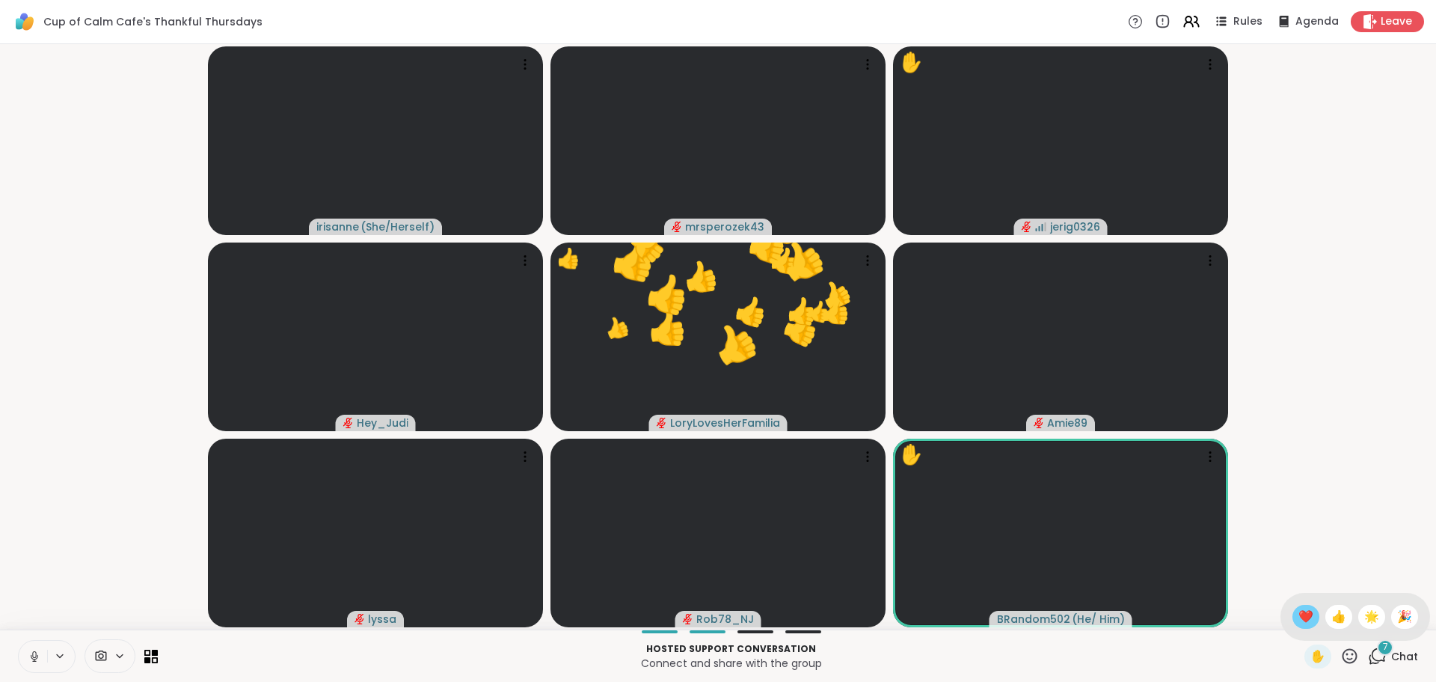
click at [1299, 623] on span "❤️" at bounding box center [1306, 616] width 15 height 18
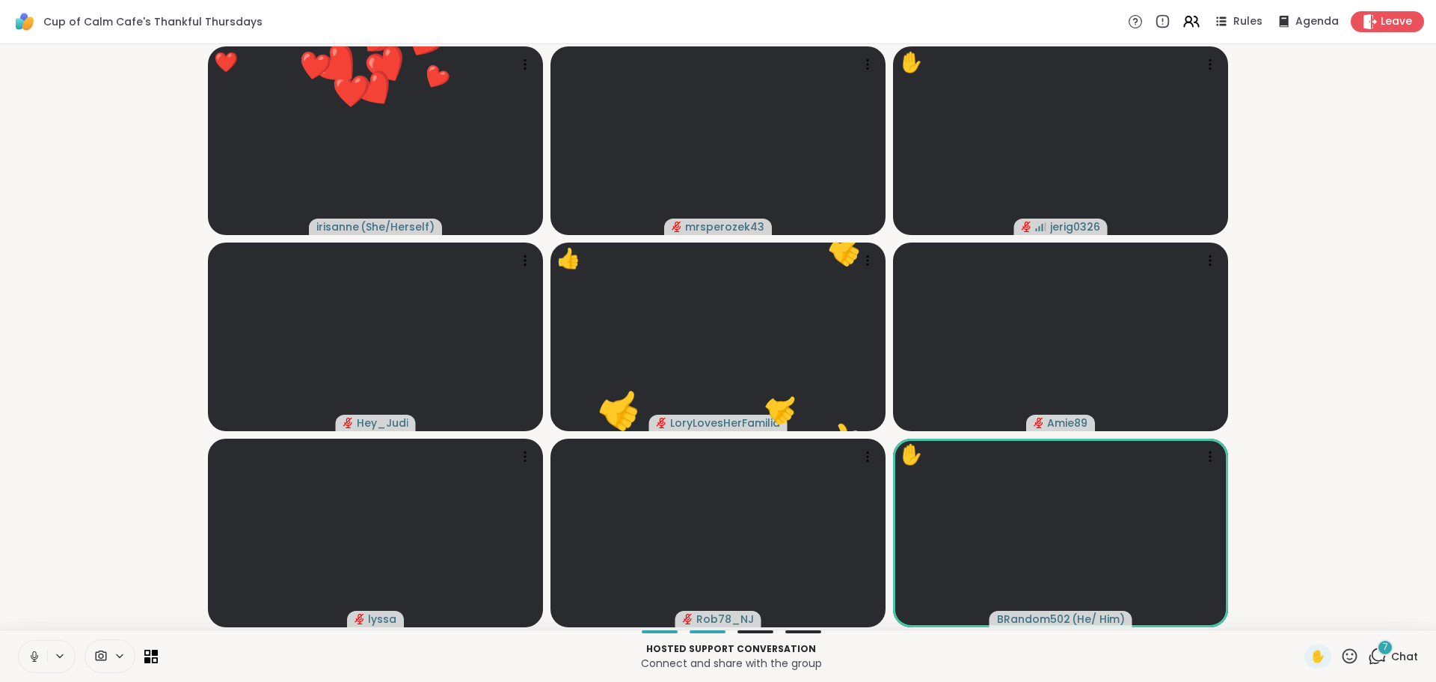
click at [69, 470] on video-player-container "❤️ irisanne ( She/Herself ) ❤️ ❤️ ❤️ ❤️ ❤️ ❤️ ❤️ ❤️ ❤️ ❤️ ❤️ ❤️ ❤️ ❤️ ❤️ ❤️ ❤️ …" at bounding box center [718, 336] width 1418 height 573
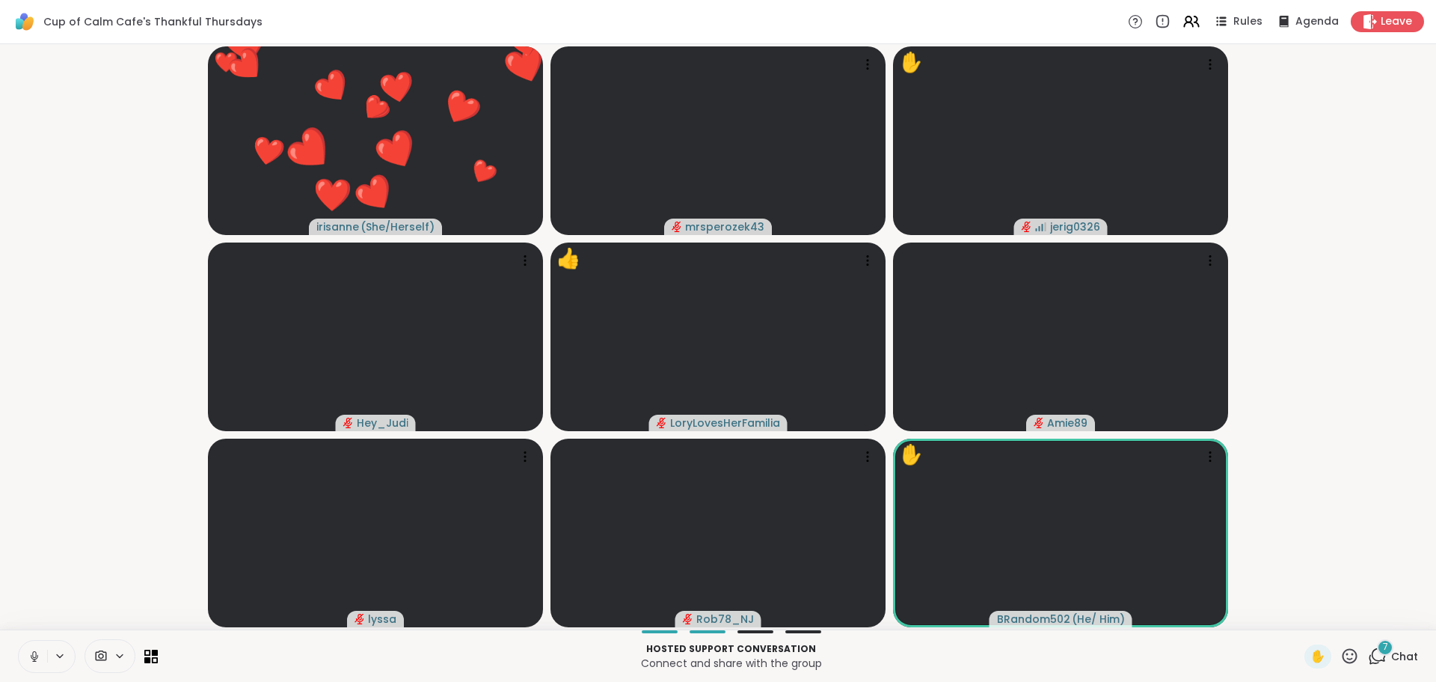
click at [32, 652] on icon at bounding box center [34, 655] width 13 height 13
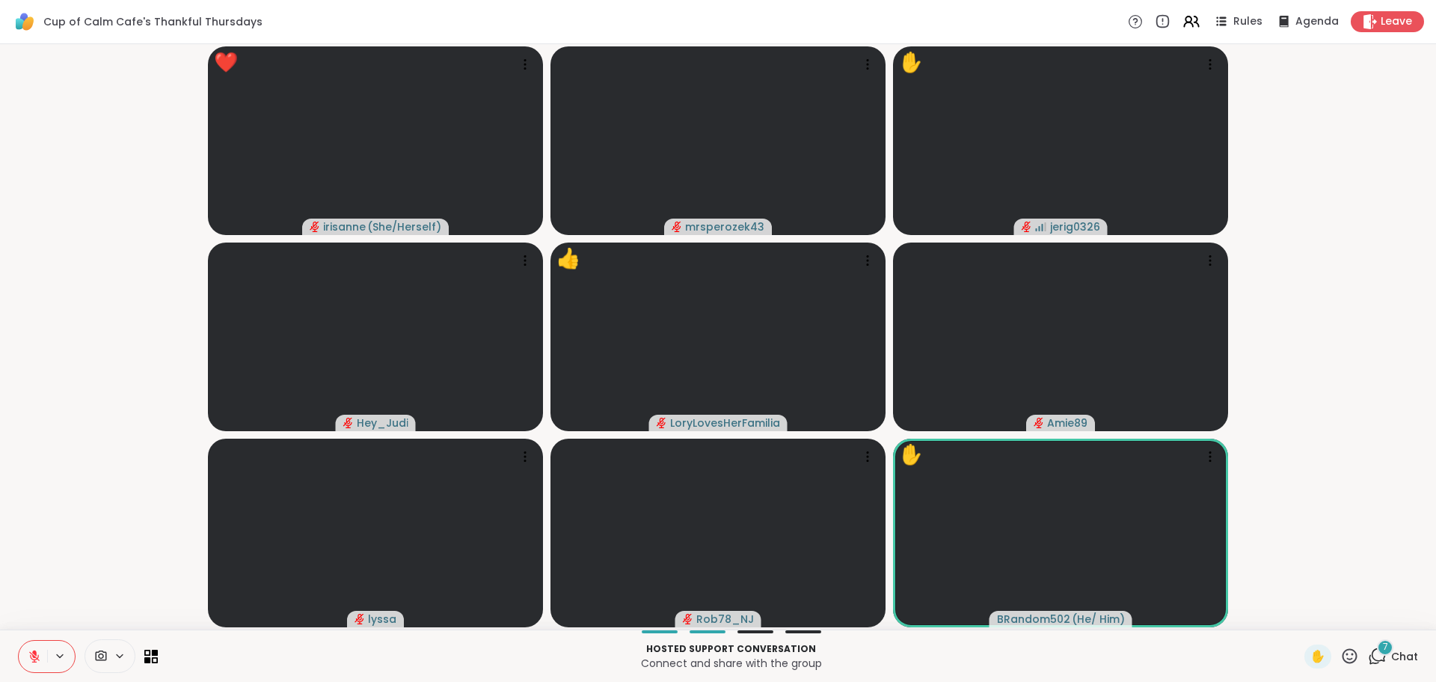
drag, startPoint x: 32, startPoint y: 658, endPoint x: 34, endPoint y: 649, distance: 8.5
click at [32, 658] on icon at bounding box center [34, 655] width 13 height 13
click at [43, 652] on button at bounding box center [33, 655] width 28 height 31
click at [39, 581] on video-player-container "irisanne ( She/Herself ) mrsperozek43 ✋ jerig0326 Hey_Judi LoryLovesHerFamilia …" at bounding box center [718, 336] width 1418 height 573
click at [123, 557] on video-player-container "irisanne ( She/Herself ) ✋ mrsperozek43 ✋ jerig0326 Hey_Judi LoryLovesHerFamili…" at bounding box center [718, 336] width 1418 height 573
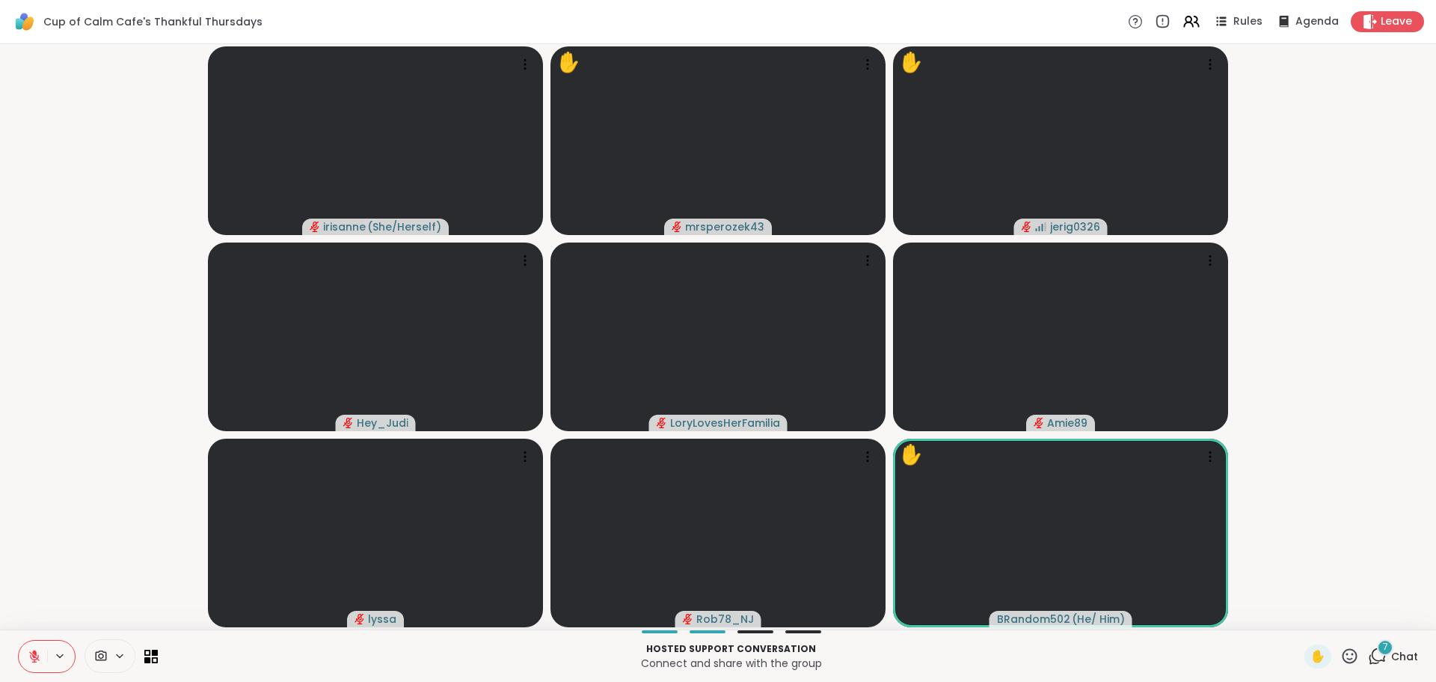
click at [140, 534] on video-player-container "irisanne ( She/Herself ) ✋ mrsperozek43 ✋ jerig0326 Hey_Judi LoryLovesHerFamili…" at bounding box center [718, 336] width 1418 height 573
click at [112, 563] on video-player-container "irisanne ( She/Herself ) ✋ mrsperozek43 ✋ jerig0326 Hey_Judi LoryLovesHerFamili…" at bounding box center [718, 336] width 1418 height 573
click at [117, 561] on video-player-container "irisanne ( She/Herself ) ✋ mrsperozek43 ✋ jerig0326 Hey_Judi LoryLovesHerFamili…" at bounding box center [718, 336] width 1418 height 573
click at [61, 569] on video-player-container "irisanne ( She/Herself ) ✋ mrsperozek43 ✋ jerig0326 Hey_Judi LoryLovesHerFamili…" at bounding box center [718, 336] width 1418 height 573
click at [36, 656] on icon at bounding box center [34, 655] width 13 height 13
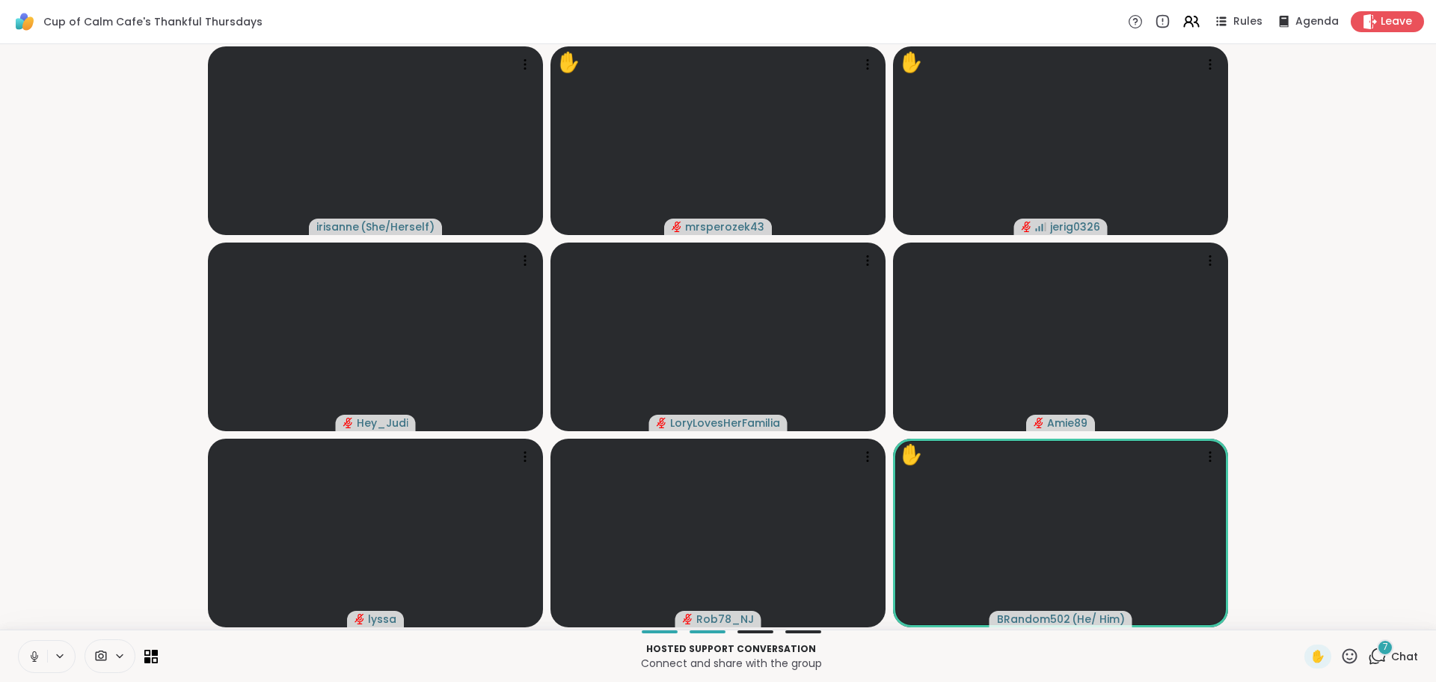
click at [37, 653] on icon at bounding box center [34, 655] width 13 height 13
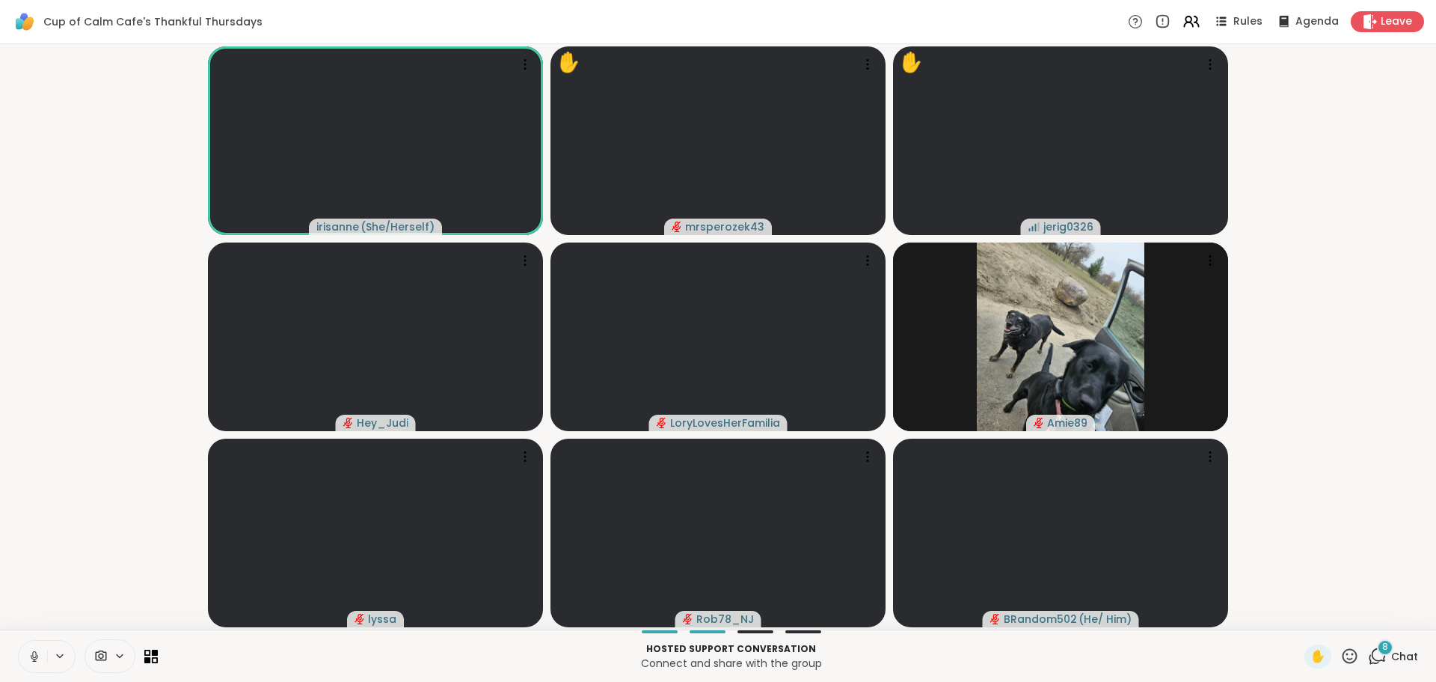
drag, startPoint x: 25, startPoint y: 661, endPoint x: 9, endPoint y: 622, distance: 41.3
click at [25, 660] on button at bounding box center [33, 655] width 28 height 31
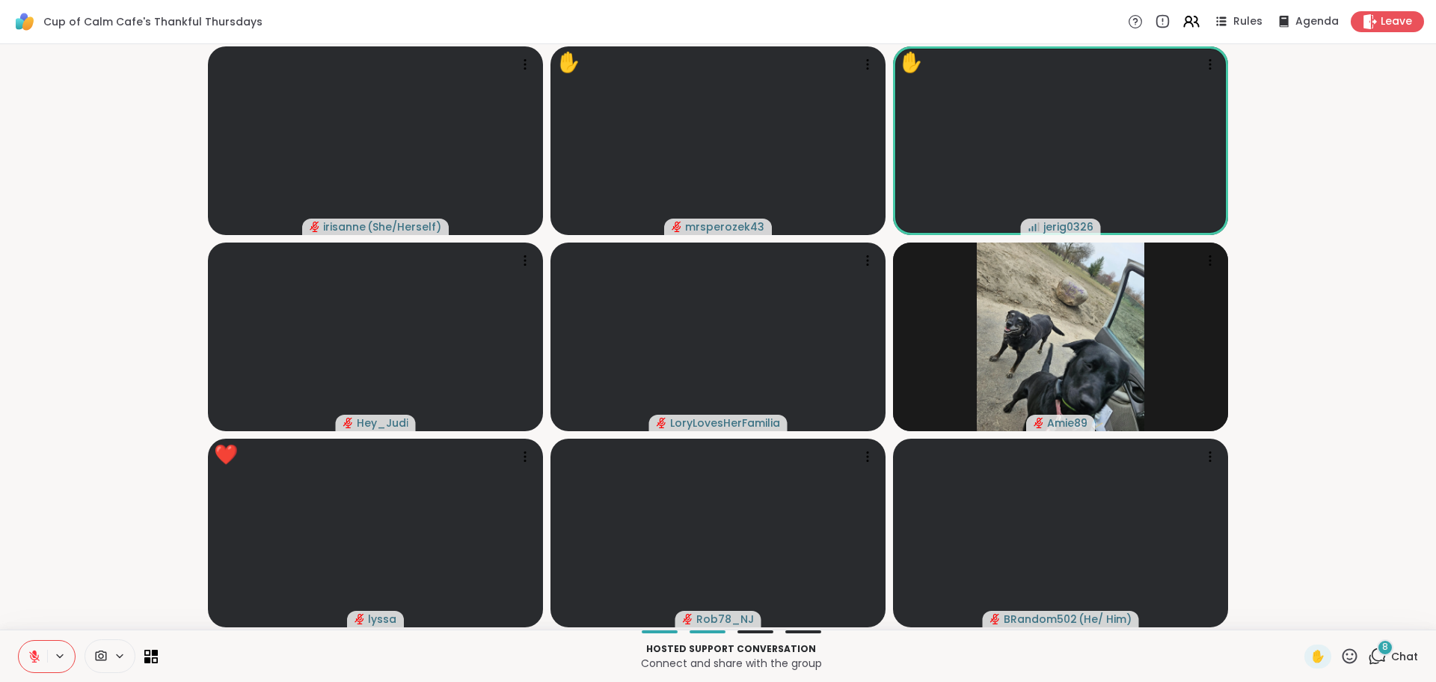
click at [1264, 347] on video-player-container "irisanne ( She/Herself ) ✋ mrsperozek43 ✋ jerig0326 Hey_Judi LoryLovesHerFamili…" at bounding box center [718, 336] width 1418 height 573
click at [1292, 293] on video-player-container "irisanne ( She/Herself ) ✋ mrsperozek43 ✋ jerig0326 Hey_Judi LoryLovesHerFamili…" at bounding box center [718, 336] width 1418 height 573
click at [1392, 281] on video-player-container "irisanne ( She/Herself ) ✋ mrsperozek43 ✋ jerig0326 Hey_Judi LoryLovesHerFamili…" at bounding box center [718, 336] width 1418 height 573
click at [1387, 272] on video-player-container "irisanne ( She/Herself ) ✋ mrsperozek43 ✋ jerig0326 Hey_Judi LoryLovesHerFamili…" at bounding box center [718, 336] width 1418 height 573
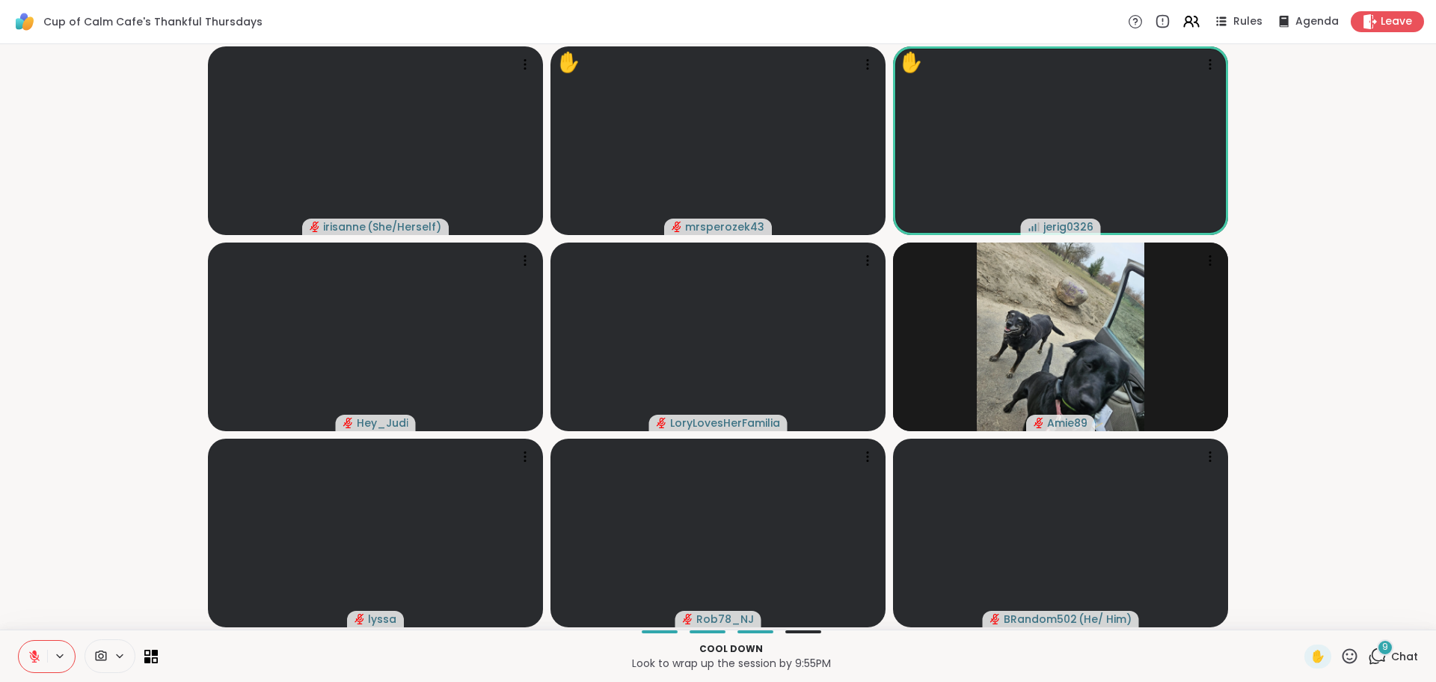
click at [1362, 260] on video-player-container "irisanne ( She/Herself ) ✋ mrsperozek43 ✋ jerig0326 Hey_Judi LoryLovesHerFamili…" at bounding box center [718, 336] width 1418 height 573
click at [1327, 279] on video-player-container "irisanne ( She/Herself ) ✋ mrsperozek43 ✋ jerig0326 Hey_Judi LoryLovesHerFamili…" at bounding box center [718, 336] width 1418 height 573
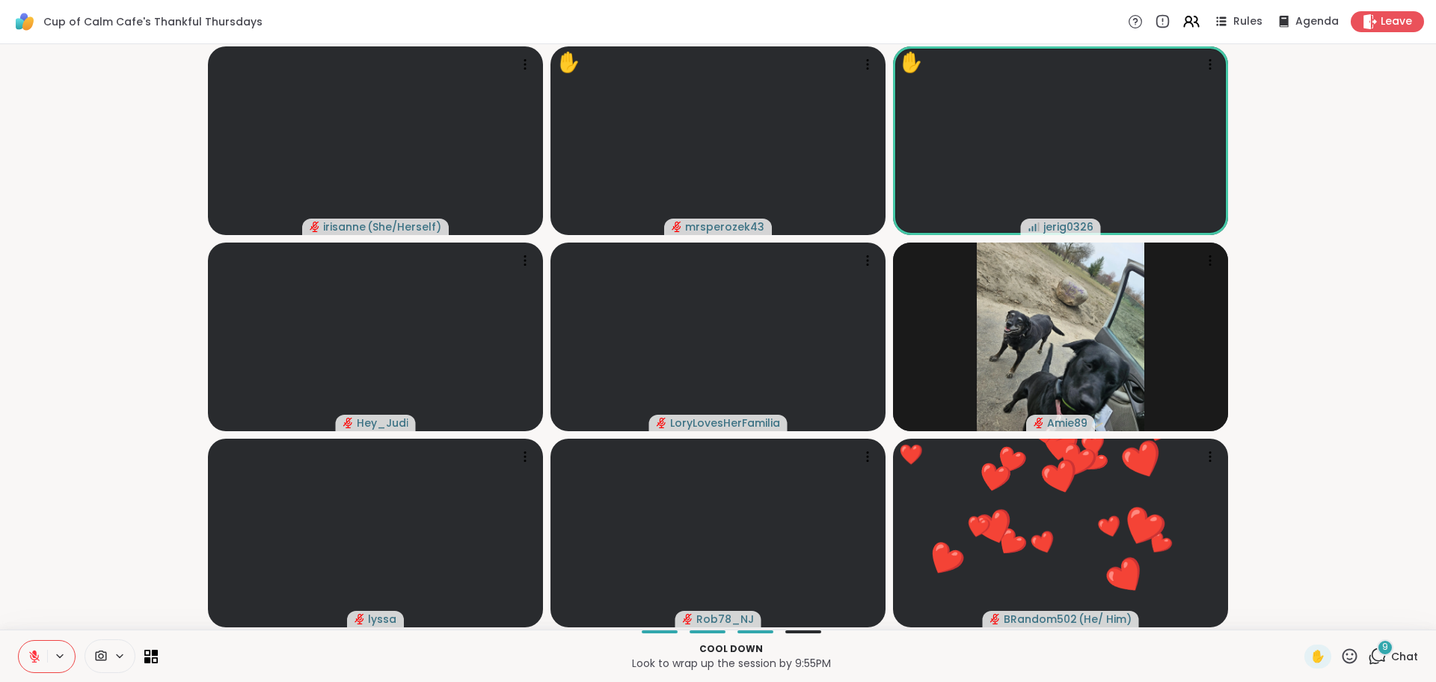
click at [1324, 284] on video-player-container "irisanne ( She/Herself ) ✋ mrsperozek43 ✋ jerig0326 Hey_Judi LoryLovesHerFamili…" at bounding box center [718, 336] width 1418 height 573
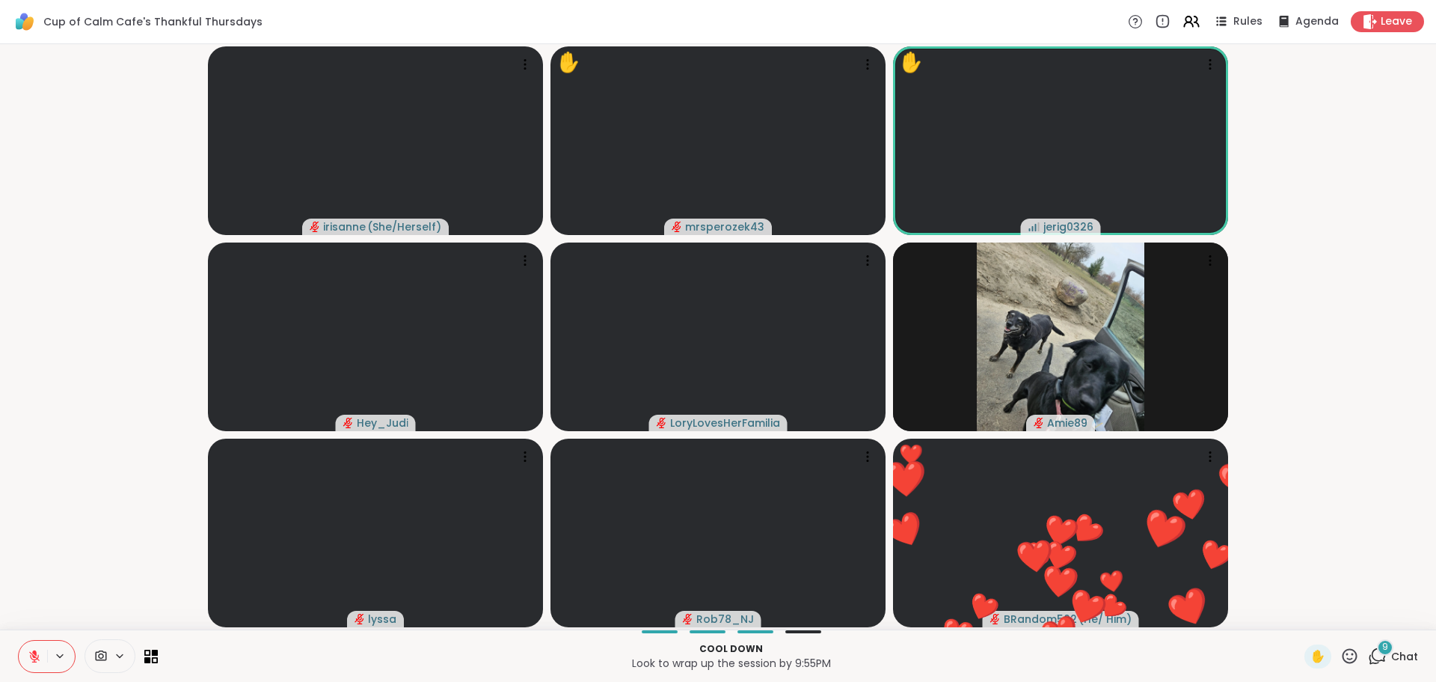
click at [1324, 284] on video-player-container "irisanne ( She/Herself ) ✋ mrsperozek43 ✋ jerig0326 Hey_Judi LoryLovesHerFamili…" at bounding box center [718, 336] width 1418 height 573
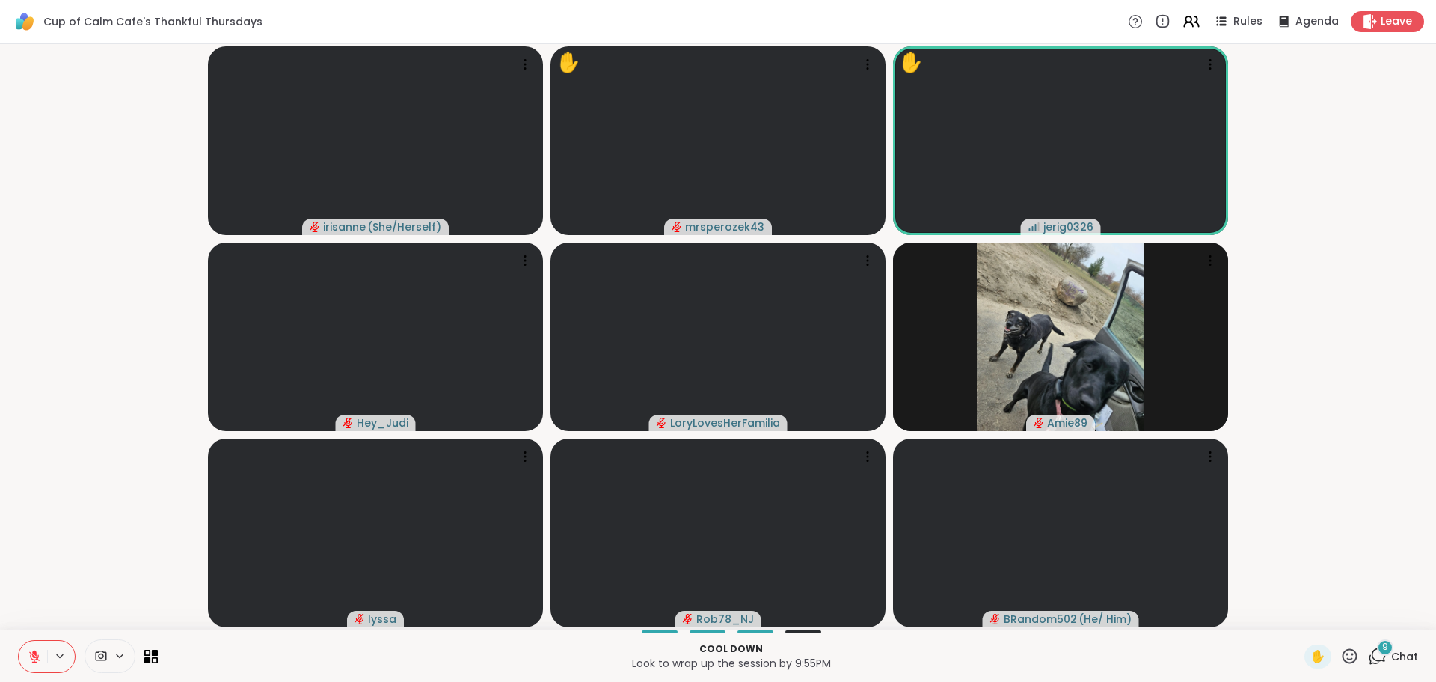
click at [35, 661] on icon at bounding box center [34, 655] width 13 height 13
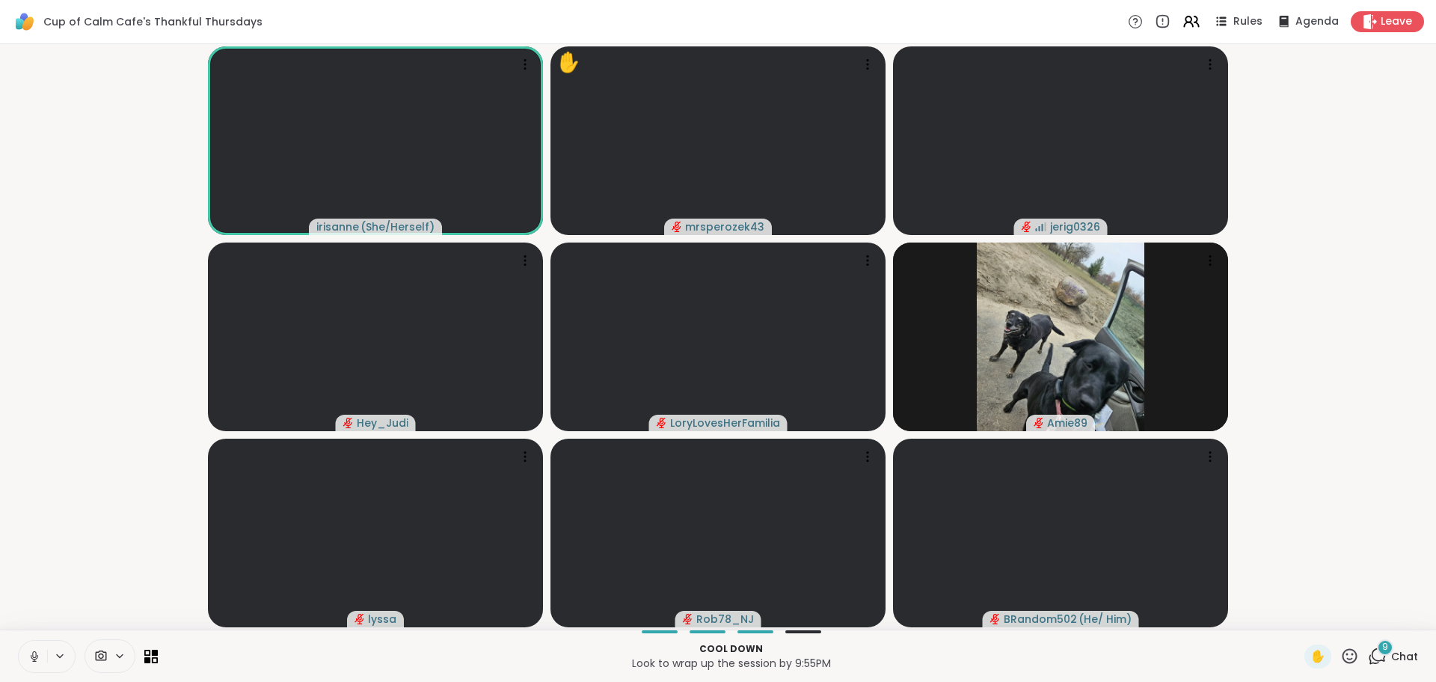
click at [33, 652] on icon at bounding box center [34, 654] width 4 height 7
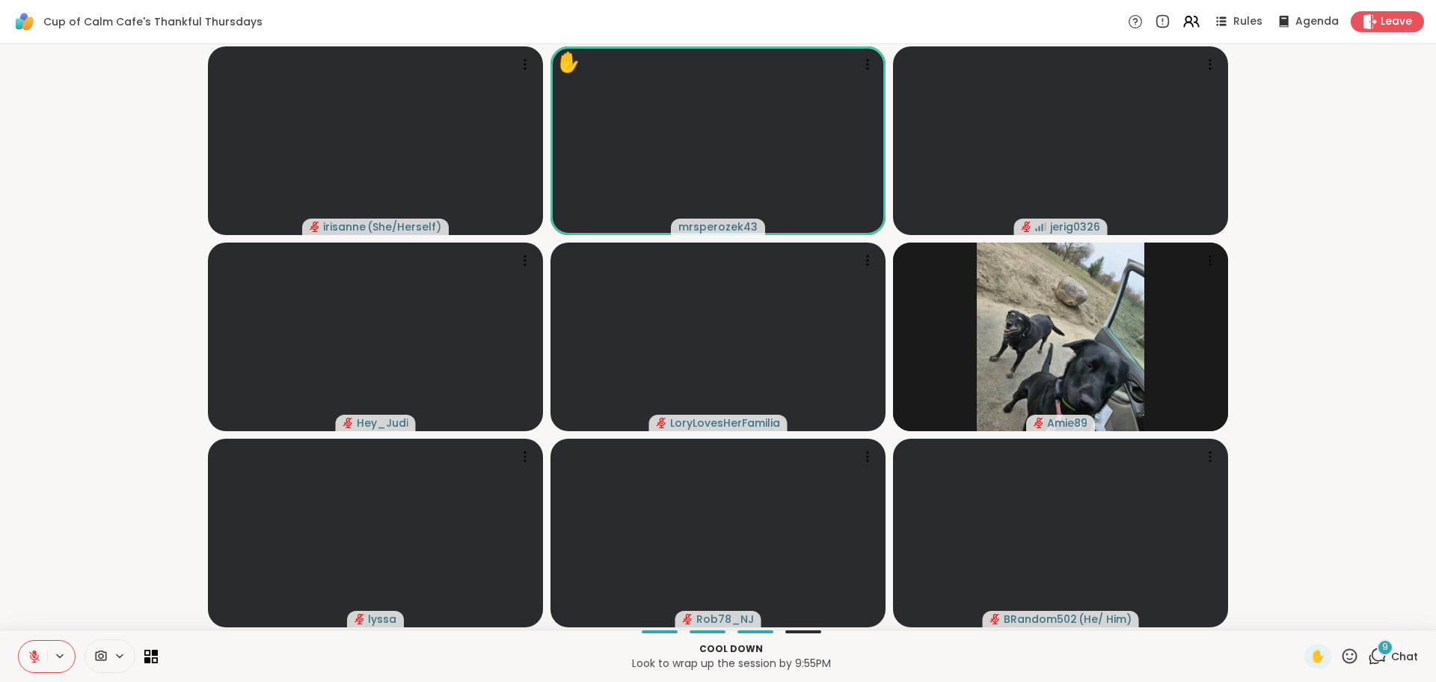
click at [1356, 652] on div "✋ 9 Chat" at bounding box center [1362, 656] width 114 height 24
click at [1368, 655] on icon at bounding box center [1377, 655] width 19 height 19
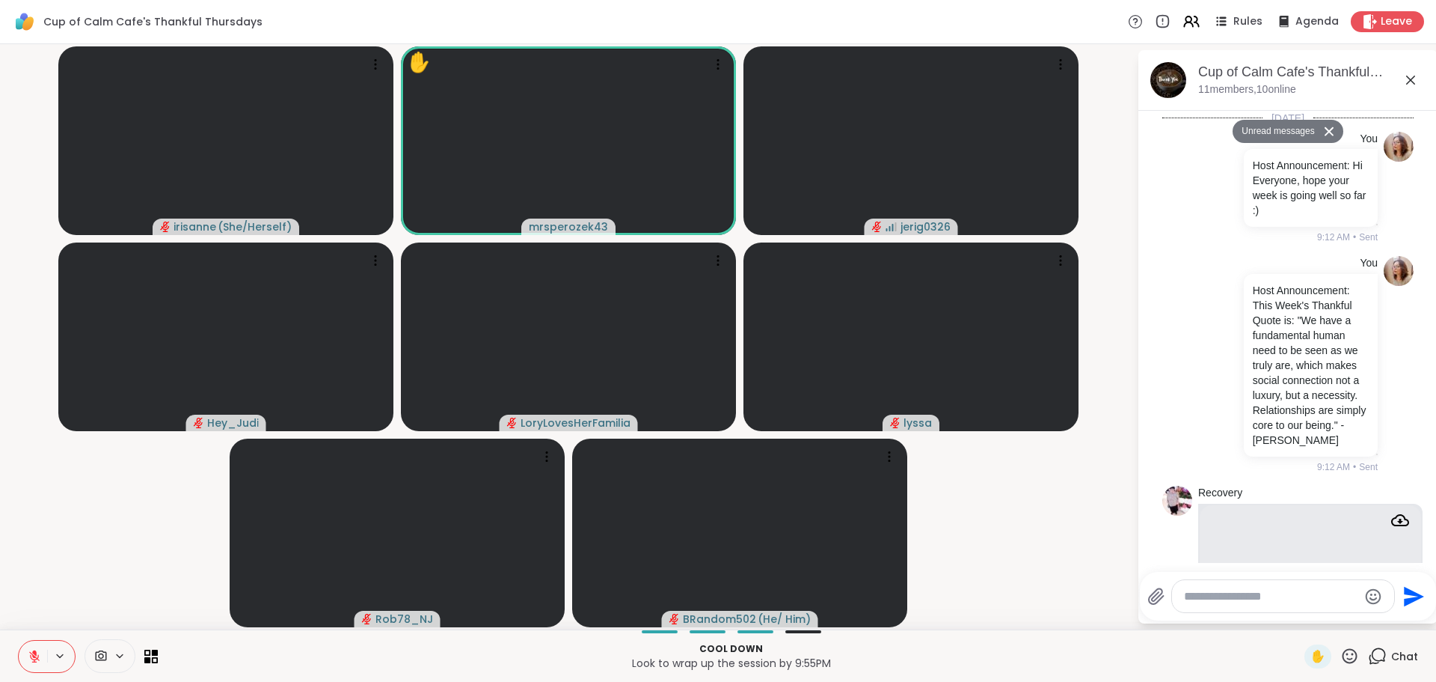
scroll to position [2554, 0]
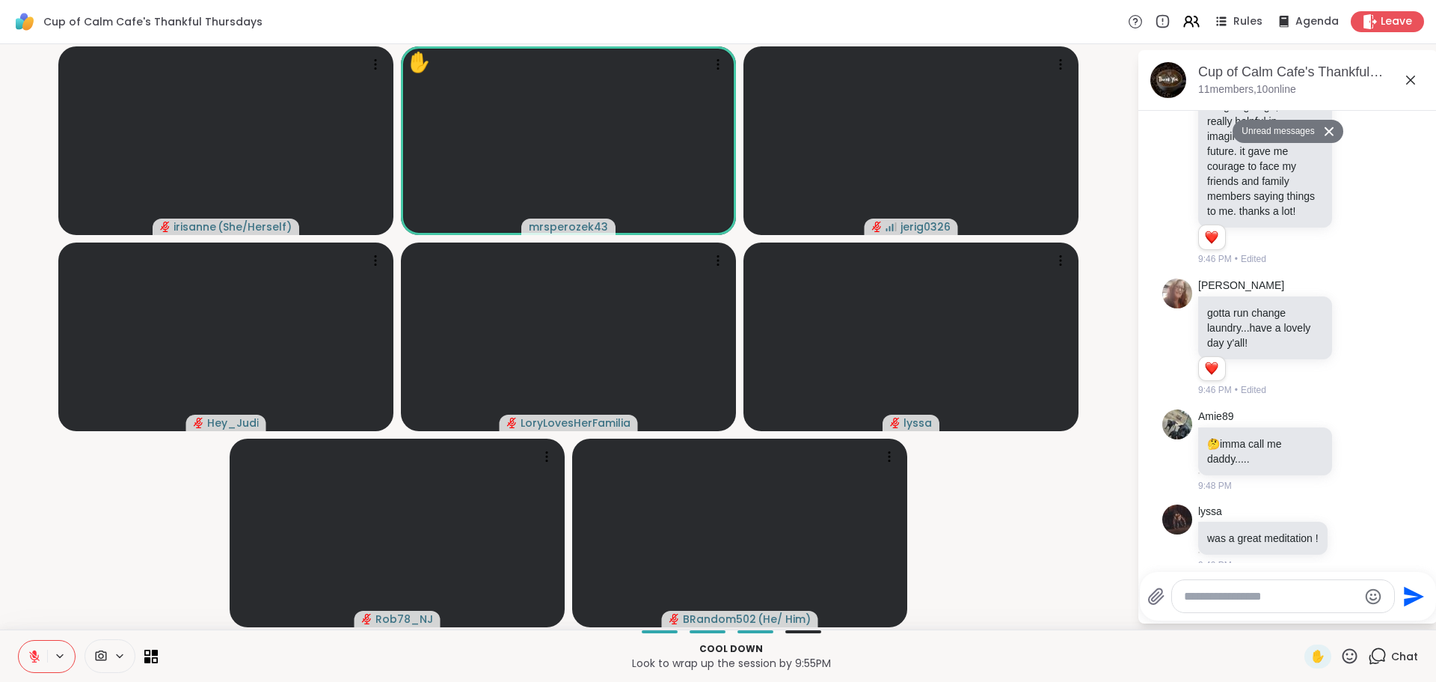
click at [1219, 593] on textarea "Type your message" at bounding box center [1271, 596] width 174 height 15
paste textarea "**********"
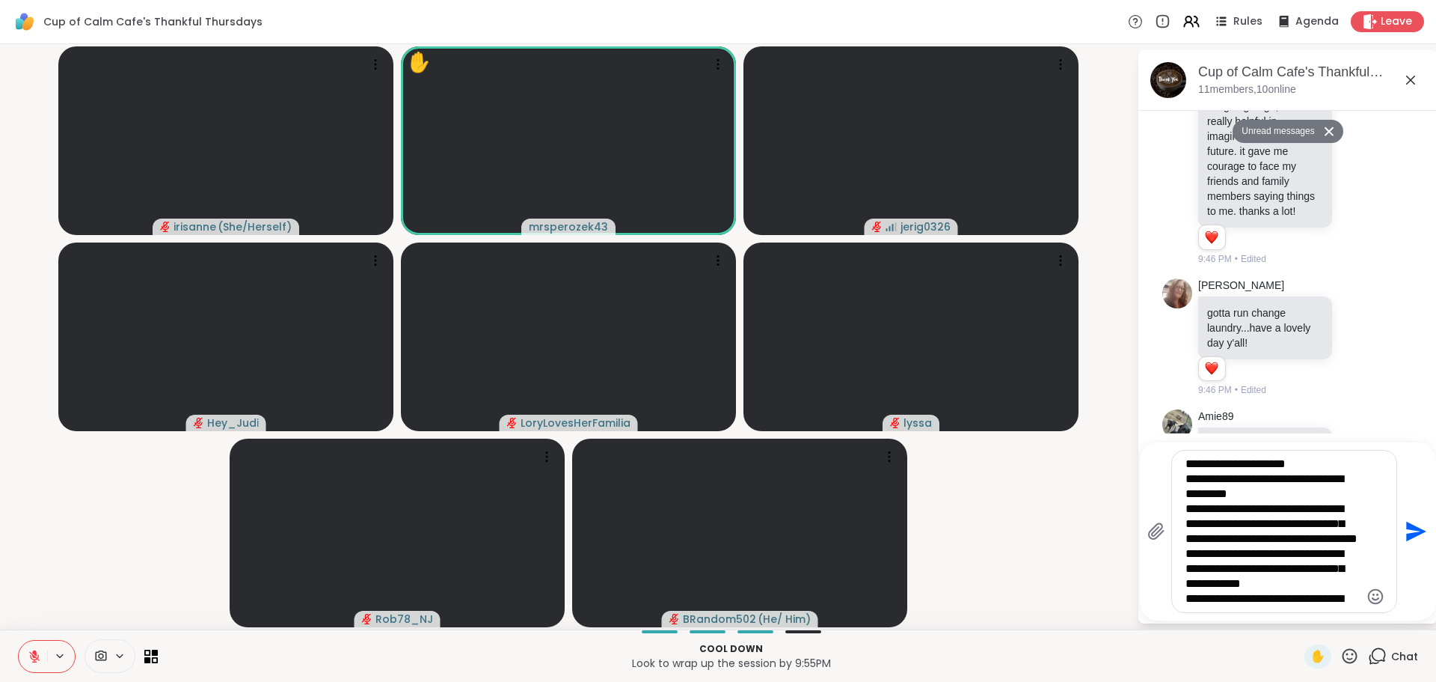
type textarea "**********"
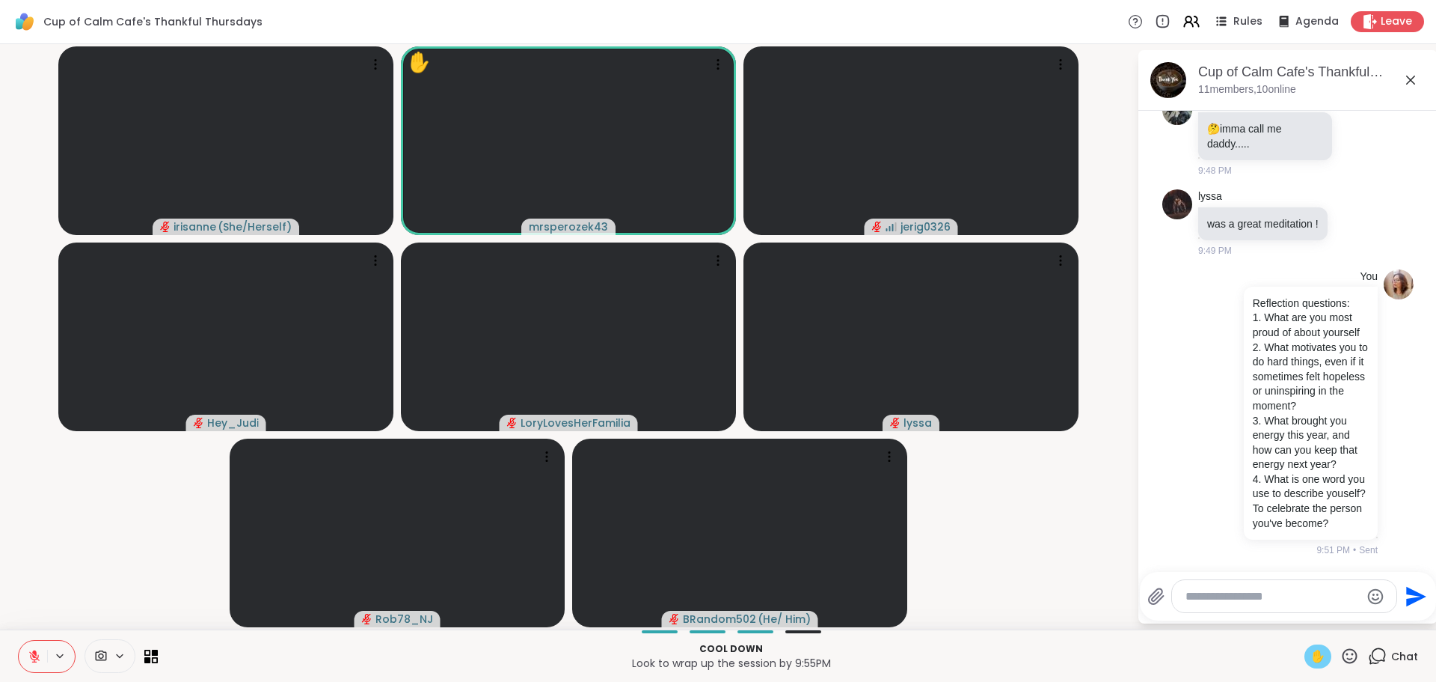
scroll to position [2892, 0]
click at [1341, 653] on icon at bounding box center [1350, 655] width 19 height 19
click at [1293, 619] on div "❤️" at bounding box center [1306, 616] width 27 height 24
click at [1089, 551] on video-player-container "❤️ irisanne ( She/Herself ) ❤️ ❤️ ❤️ ❤️ ❤️ ❤️ ❤️ ❤️ ❤️ ❤️ ❤️ ❤️ ❤️ ❤️ ❤️ ❤️ ❤️ …" at bounding box center [568, 336] width 1119 height 573
click at [122, 551] on video-player-container "irisanne ( She/Herself ) ✋ mrsperozek43 jerig0326 Hey_Judi LoryLovesHerFamilia …" at bounding box center [568, 336] width 1119 height 573
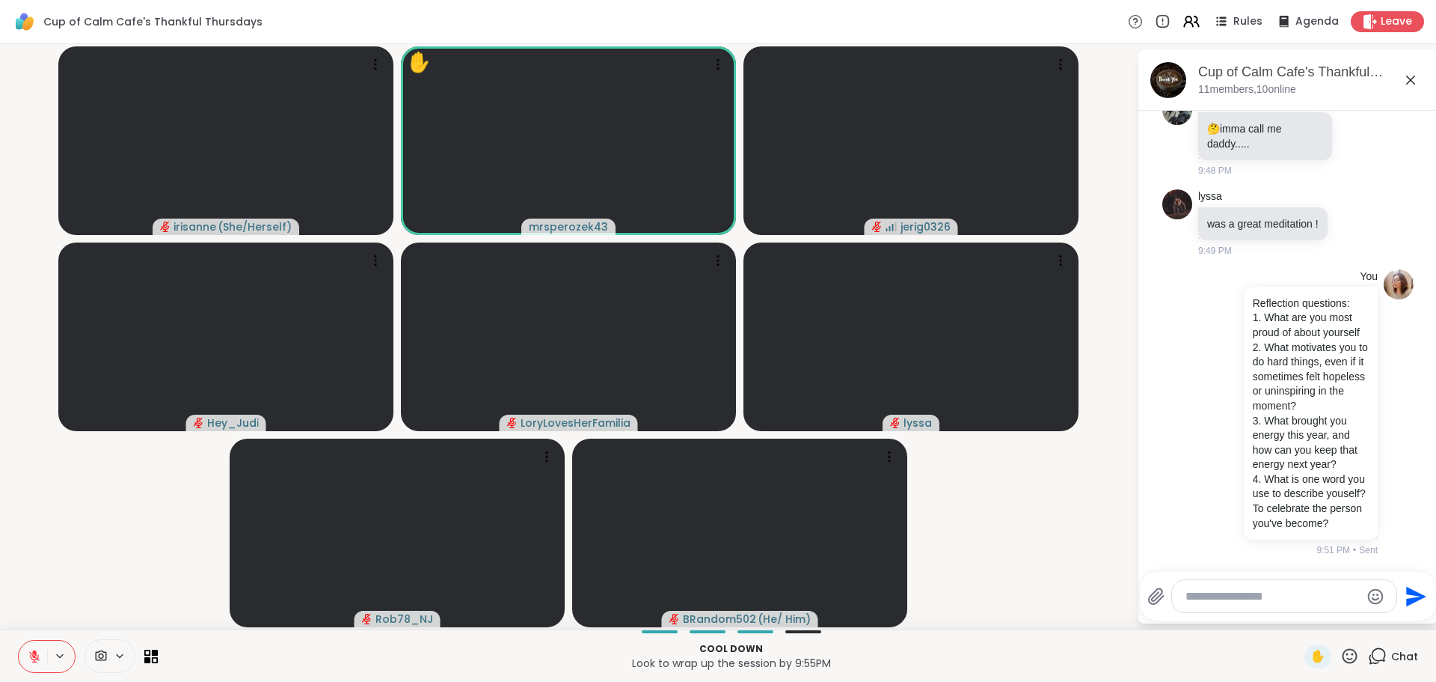
click at [34, 659] on icon at bounding box center [34, 656] width 10 height 10
click at [973, 537] on video-player-container "irisanne ( She/Herself ) ✋ mrsperozek43 jerig0326 Hey_Judi LoryLovesHerFamilia …" at bounding box center [568, 336] width 1119 height 573
click at [91, 557] on video-player-container "irisanne ( She/Herself ) ✋ mrsperozek43 jerig0326 Hey_Judi LoryLovesHerFamilia …" at bounding box center [568, 336] width 1119 height 573
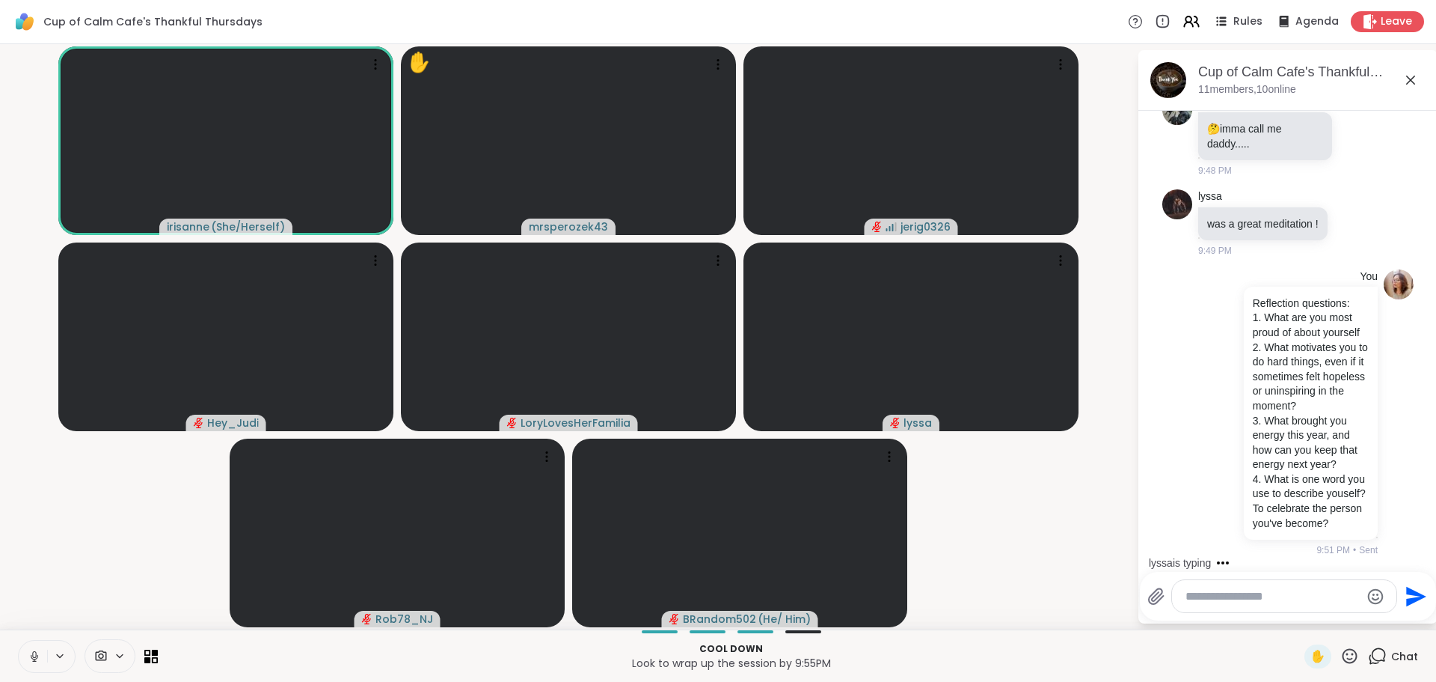
scroll to position [2987, 0]
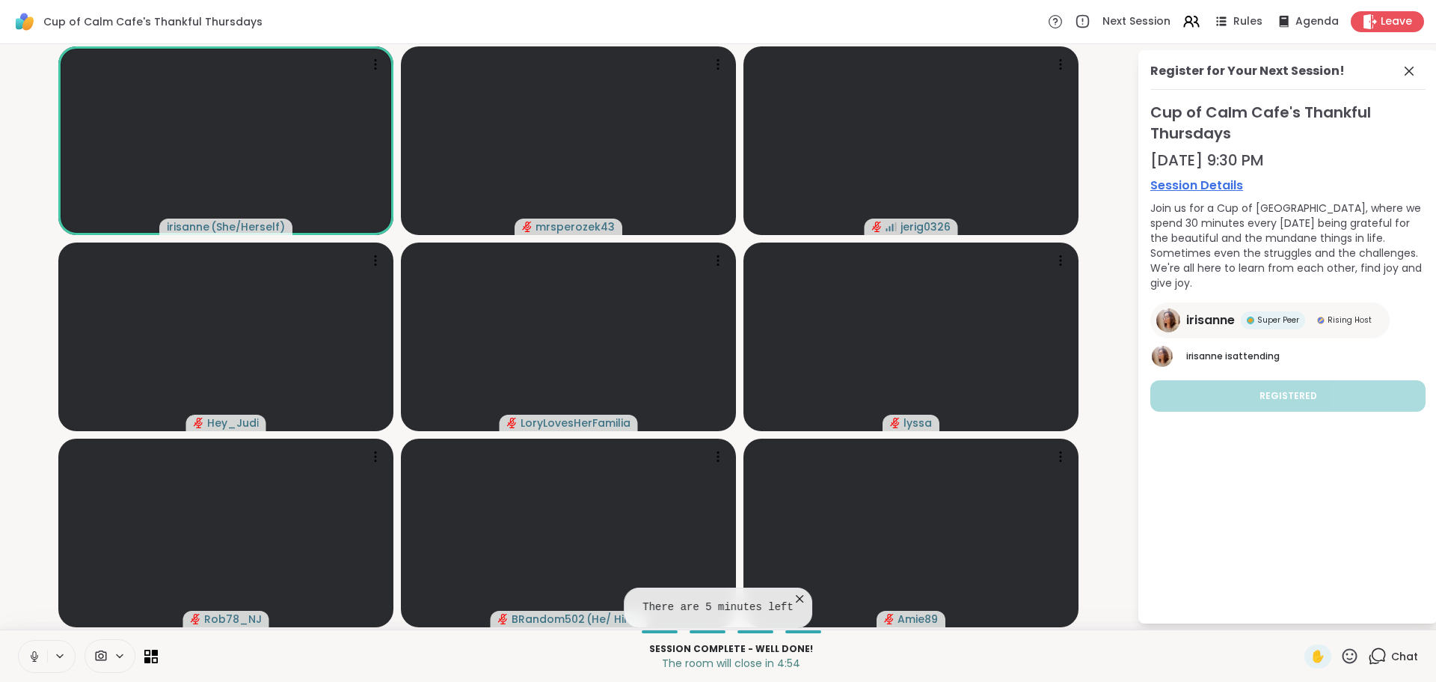
drag, startPoint x: 1416, startPoint y: 70, endPoint x: 1404, endPoint y: 129, distance: 60.3
click at [1416, 70] on icon at bounding box center [1409, 71] width 18 height 18
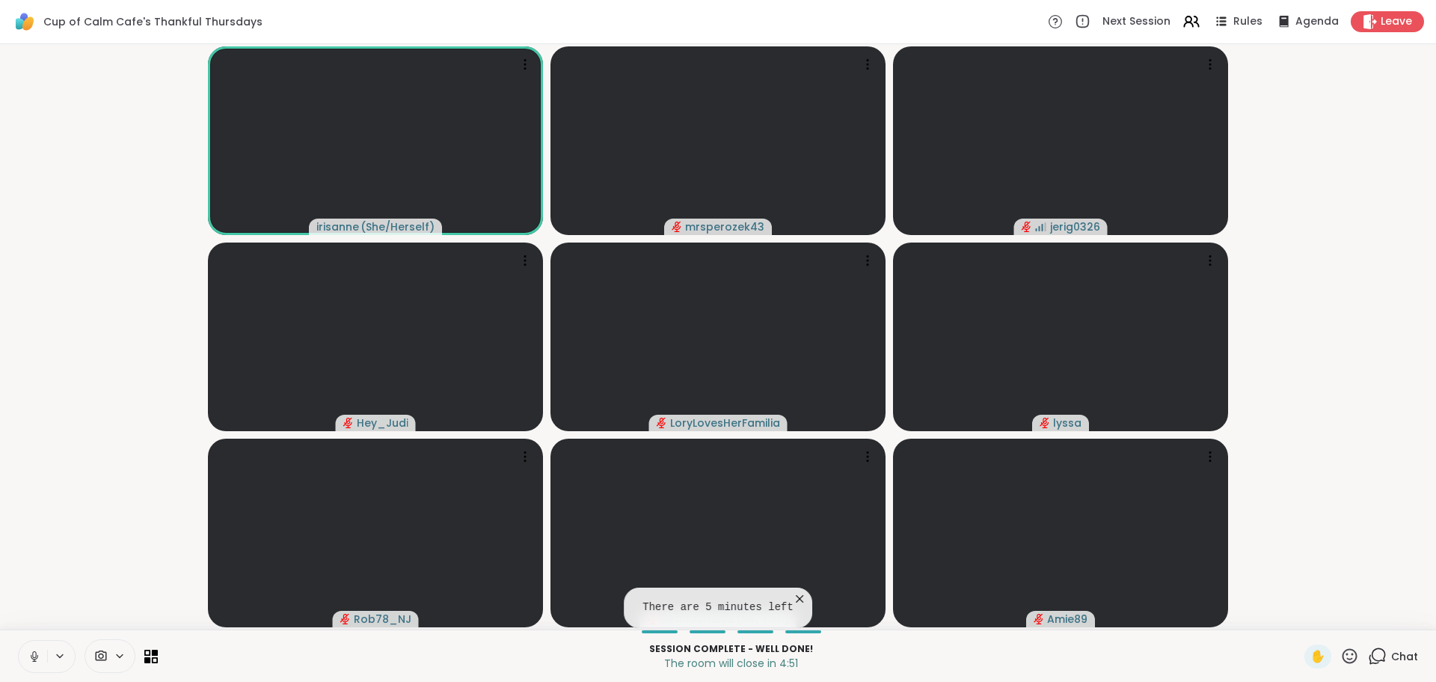
click at [1374, 653] on icon at bounding box center [1377, 655] width 19 height 19
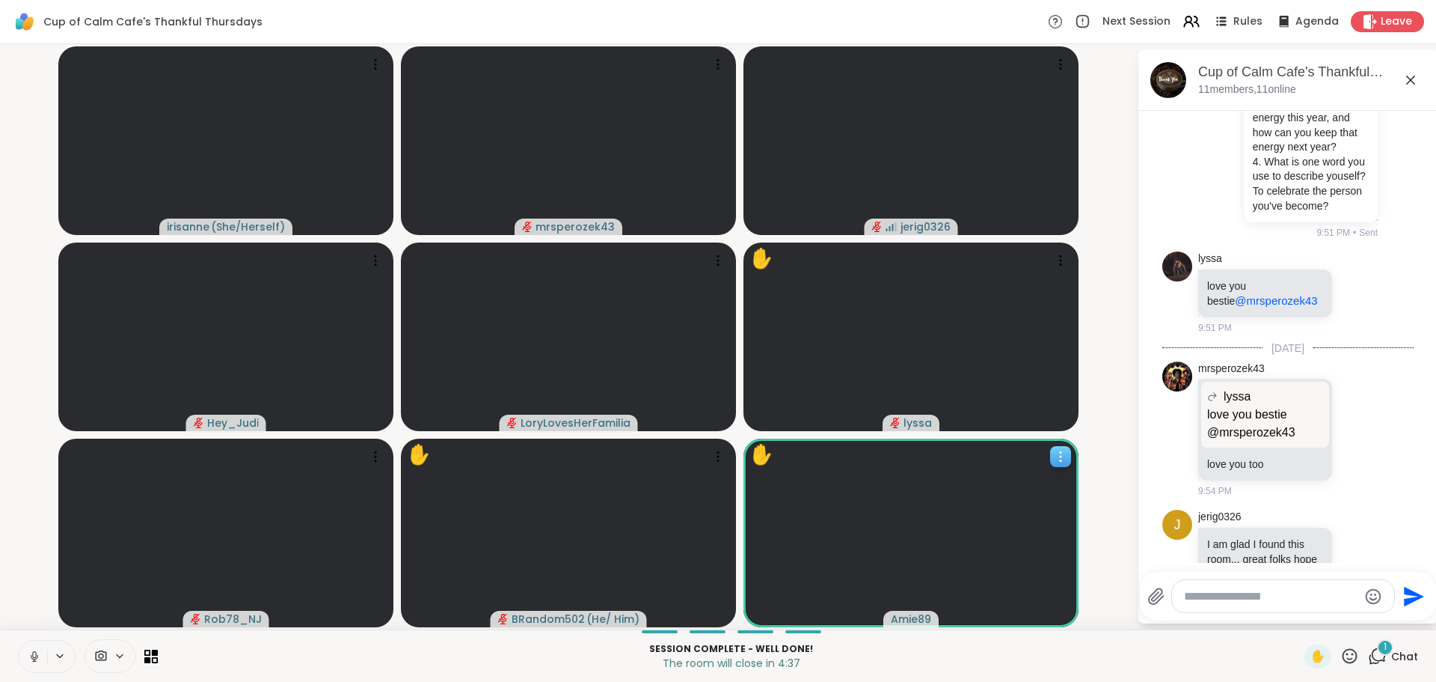
scroll to position [3290, 0]
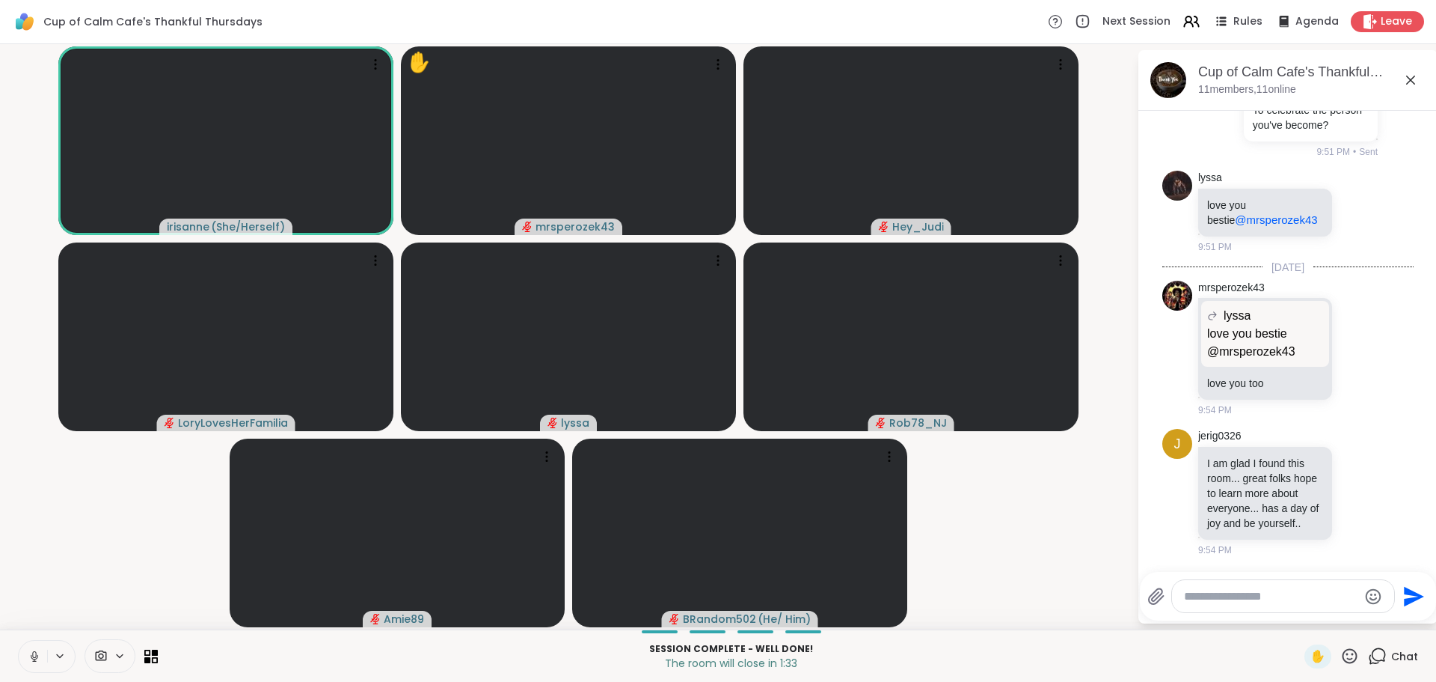
click at [40, 660] on icon at bounding box center [34, 655] width 13 height 13
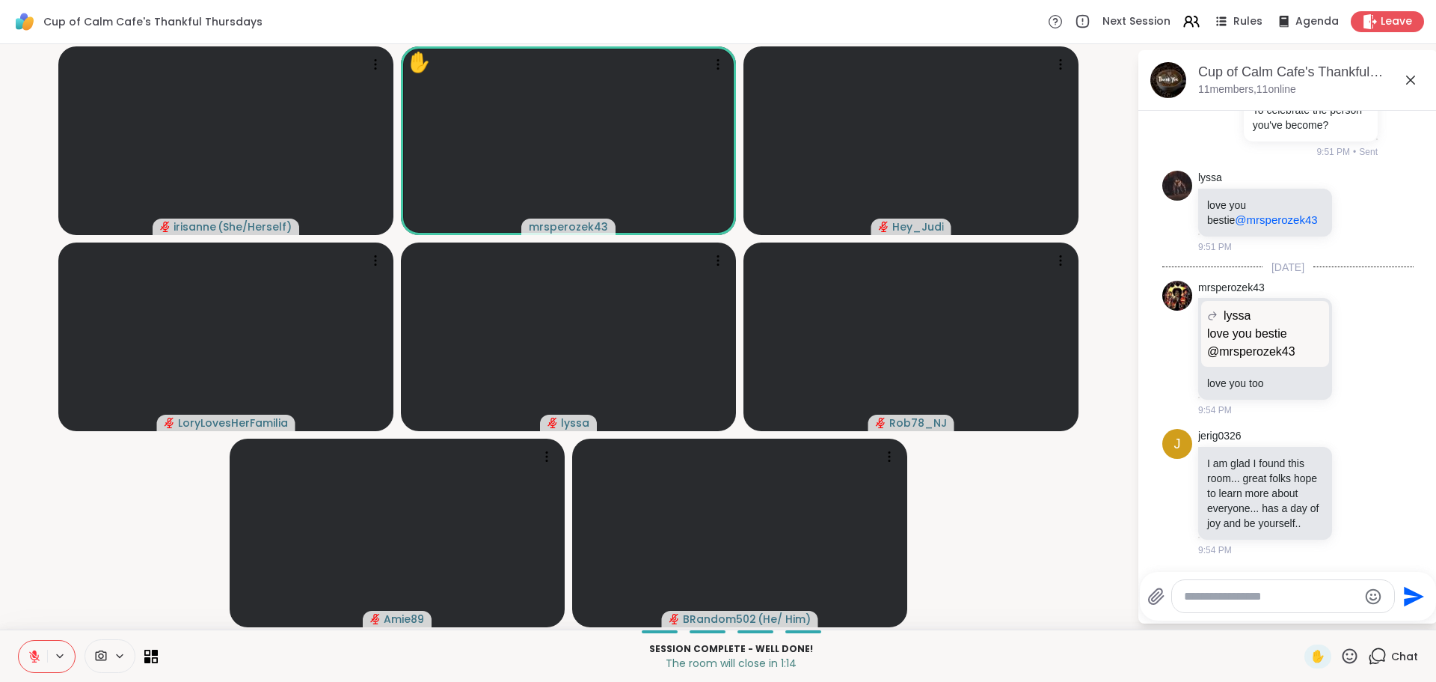
click at [83, 594] on video-player-container "irisanne ( She/Herself ) ✋ mrsperozek43 Hey_Judi LoryLovesHerFamilia lyssa Rob7…" at bounding box center [568, 336] width 1119 height 573
click at [25, 651] on button at bounding box center [33, 655] width 28 height 31
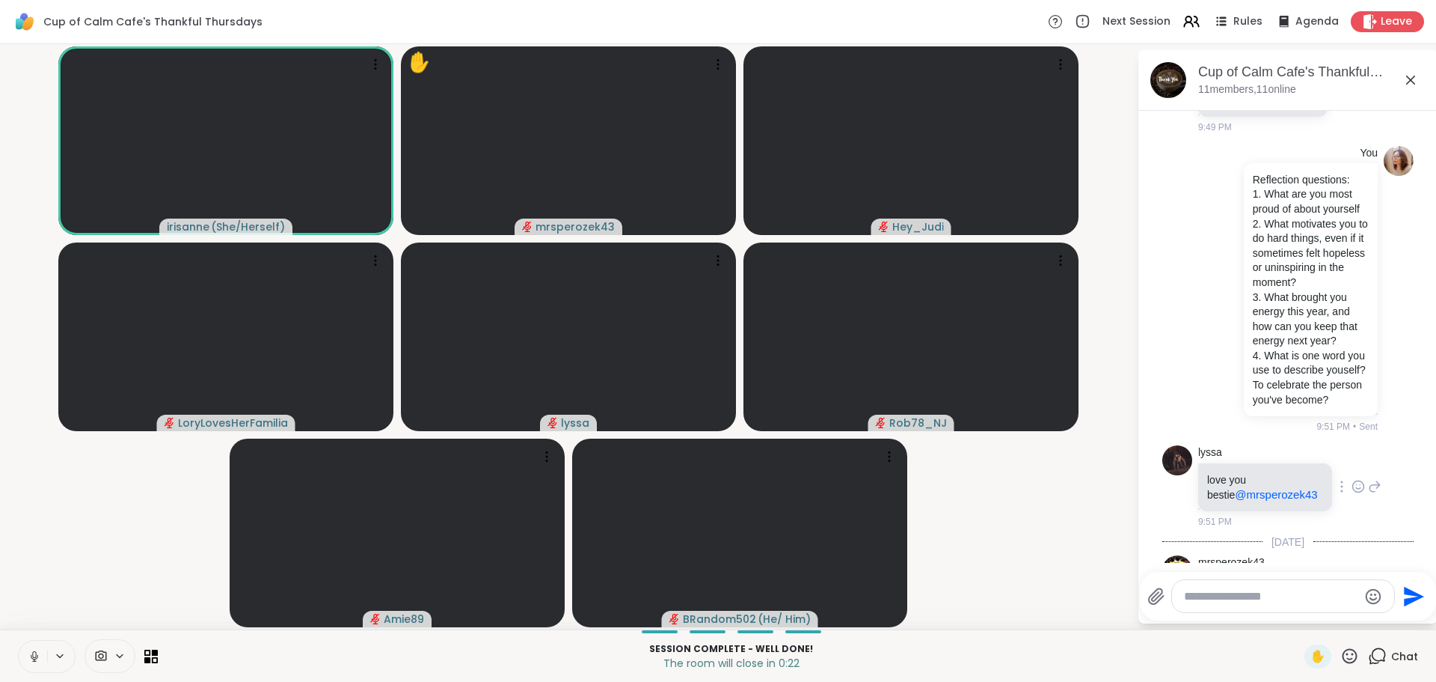
scroll to position [2915, 0]
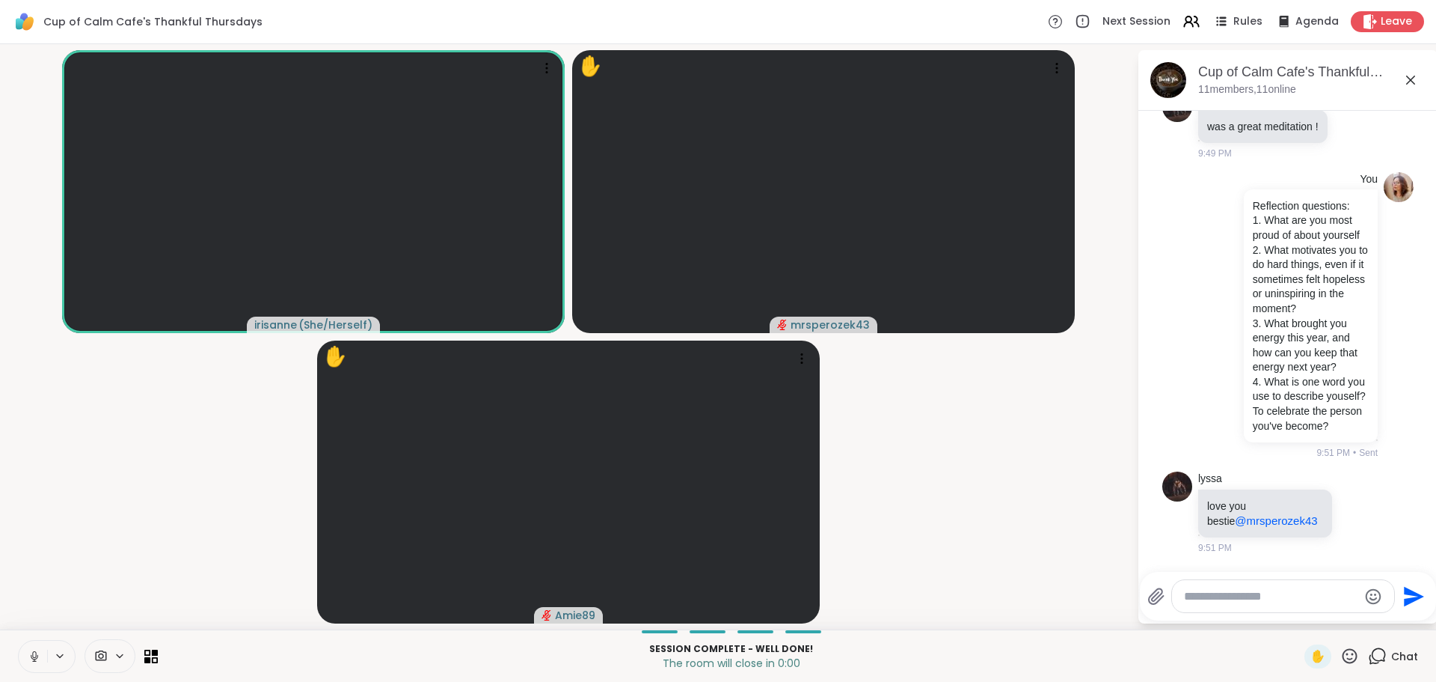
click at [31, 653] on icon at bounding box center [34, 655] width 13 height 13
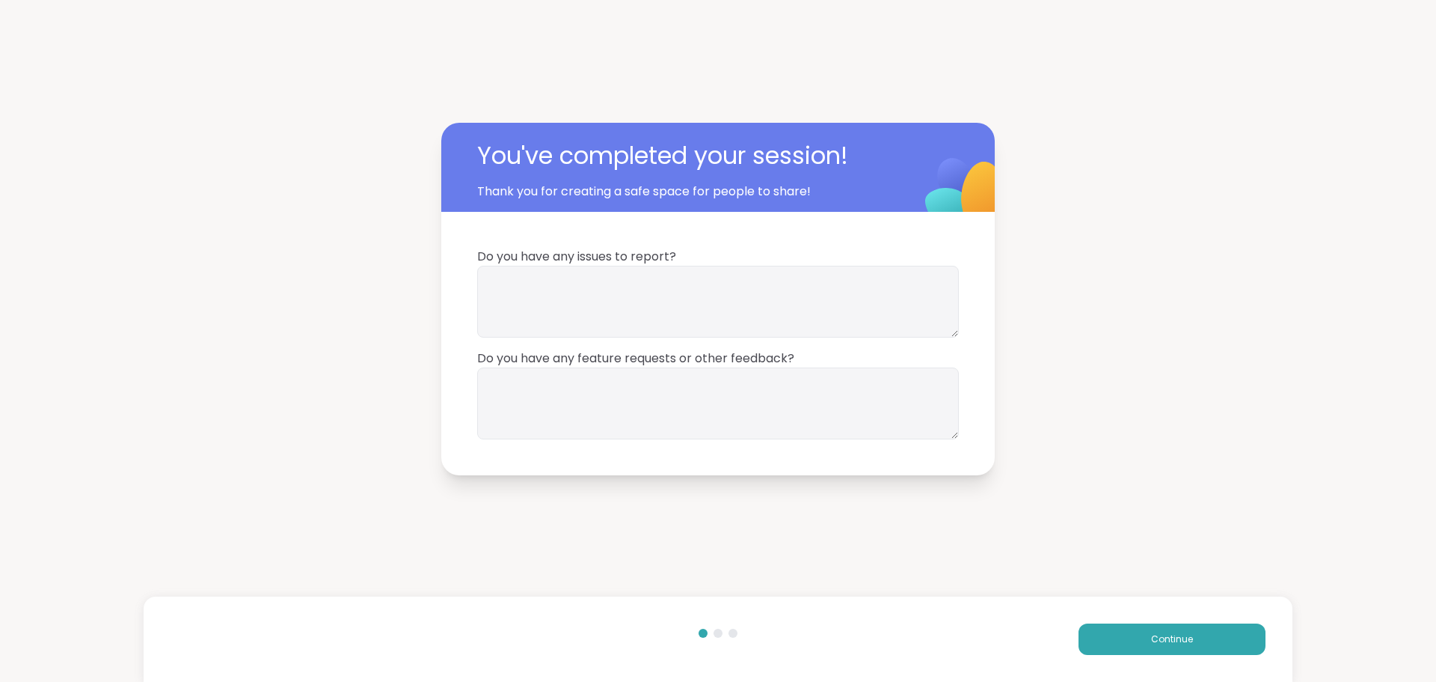
click at [1231, 655] on div "Continue" at bounding box center [718, 638] width 1149 height 85
click at [1234, 646] on button "Continue" at bounding box center [1172, 638] width 187 height 31
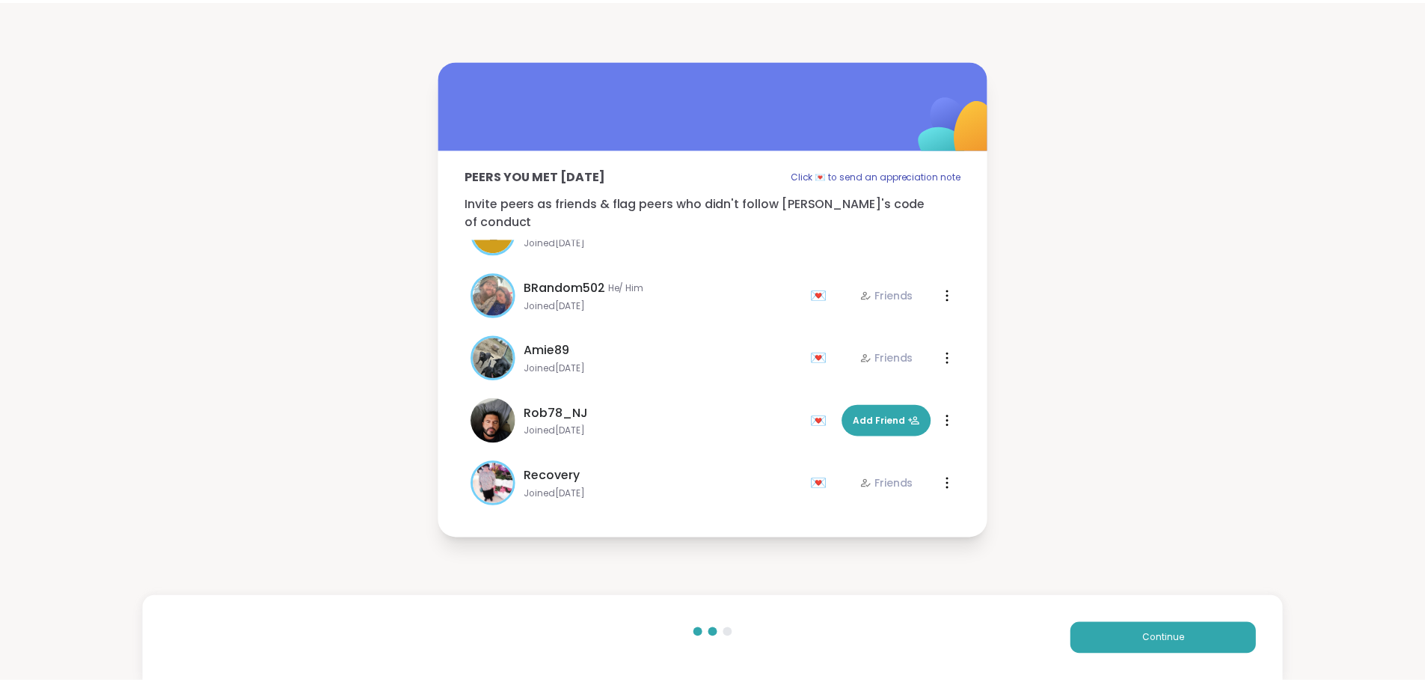
scroll to position [359, 0]
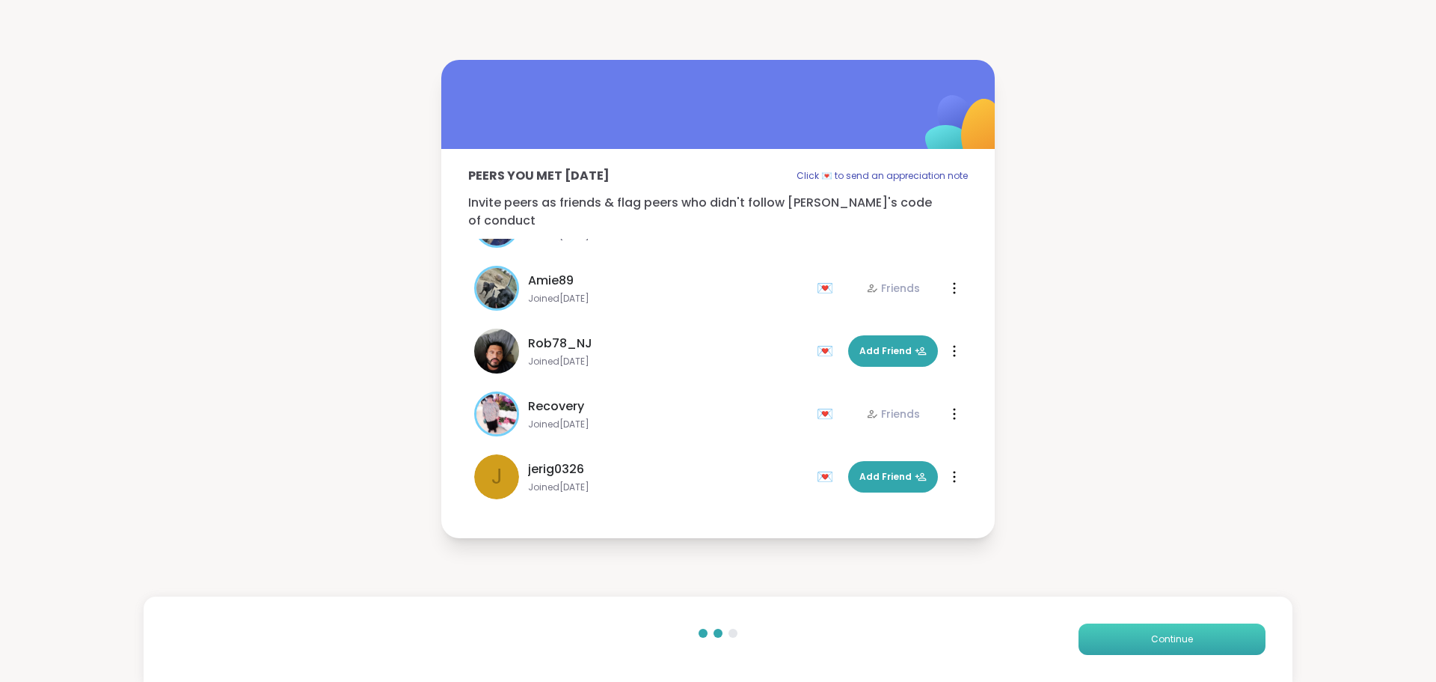
click at [1133, 630] on button "Continue" at bounding box center [1172, 638] width 187 height 31
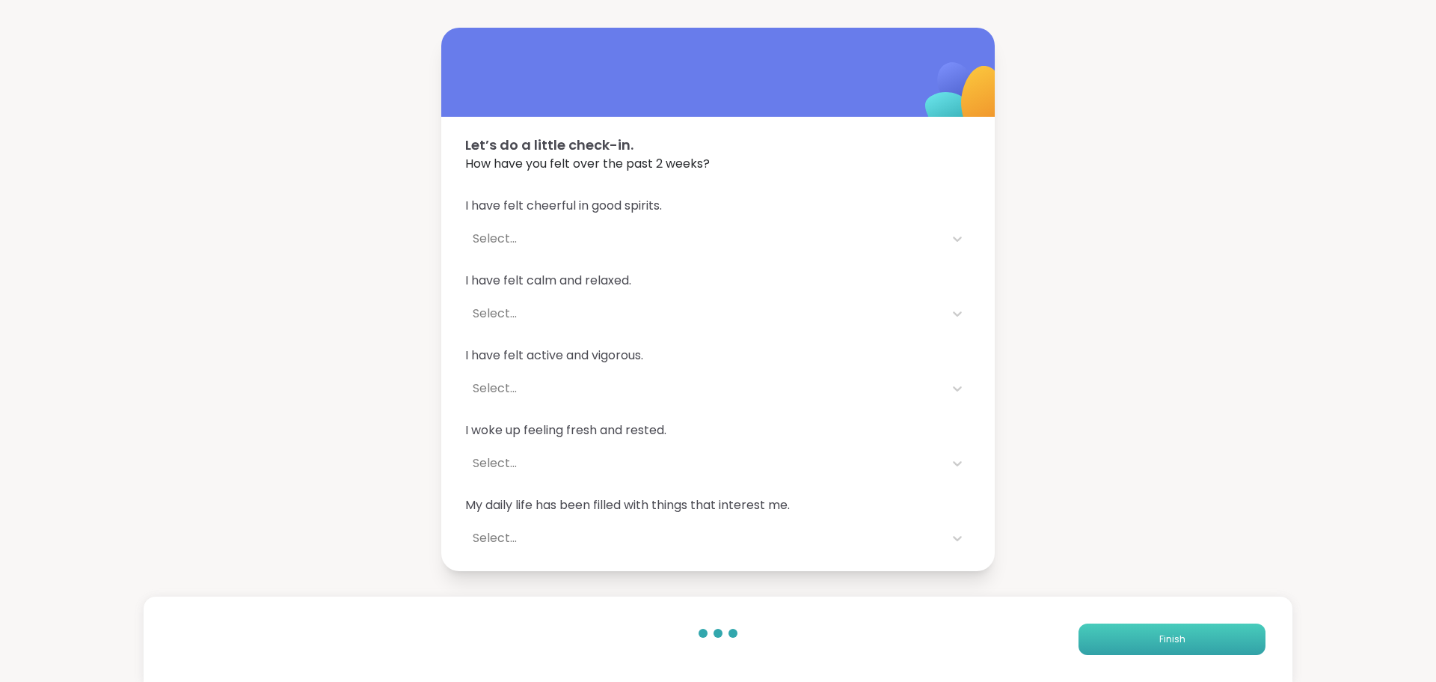
click at [1133, 630] on button "Finish" at bounding box center [1172, 638] width 187 height 31
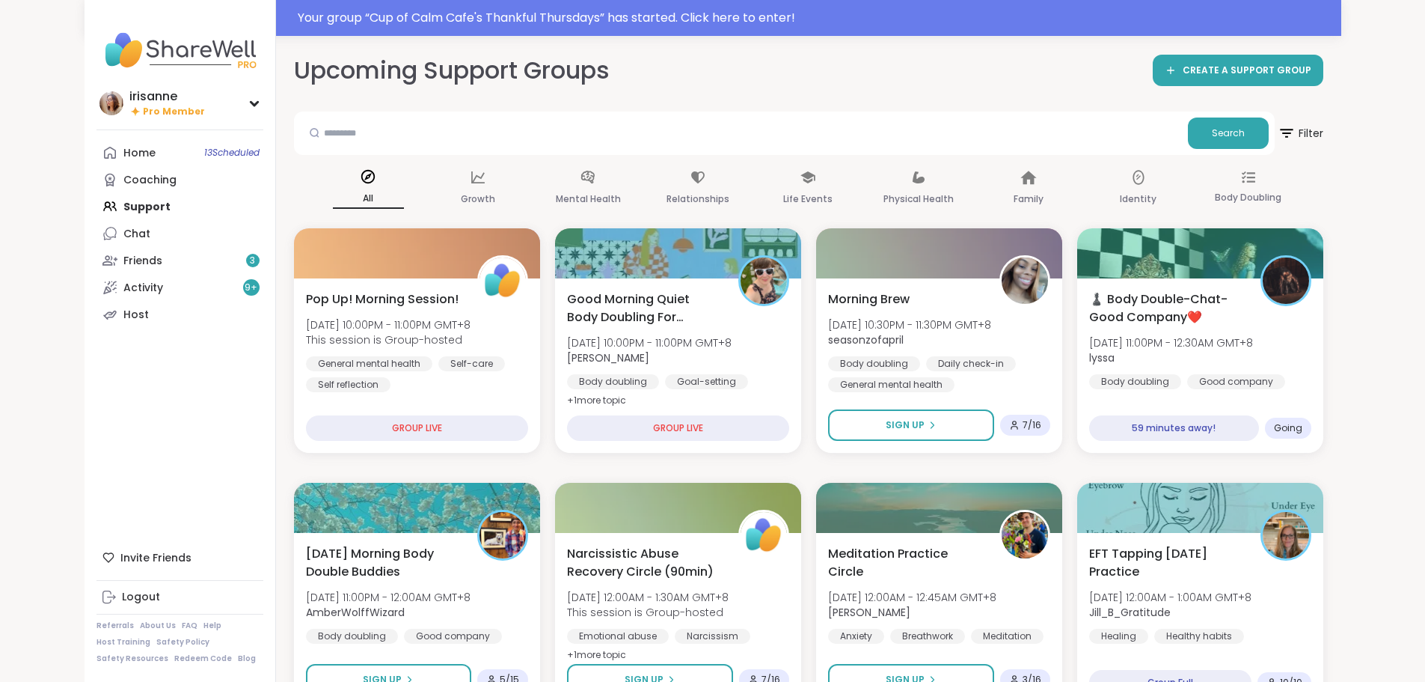
click at [950, 59] on div "Upcoming Support Groups CREATE A SUPPORT GROUP" at bounding box center [808, 71] width 1029 height 34
click at [123, 295] on div "Activity 9 +" at bounding box center [143, 288] width 40 height 15
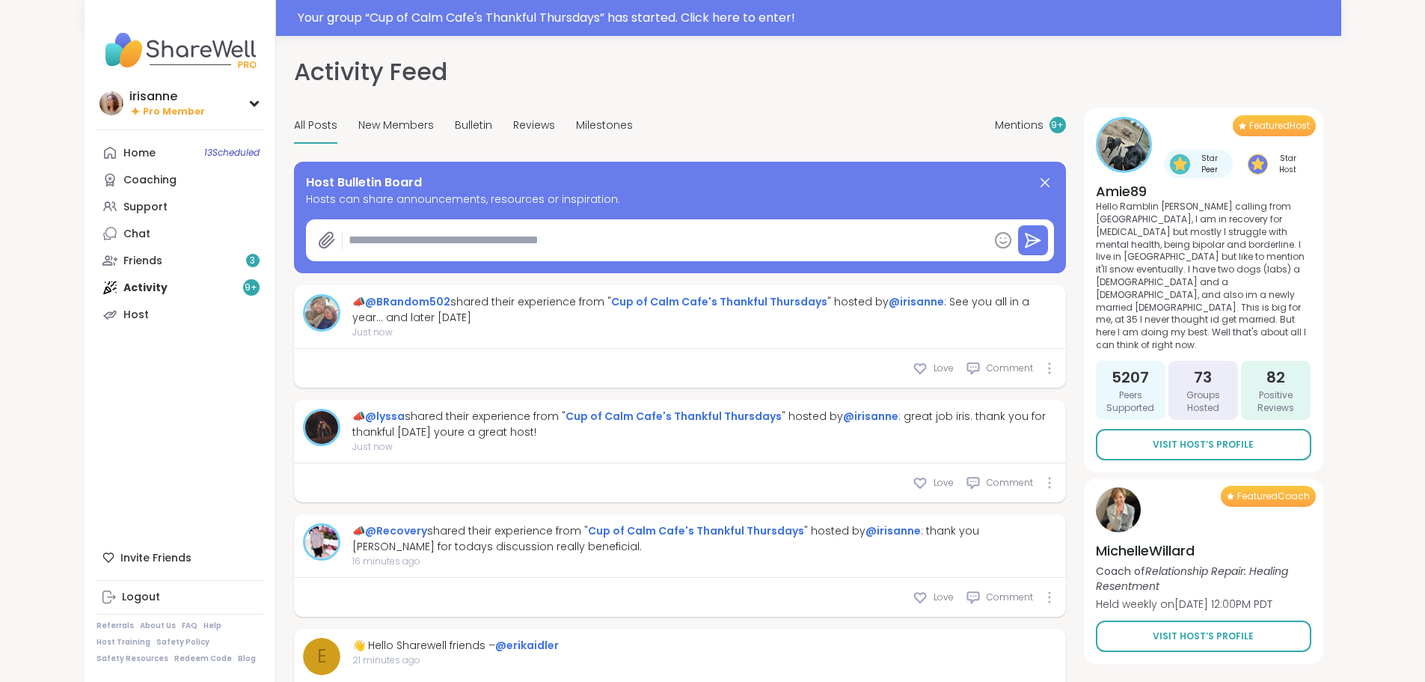
type textarea "*"
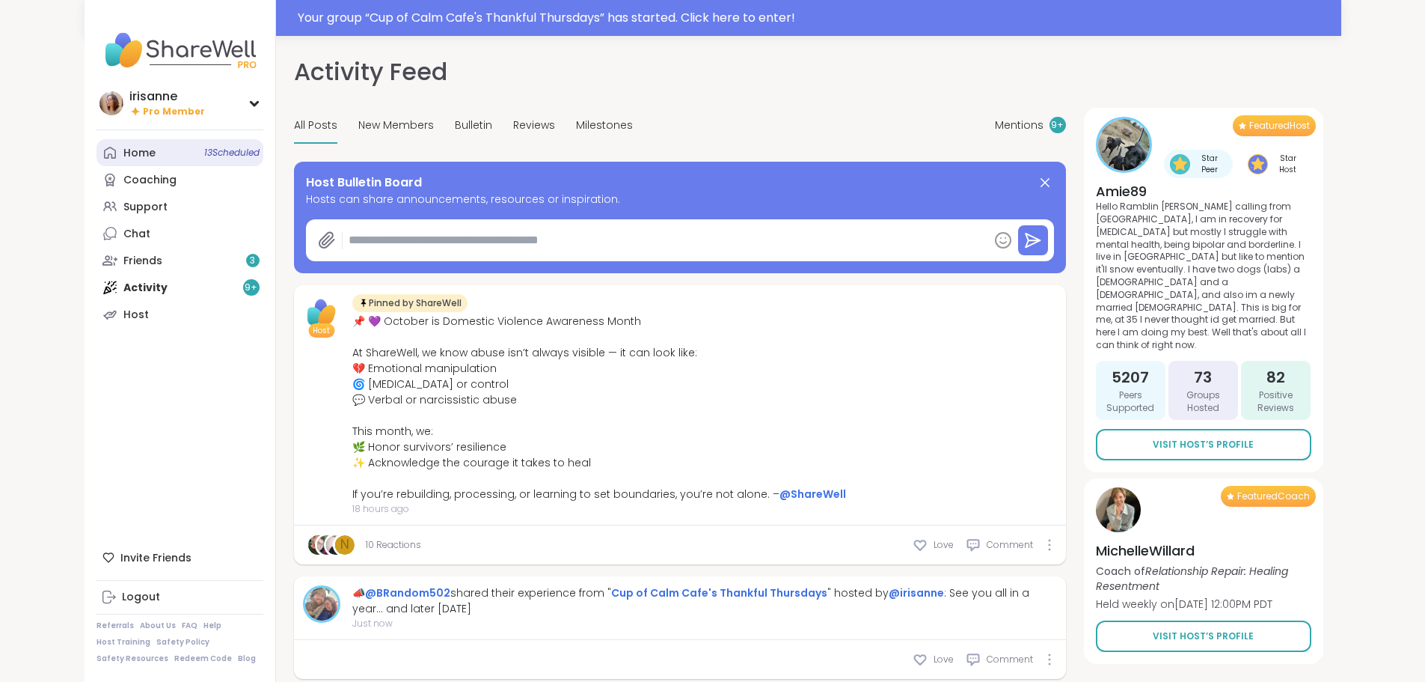
click at [97, 150] on link "Home 13 Scheduled" at bounding box center [180, 152] width 167 height 27
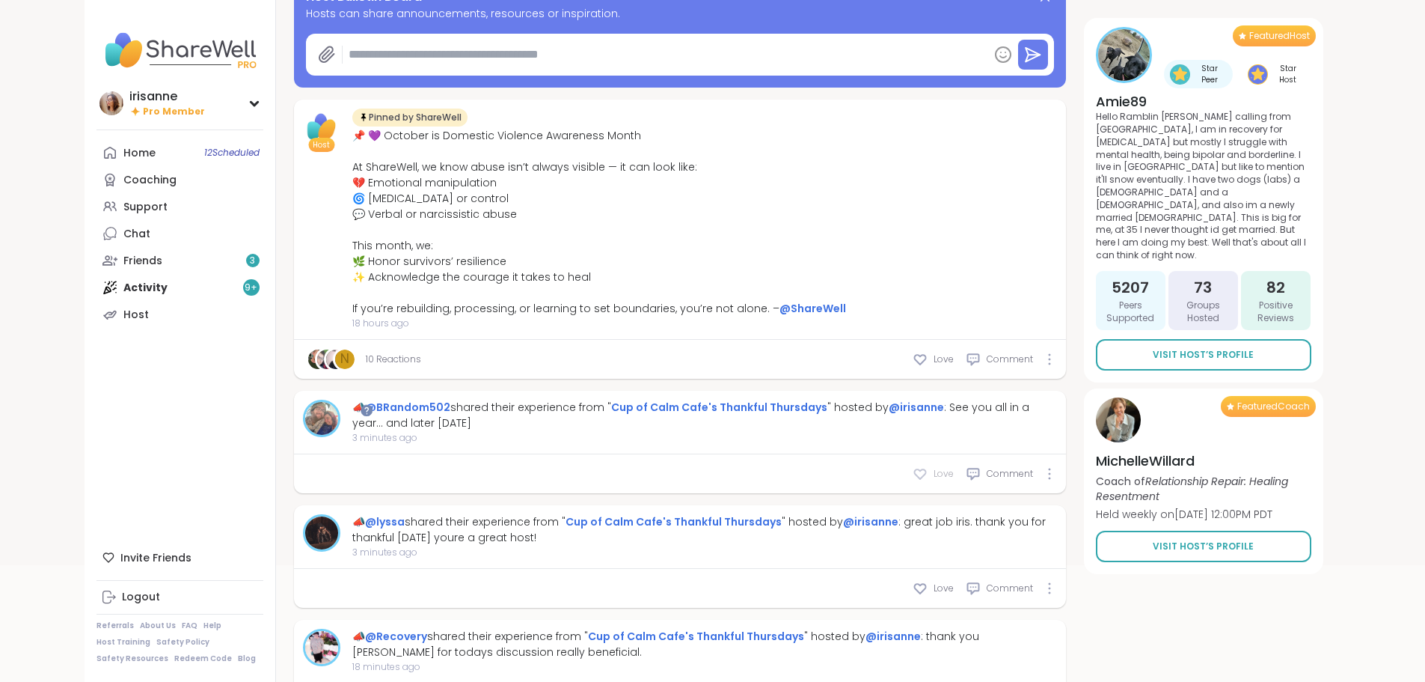
click at [925, 469] on icon at bounding box center [919, 474] width 11 height 10
click at [925, 584] on icon at bounding box center [919, 589] width 11 height 10
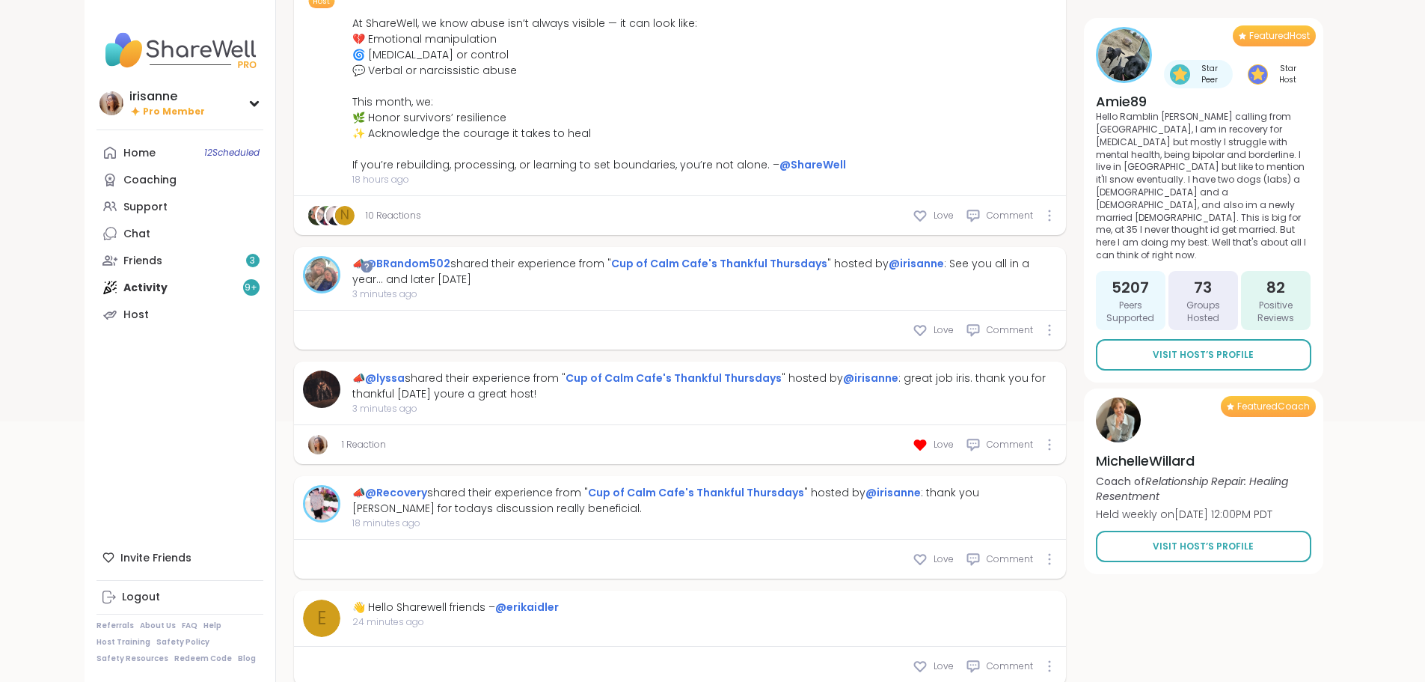
scroll to position [299, 0]
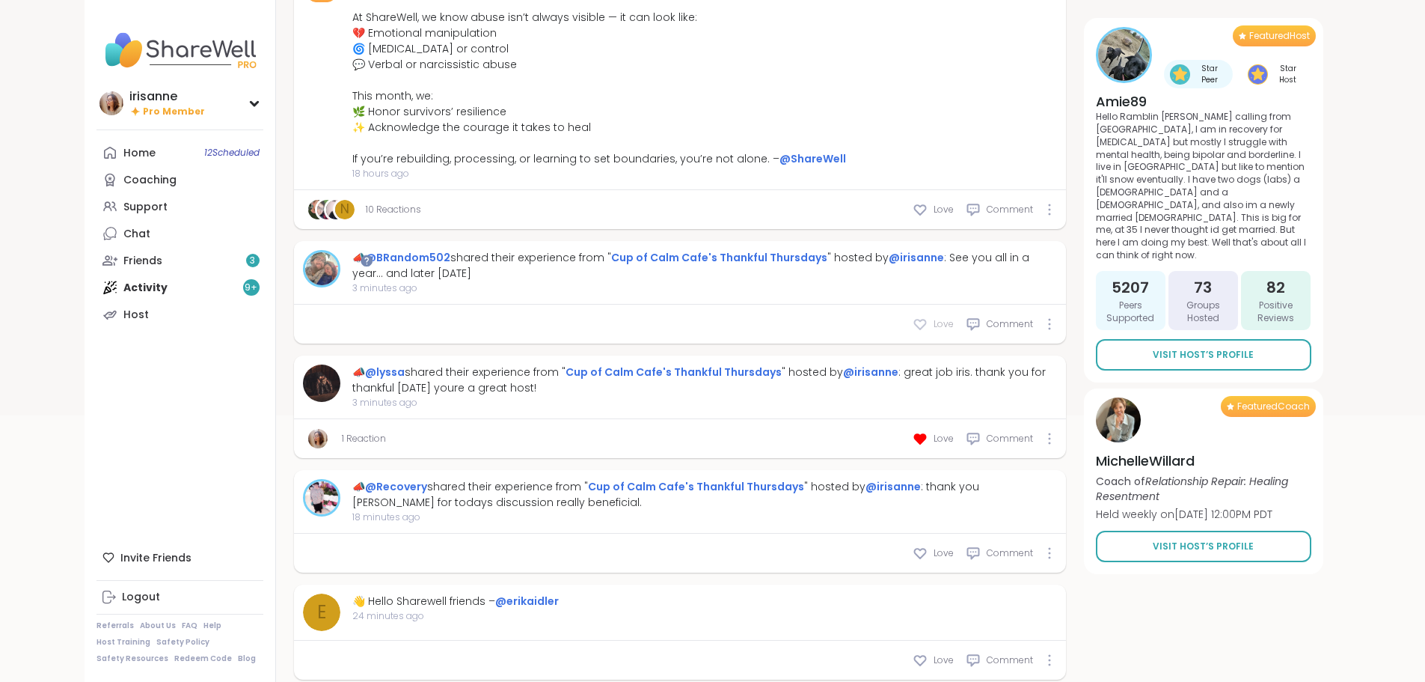
click at [928, 321] on icon at bounding box center [920, 323] width 15 height 15
click at [928, 545] on icon at bounding box center [920, 552] width 15 height 15
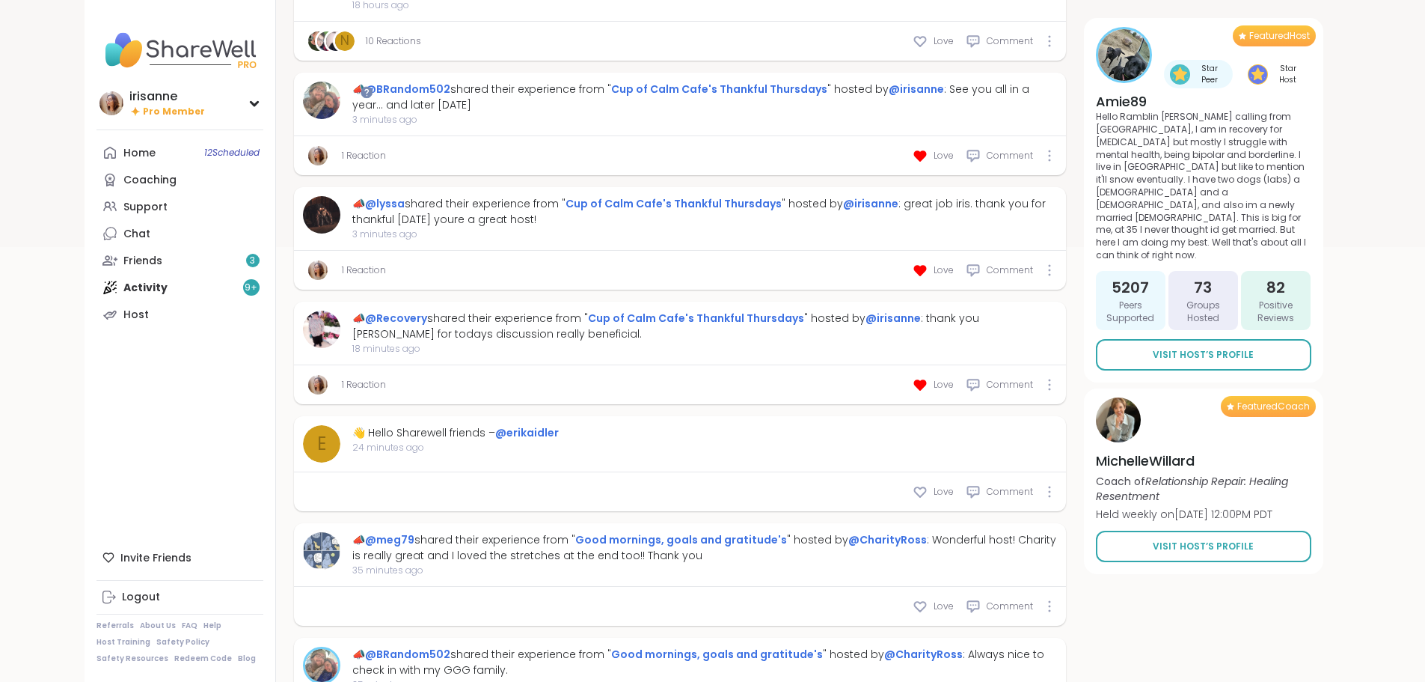
scroll to position [524, 0]
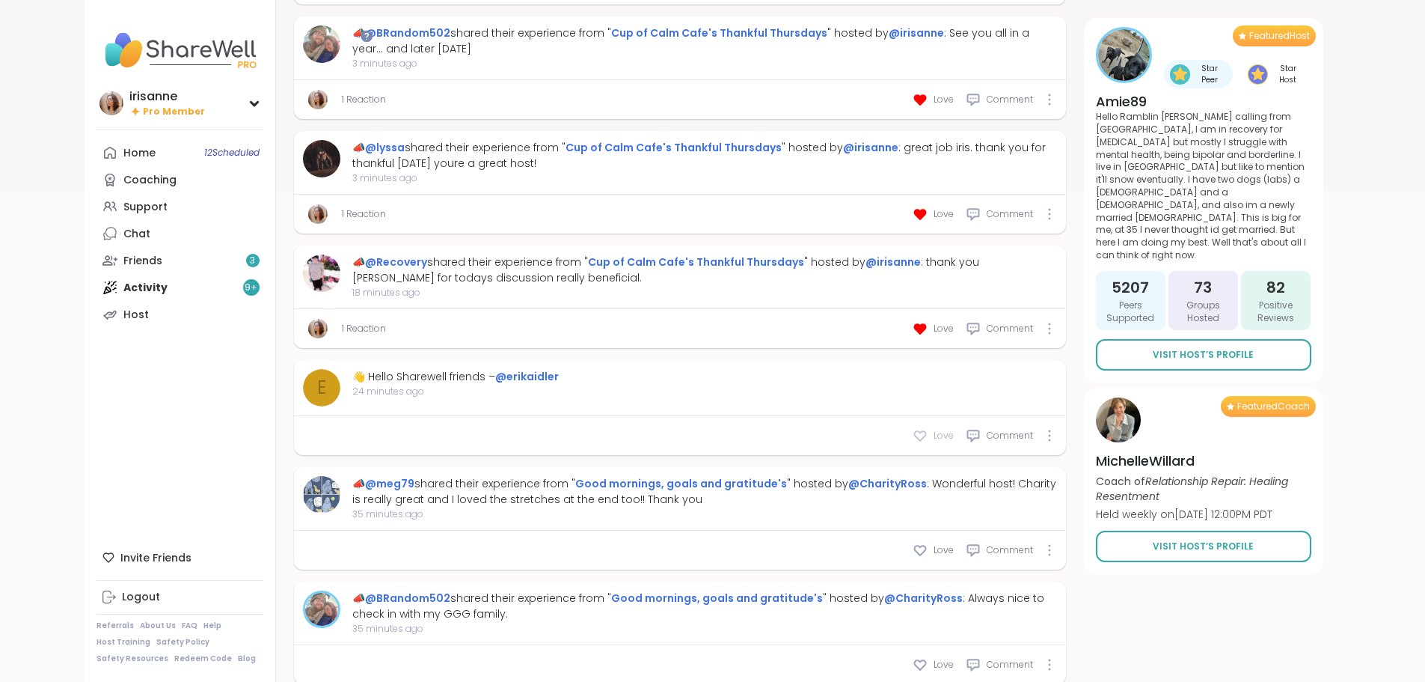
click at [928, 428] on icon at bounding box center [920, 435] width 15 height 15
type textarea "*"
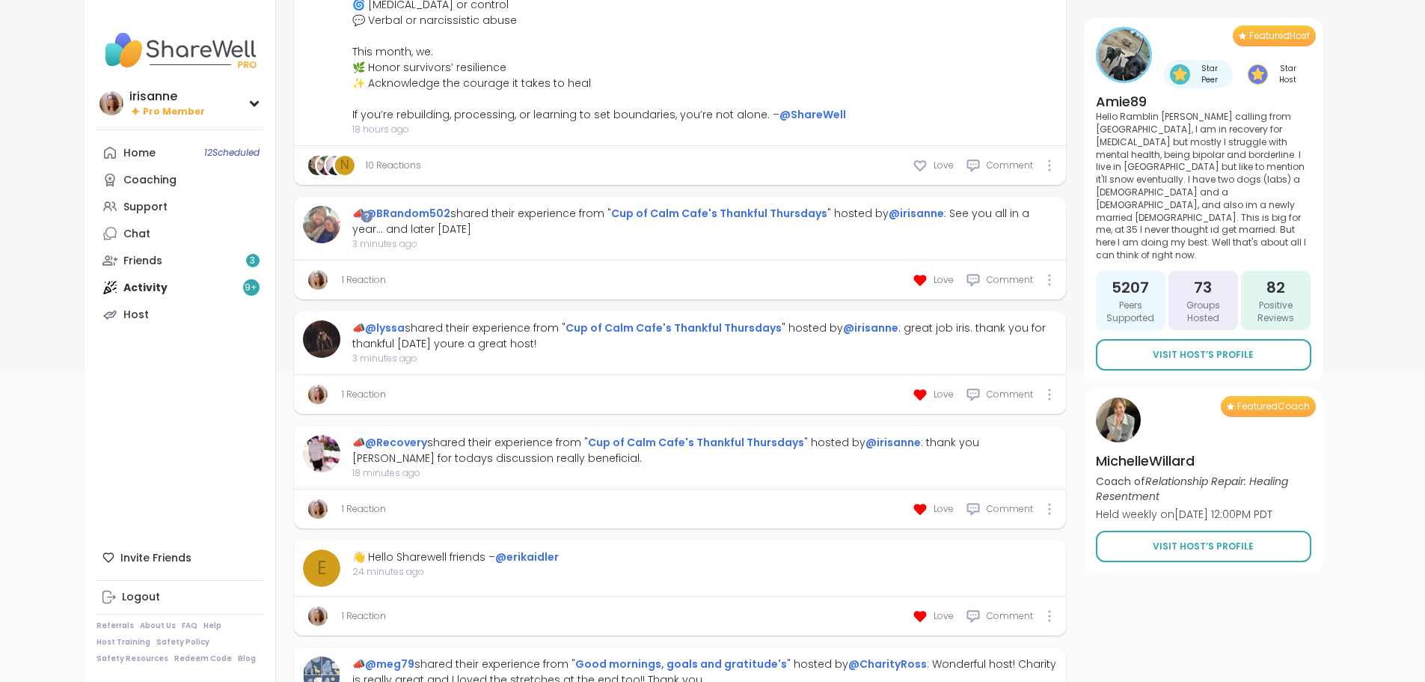
scroll to position [449, 0]
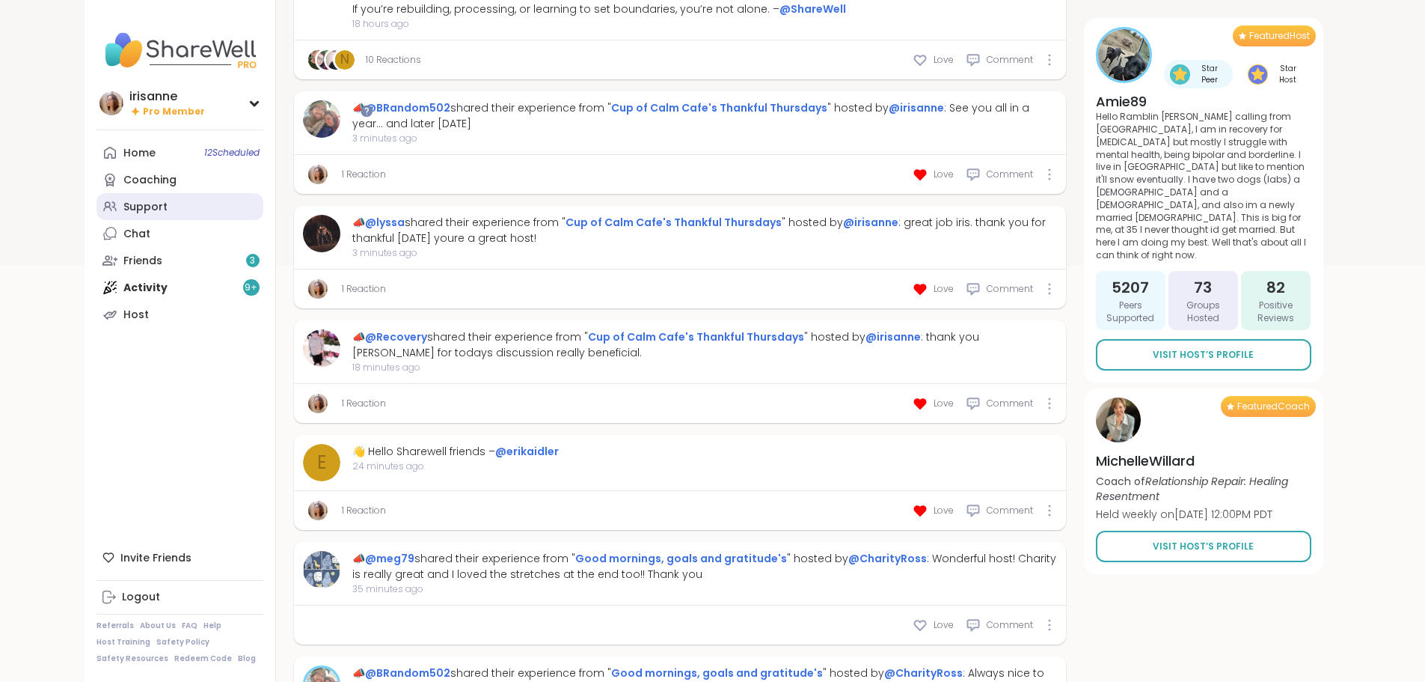
click at [123, 207] on div "Support" at bounding box center [145, 207] width 44 height 15
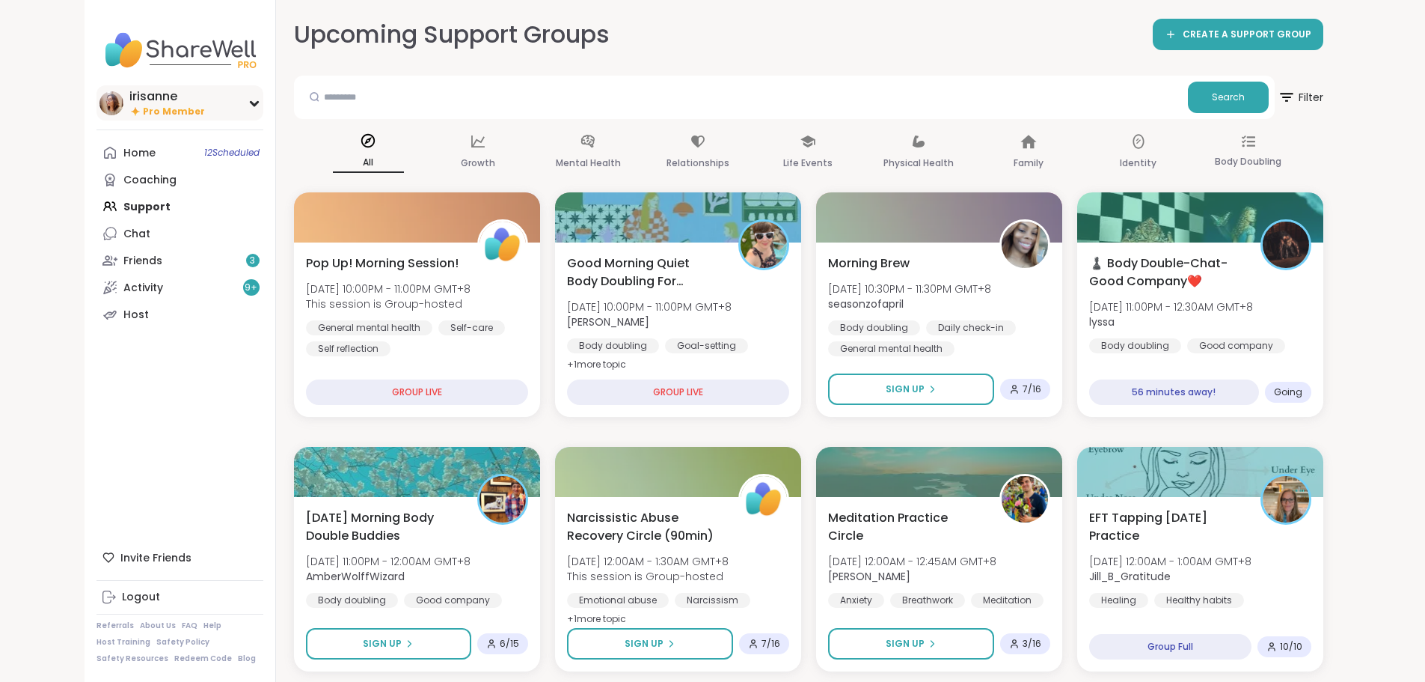
click at [129, 101] on div "irisanne" at bounding box center [167, 96] width 76 height 16
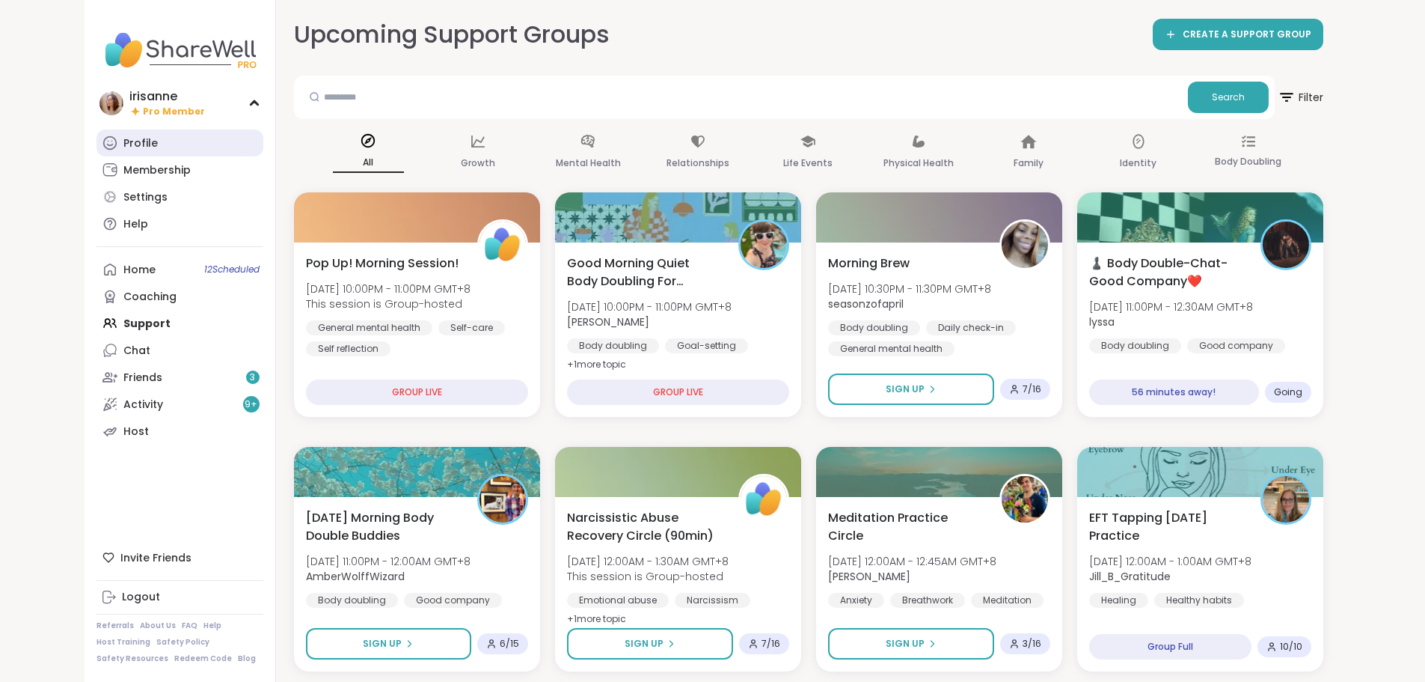
click at [123, 137] on div "Profile" at bounding box center [140, 143] width 34 height 15
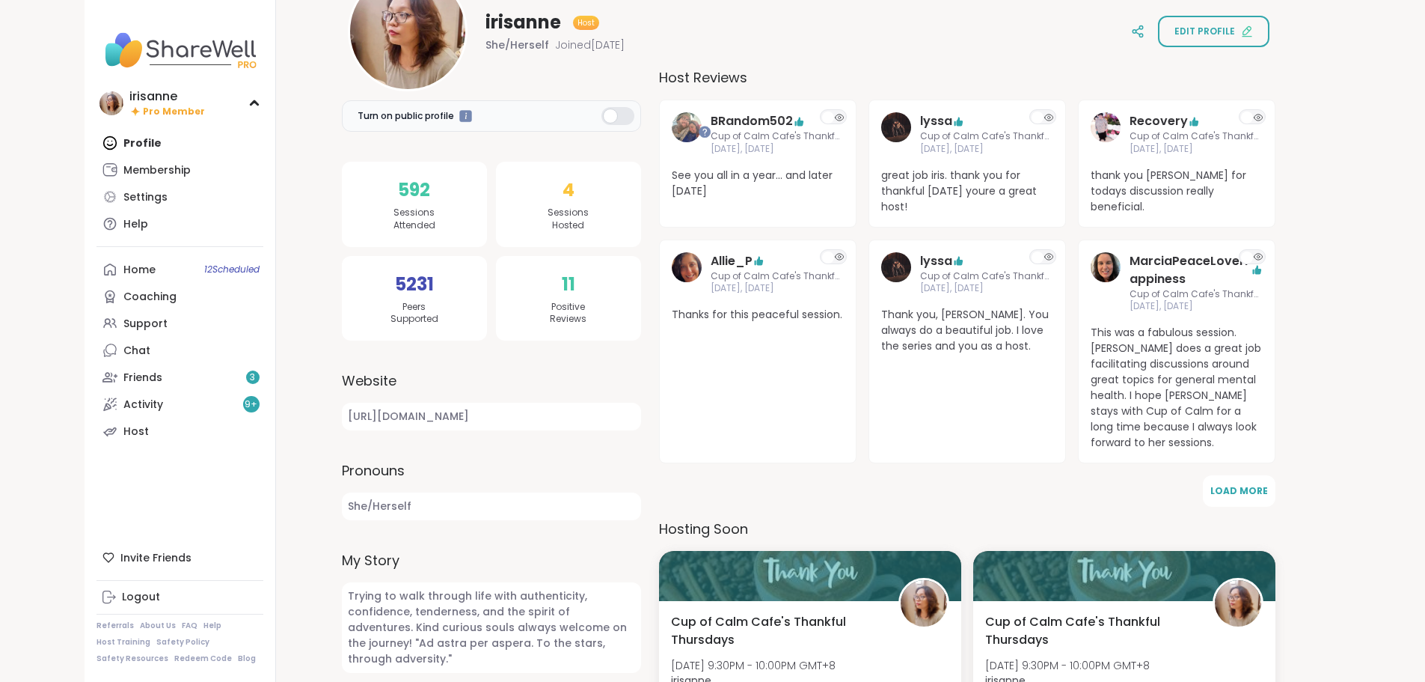
scroll to position [224, 0]
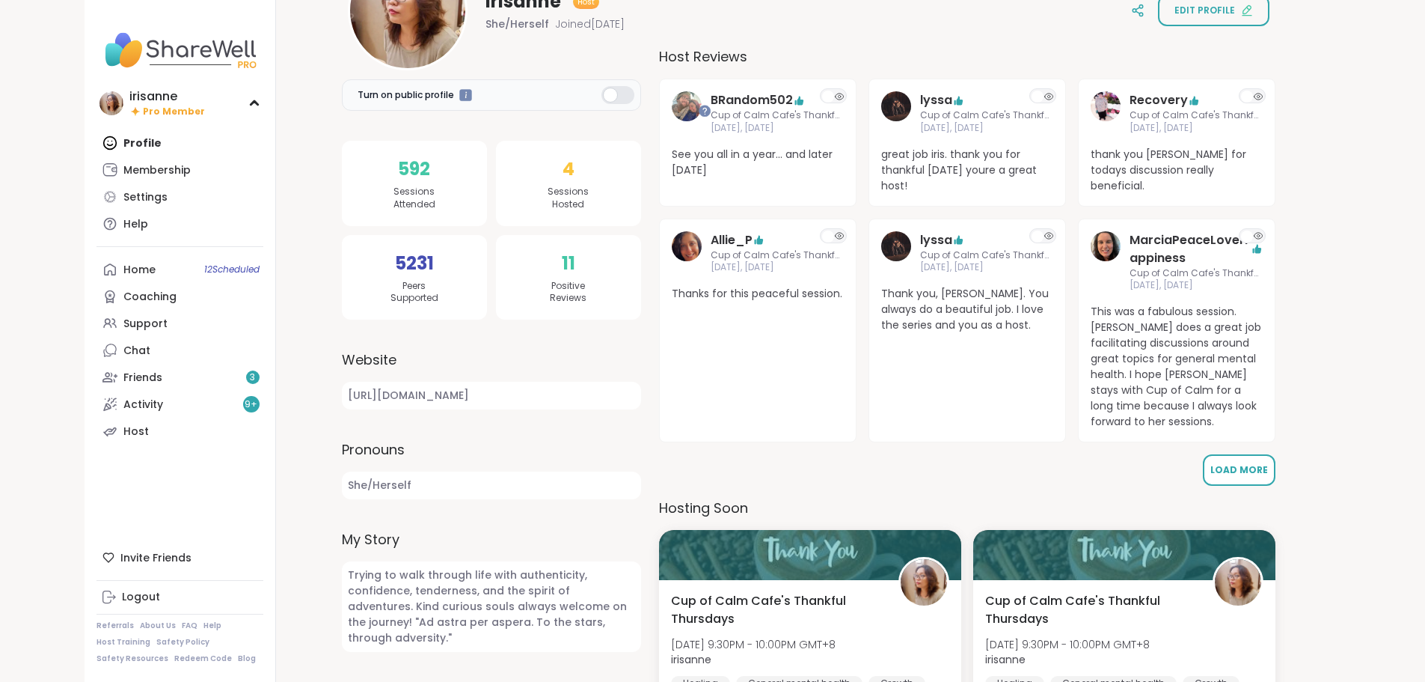
click at [1240, 463] on span "Load More" at bounding box center [1239, 469] width 58 height 13
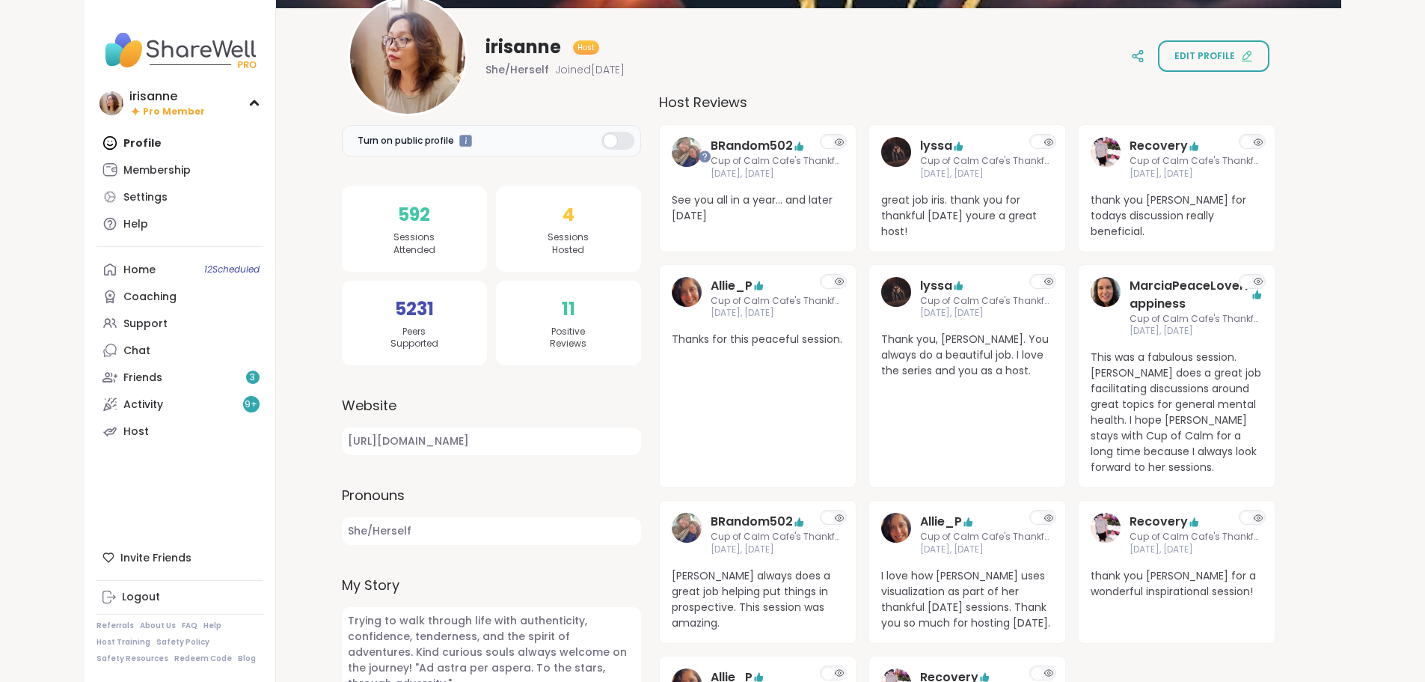
scroll to position [0, 0]
